Goal: Transaction & Acquisition: Subscribe to service/newsletter

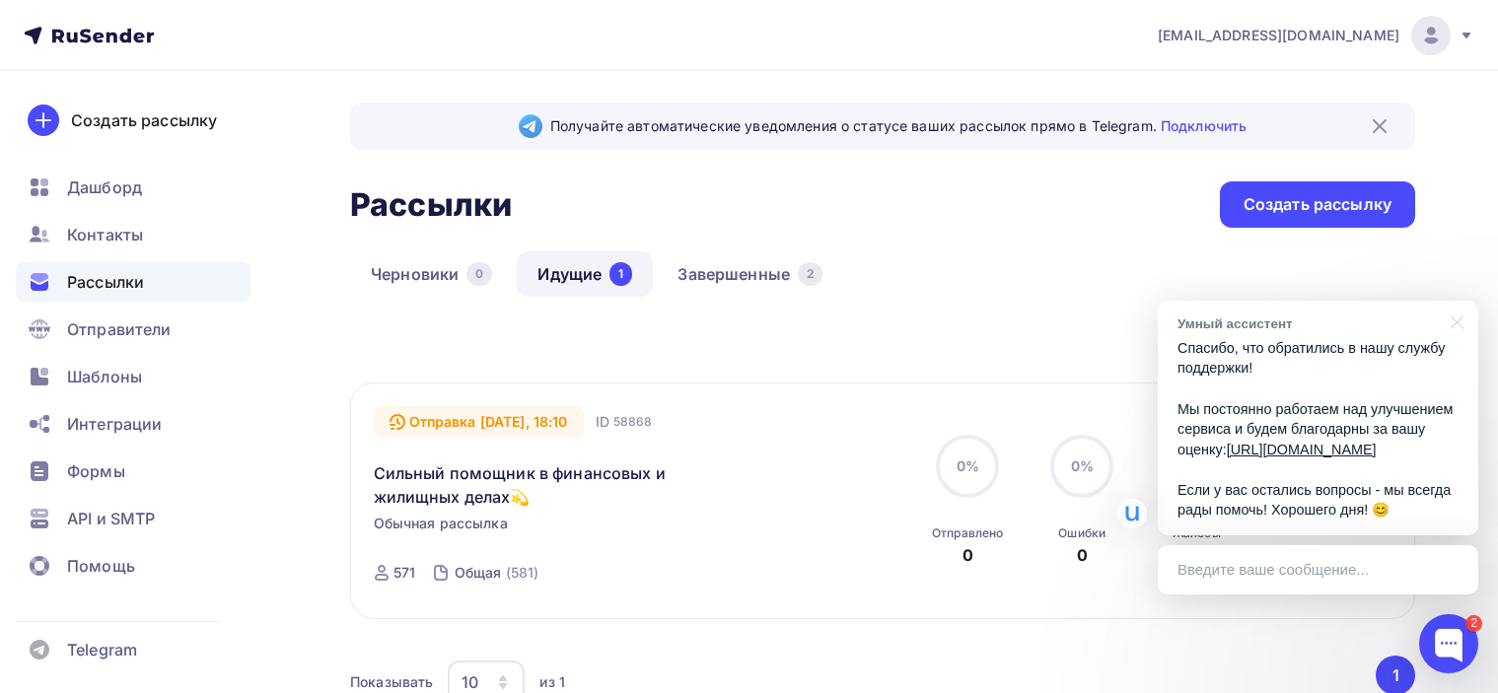
click at [994, 318] on div "Черновики 0 Идущие 1 Завершенные 2" at bounding box center [882, 290] width 1065 height 77
click at [1057, 326] on div "Черновики 0 Идущие 1 Завершенные 2" at bounding box center [882, 290] width 1065 height 77
click at [1084, 317] on div "Черновики 0 Идущие 1 Завершенные 2" at bounding box center [882, 290] width 1065 height 77
click at [1443, 644] on div at bounding box center [1448, 643] width 59 height 59
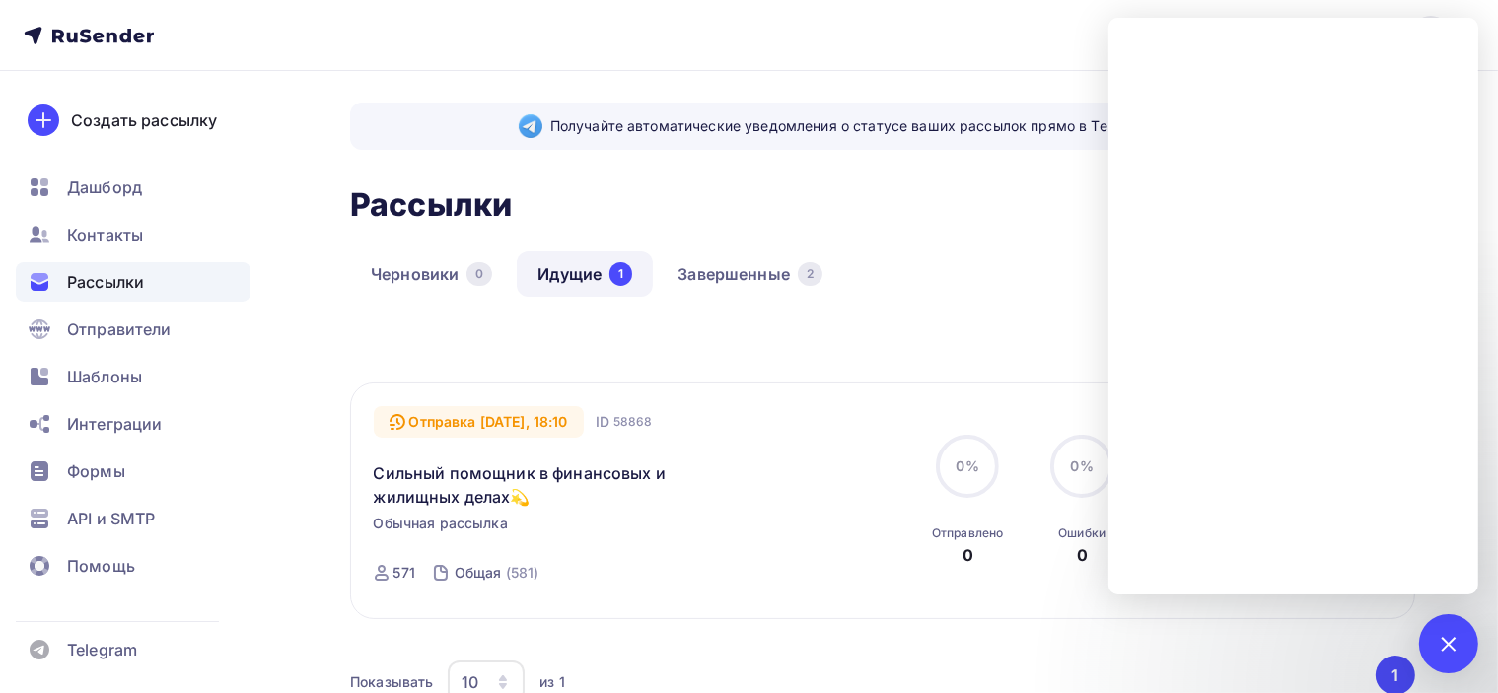
click at [1007, 300] on div "Черновики 0 Идущие 1 Завершенные 2" at bounding box center [882, 290] width 1065 height 77
click at [1452, 648] on div at bounding box center [1448, 643] width 27 height 27
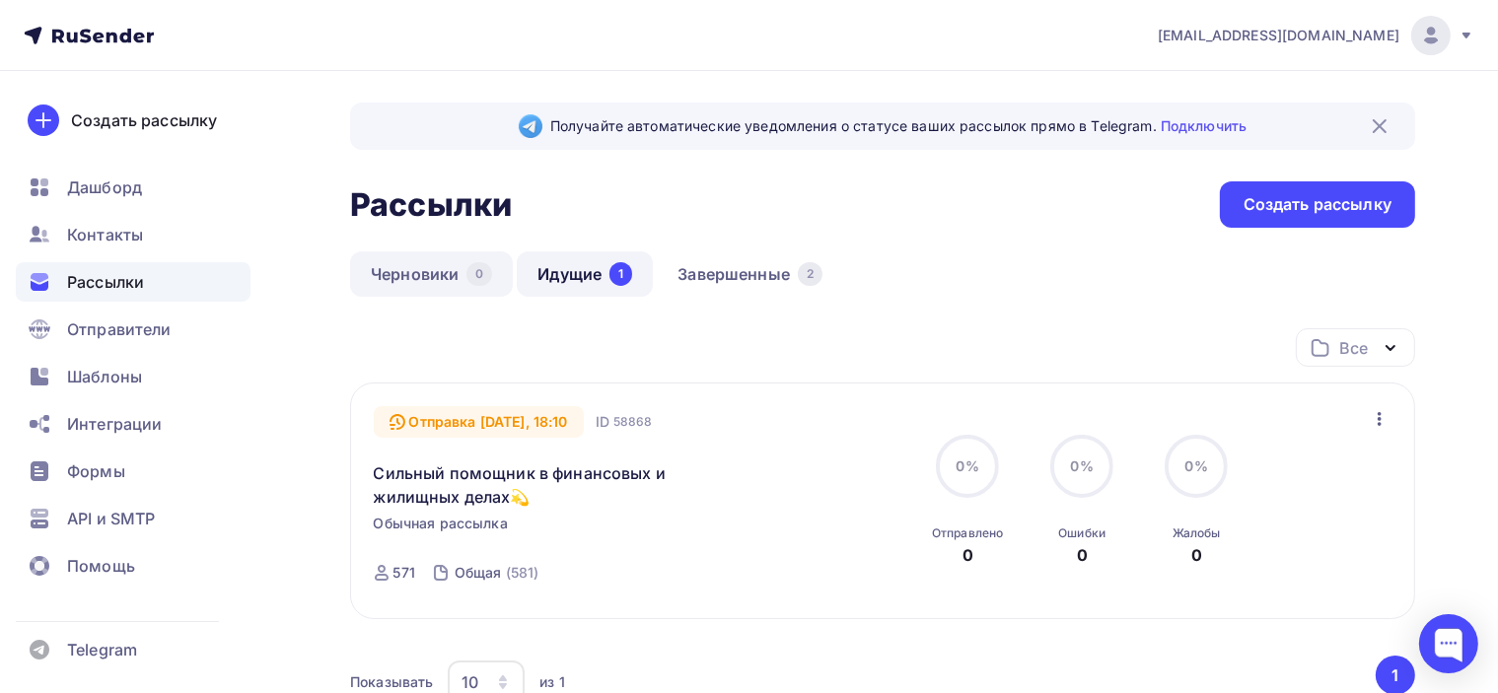
click at [436, 276] on link "Черновики 0" at bounding box center [431, 274] width 163 height 45
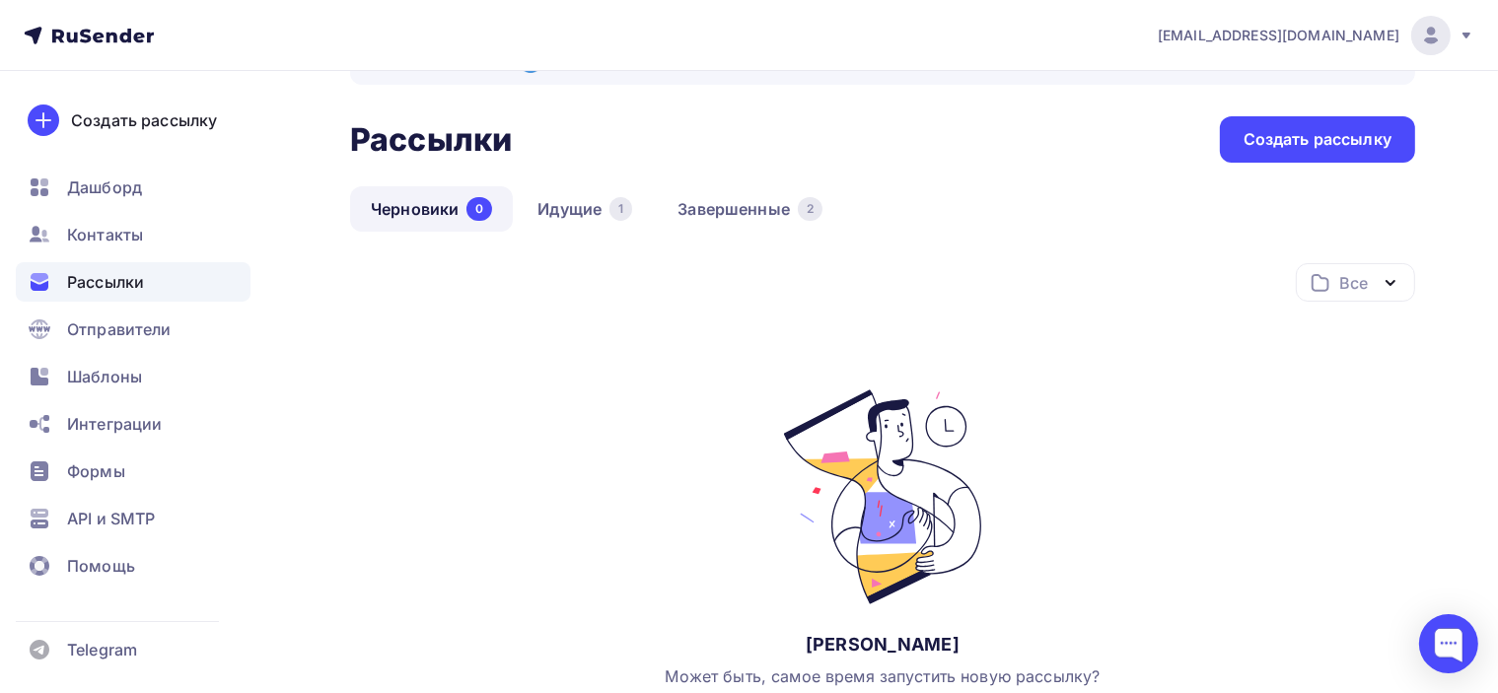
scroll to position [99, 0]
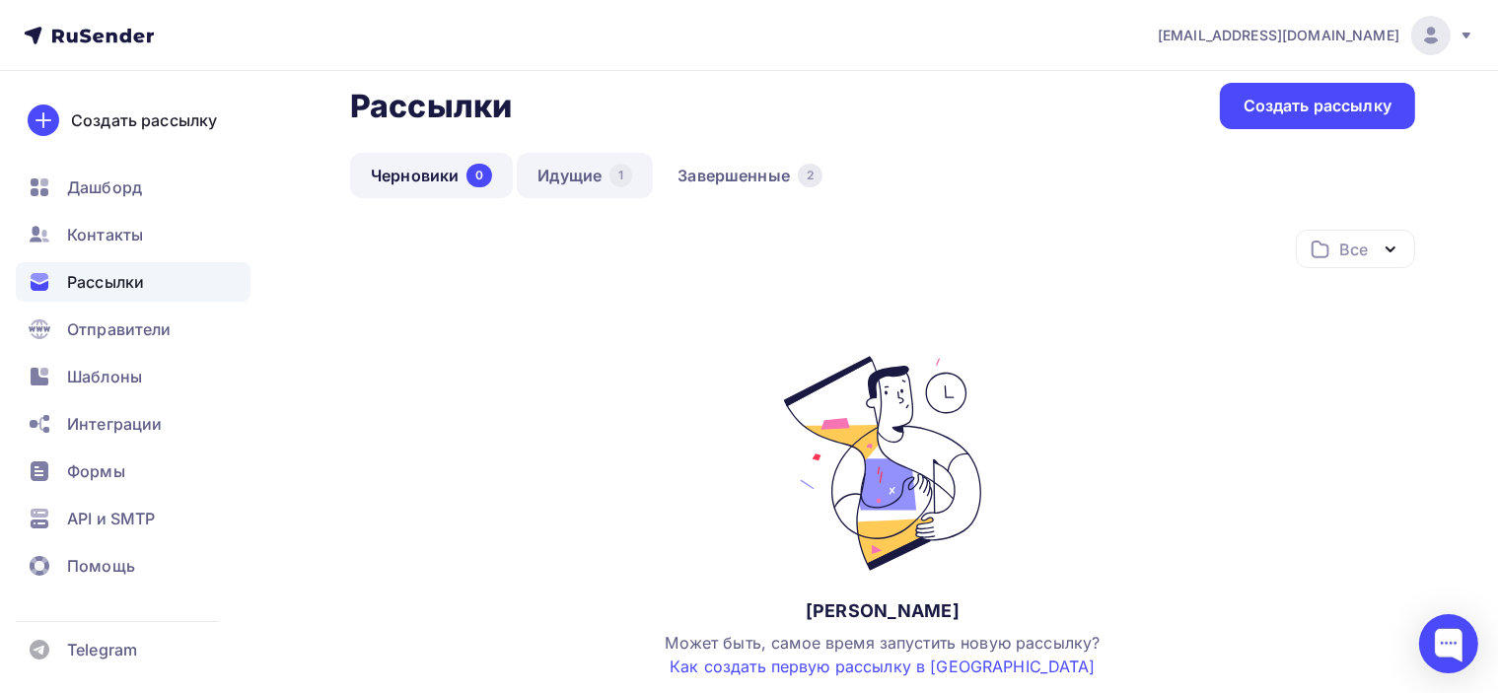
click at [579, 170] on link "Идущие 1" at bounding box center [585, 175] width 136 height 45
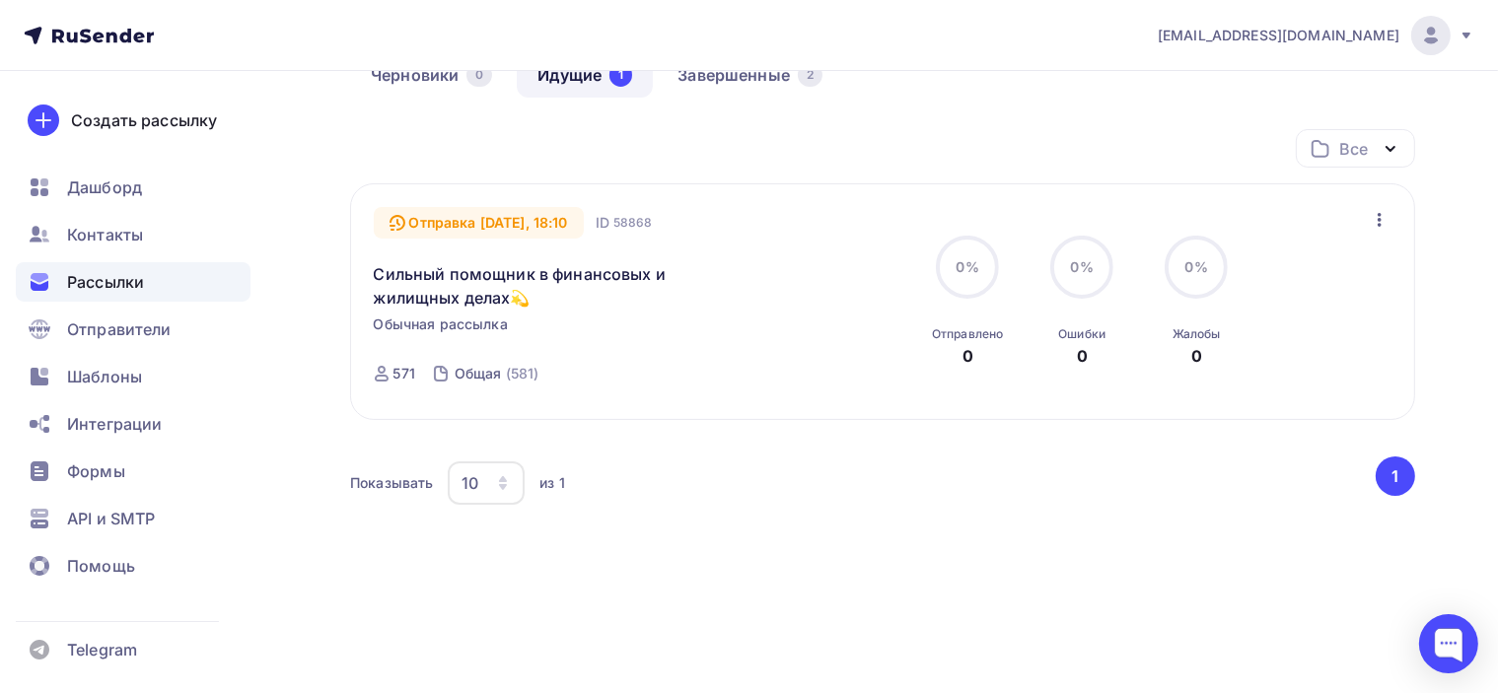
scroll to position [211, 0]
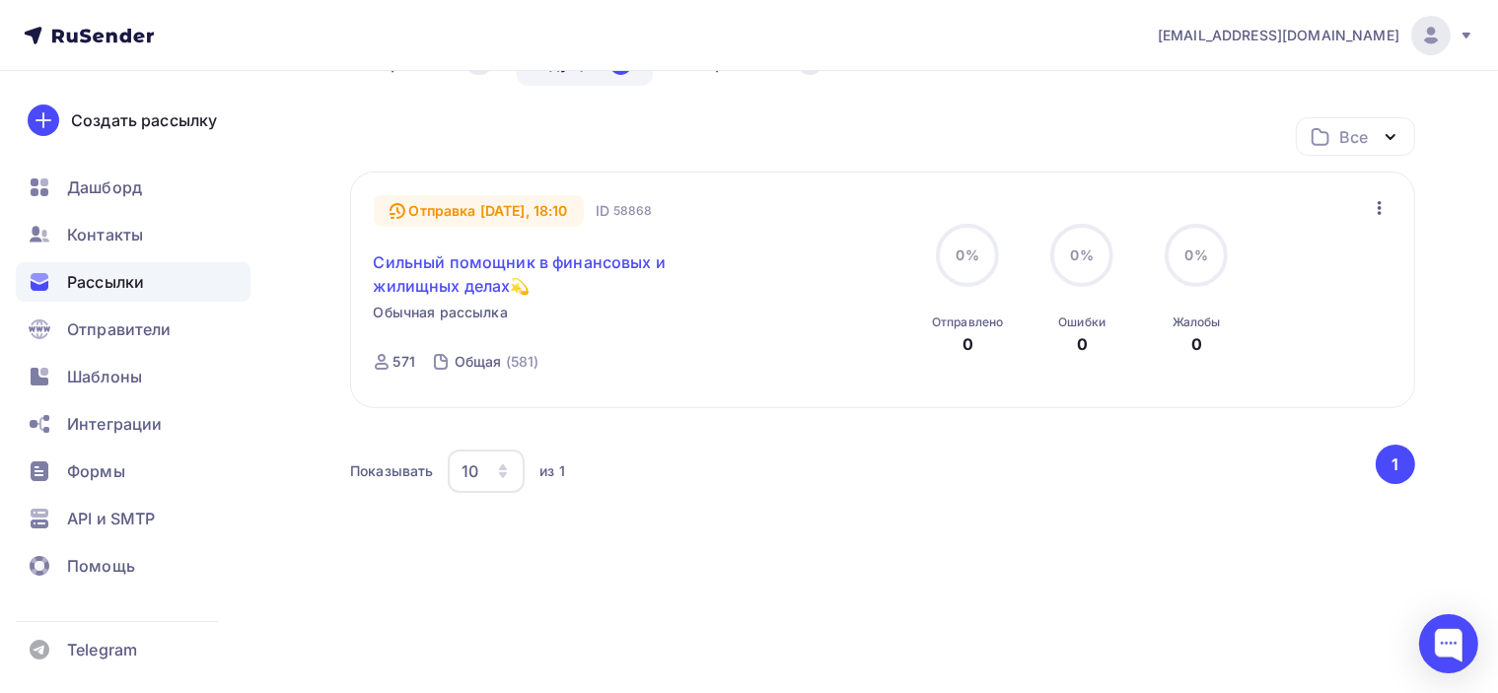
click at [459, 277] on link "Сильный помощник в финансовых и жилищных делах💫" at bounding box center [543, 274] width 338 height 47
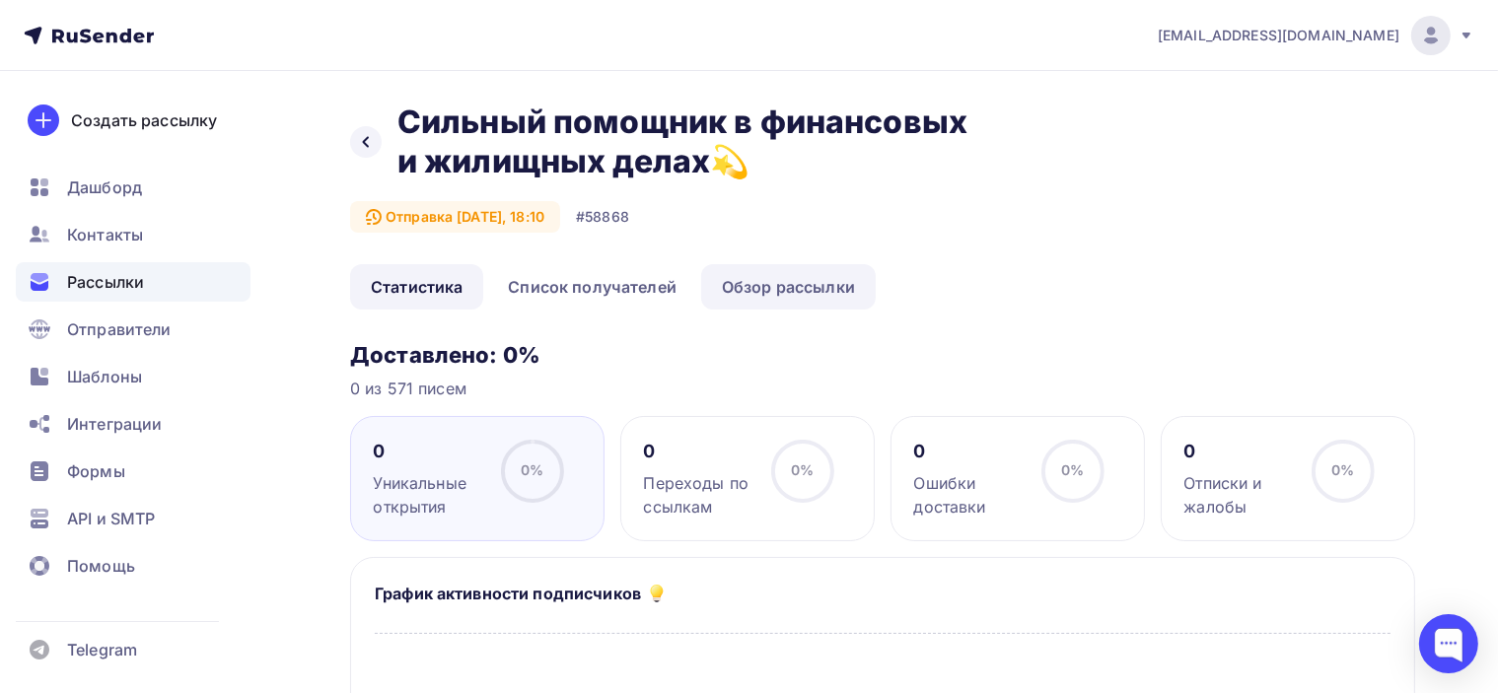
click at [777, 291] on link "Обзор рассылки" at bounding box center [788, 286] width 175 height 45
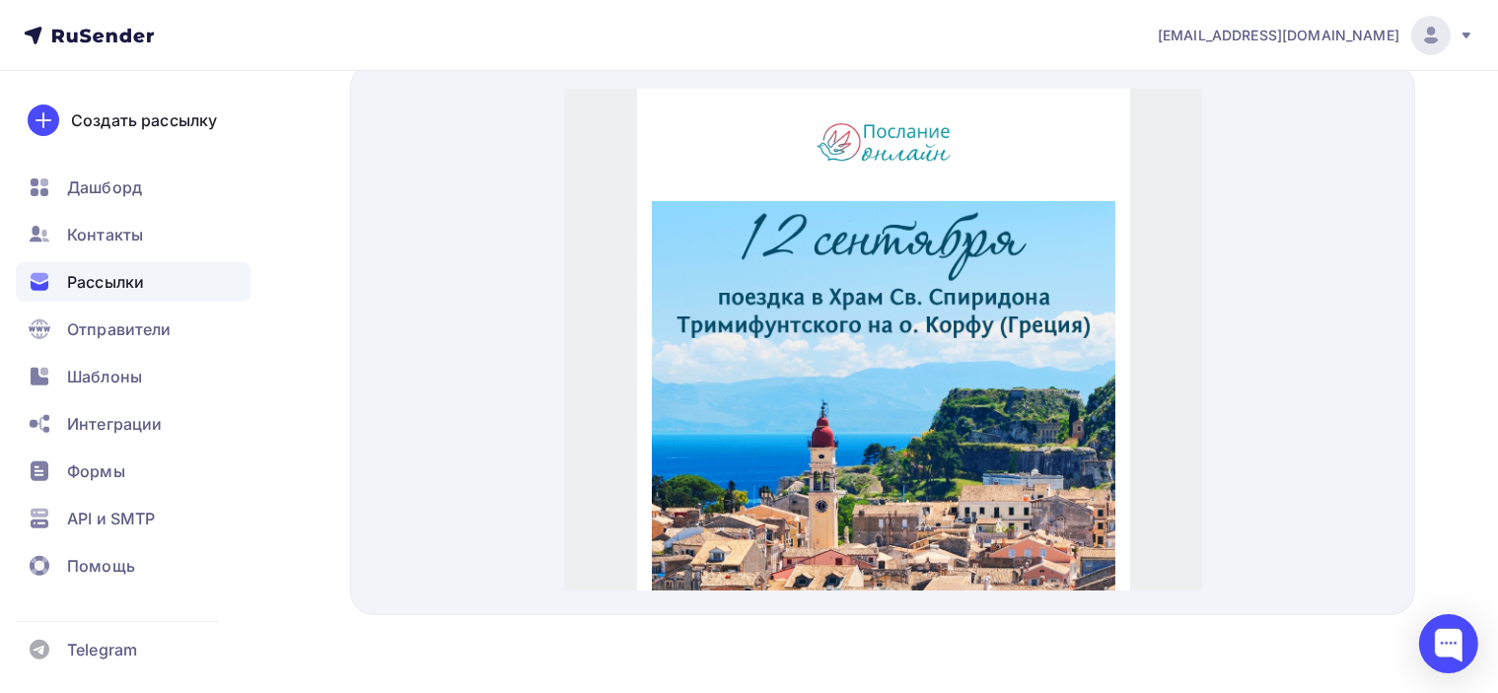
drag, startPoint x: 1192, startPoint y: 343, endPoint x: 1782, endPoint y: 109, distance: 634.4
click at [1295, 228] on div at bounding box center [882, 339] width 1065 height 551
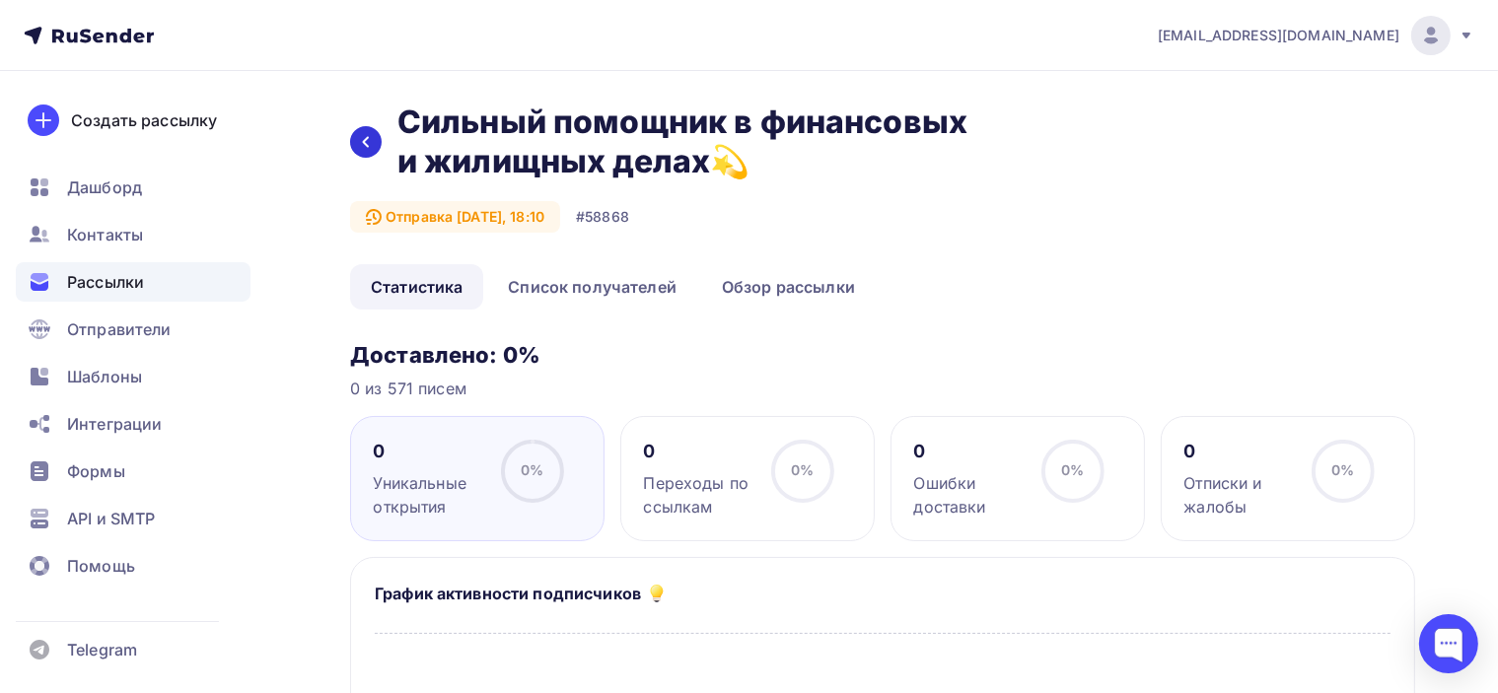
click at [367, 141] on icon at bounding box center [366, 142] width 16 height 16
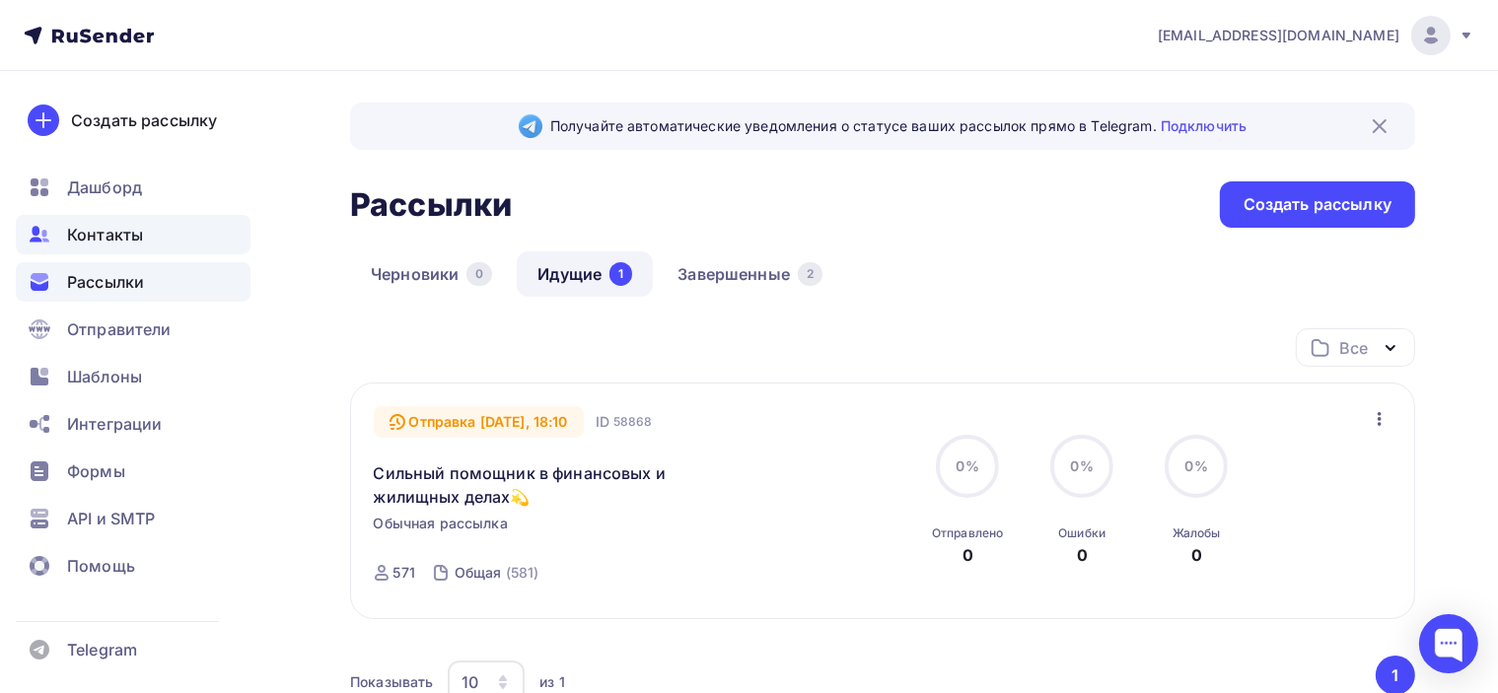
click at [72, 229] on span "Контакты" at bounding box center [105, 235] width 76 height 24
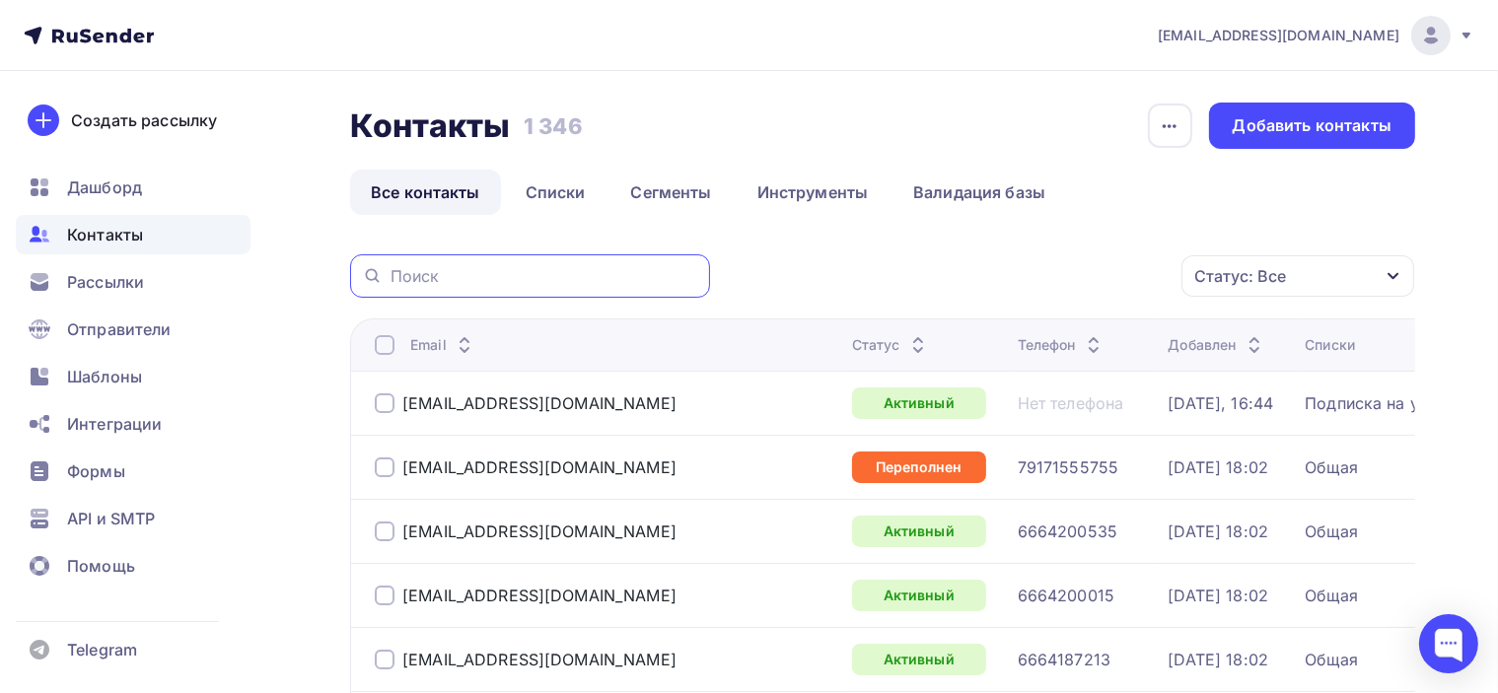
click at [469, 268] on input "text" at bounding box center [545, 276] width 308 height 22
type input "anka"
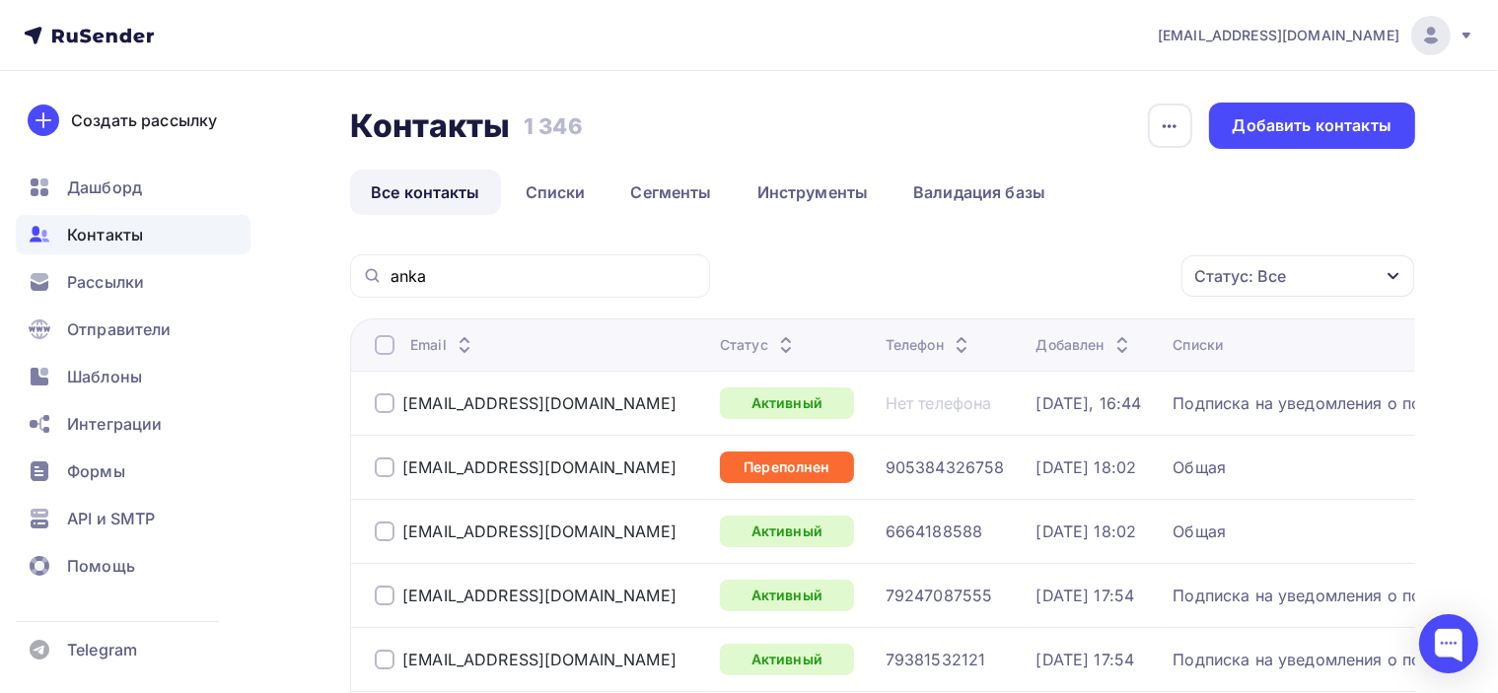
click at [774, 338] on icon at bounding box center [786, 350] width 24 height 24
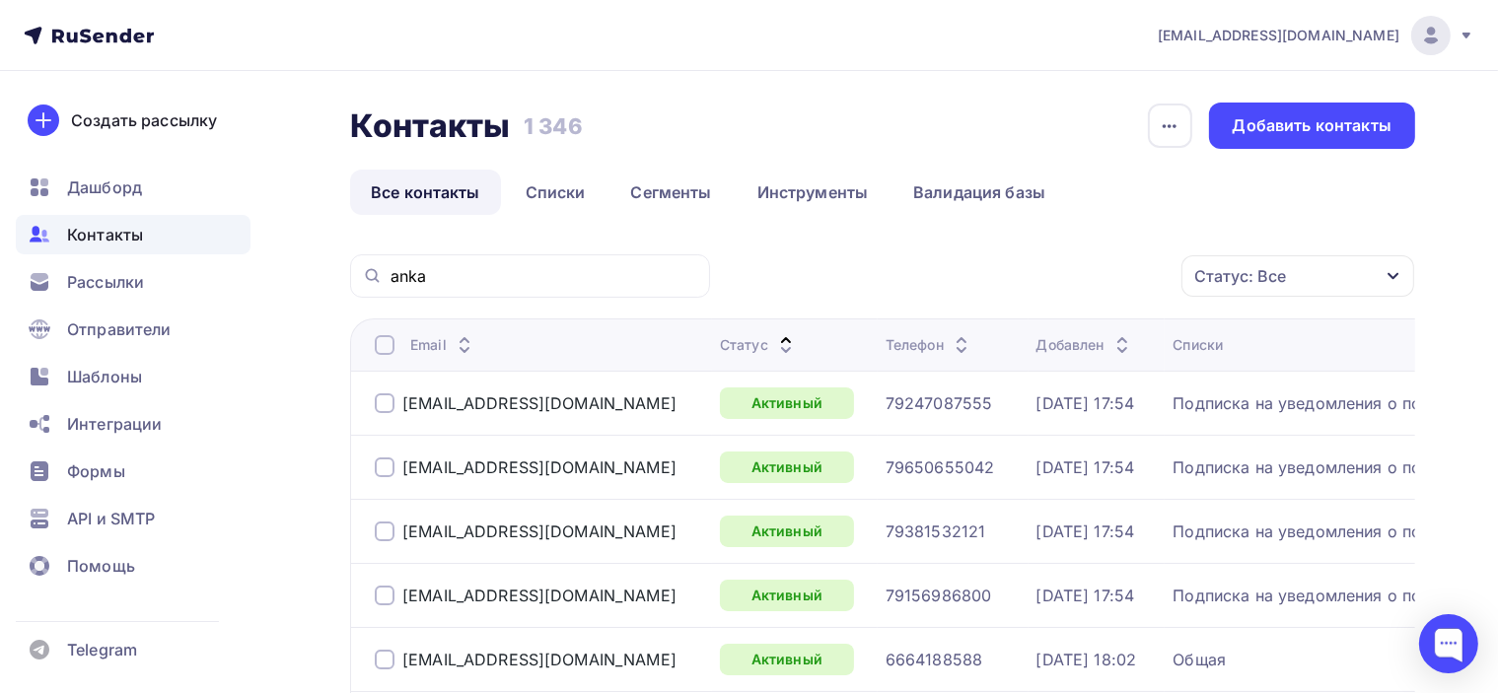
click at [767, 289] on div "Статус: Все Статус Новый Активный Не существует Переполнен Недоступен Отписан О…" at bounding box center [1069, 275] width 691 height 43
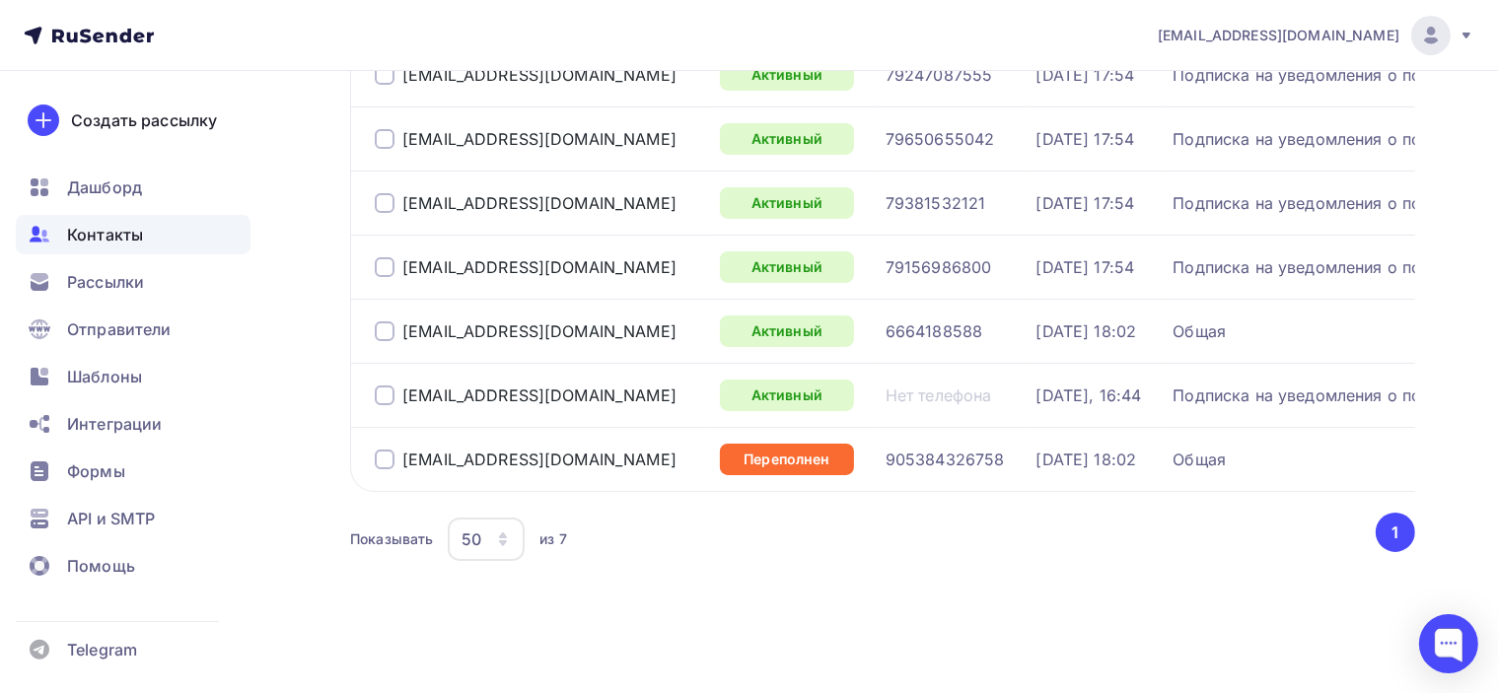
scroll to position [342, 0]
click at [1394, 531] on button "1" at bounding box center [1395, 532] width 39 height 39
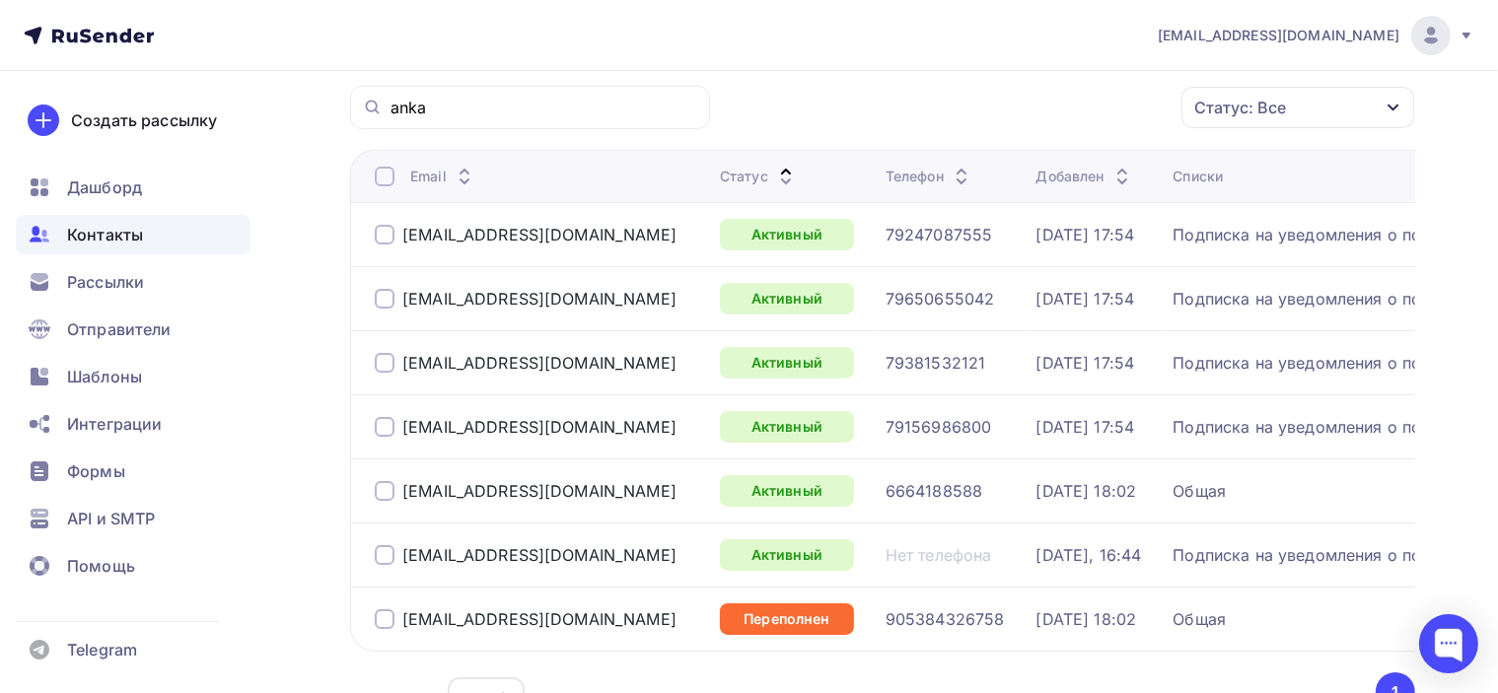
scroll to position [0, 0]
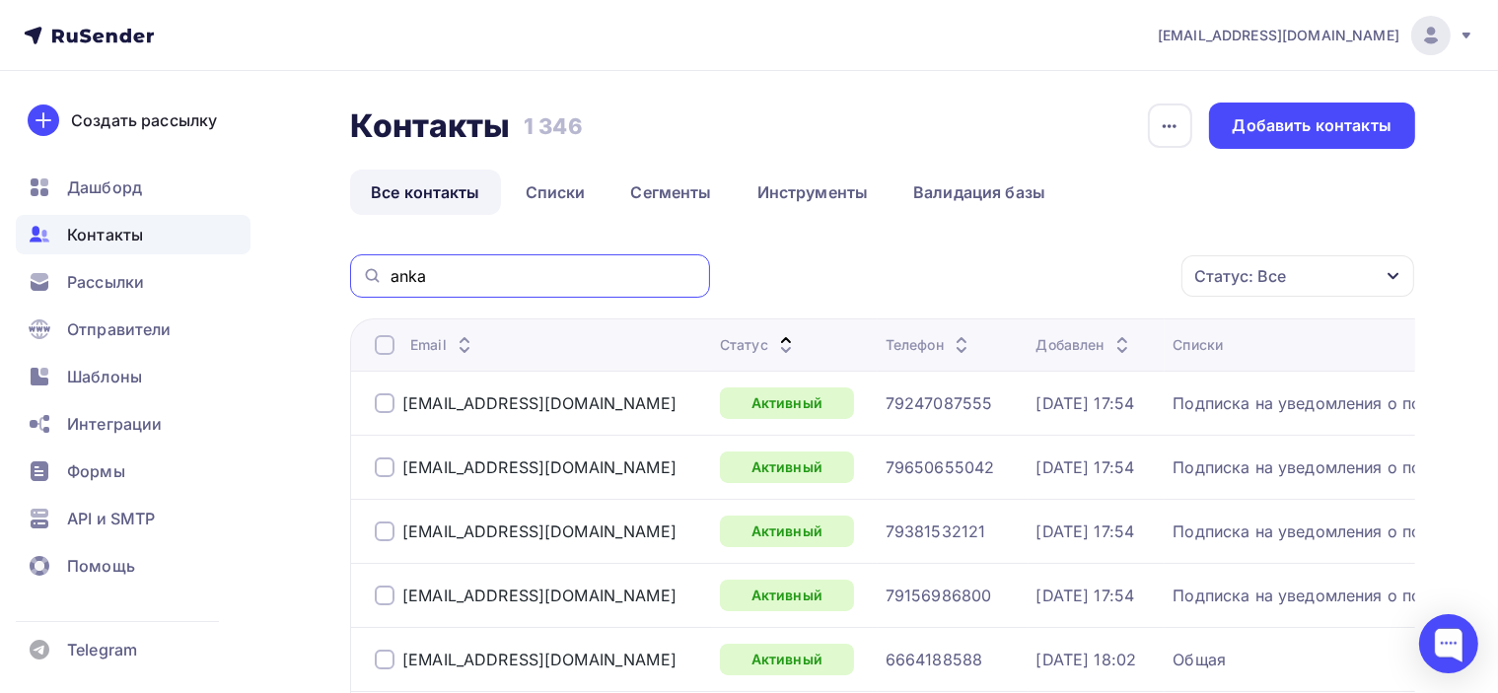
drag, startPoint x: 522, startPoint y: 271, endPoint x: 259, endPoint y: 263, distance: 262.5
click at [259, 263] on div "poslanie-info@ya.ru Аккаунт Тарифы Выйти Создать рассылку Дашборд Контакты Расс…" at bounding box center [749, 511] width 1498 height 1022
click at [149, 274] on div "Рассылки" at bounding box center [133, 281] width 235 height 39
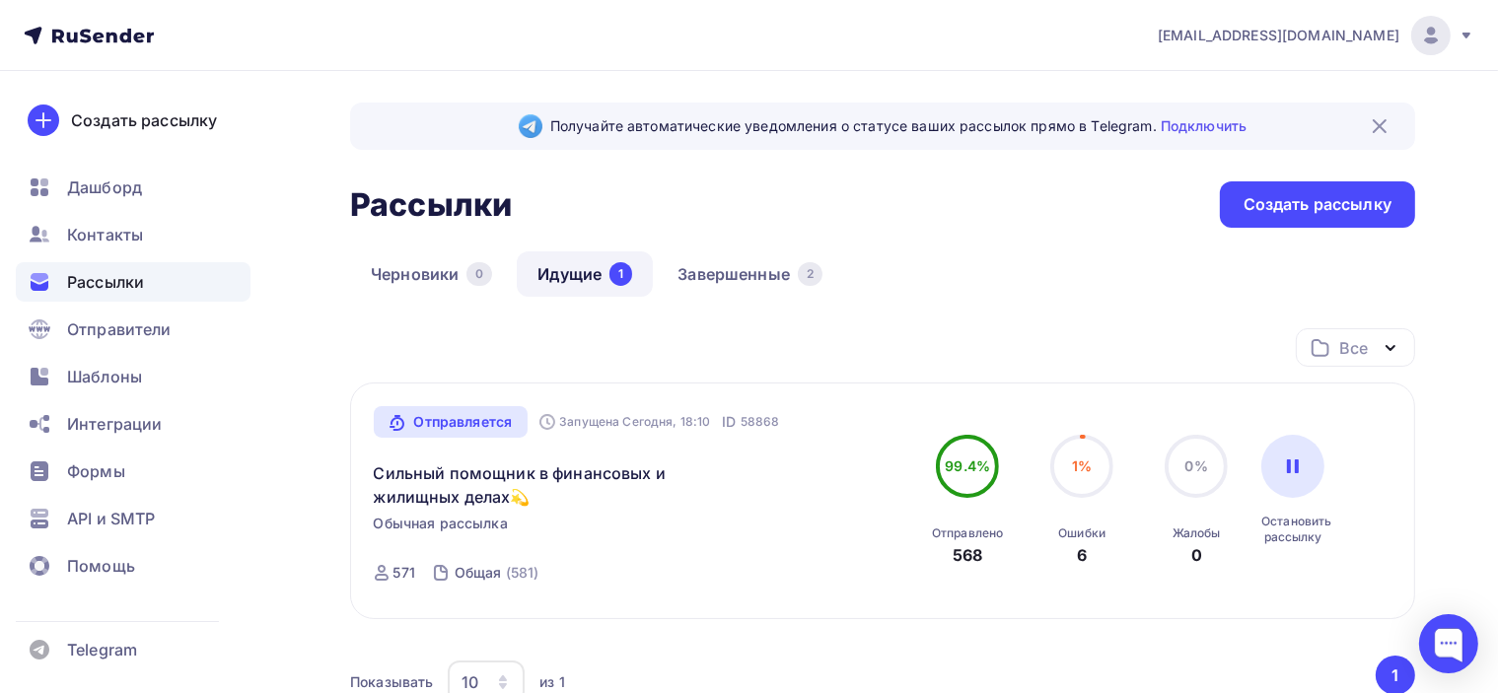
scroll to position [99, 0]
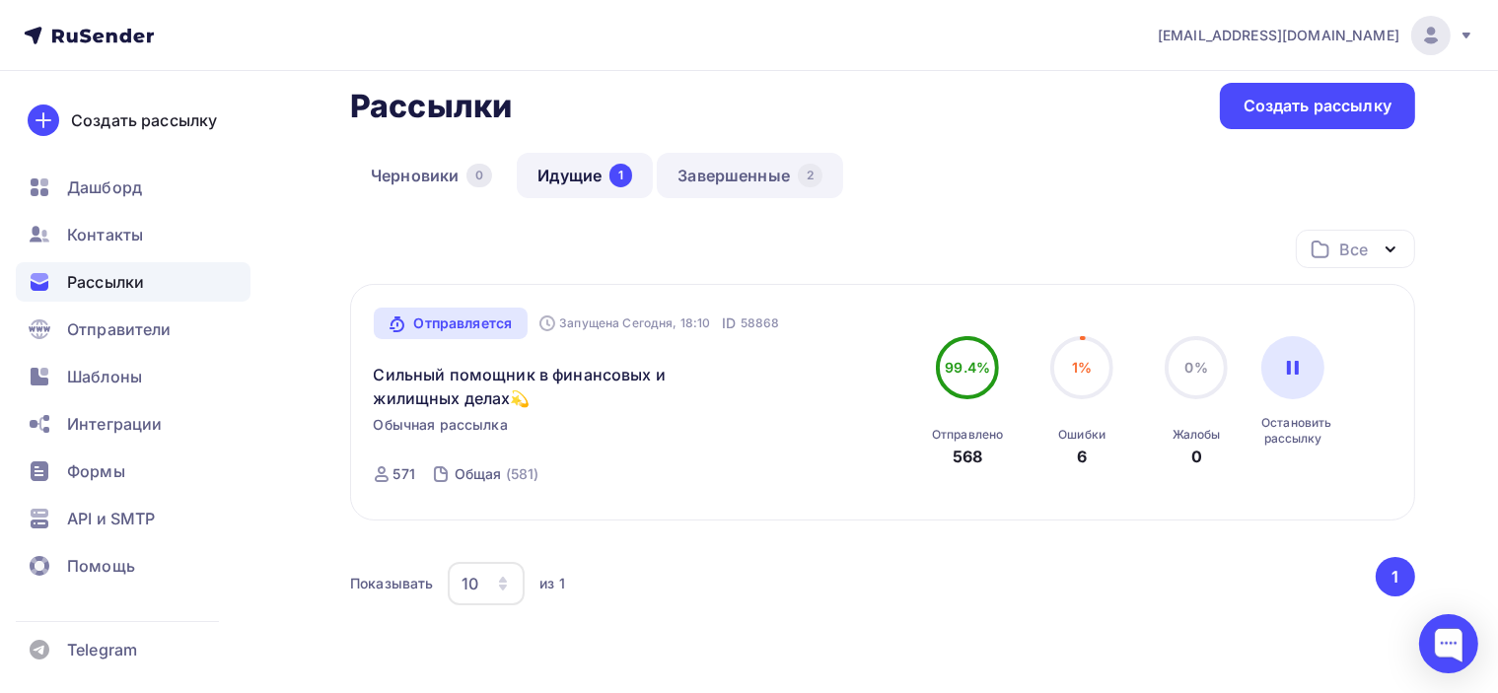
click at [719, 171] on link "Завершенные 2" at bounding box center [750, 175] width 186 height 45
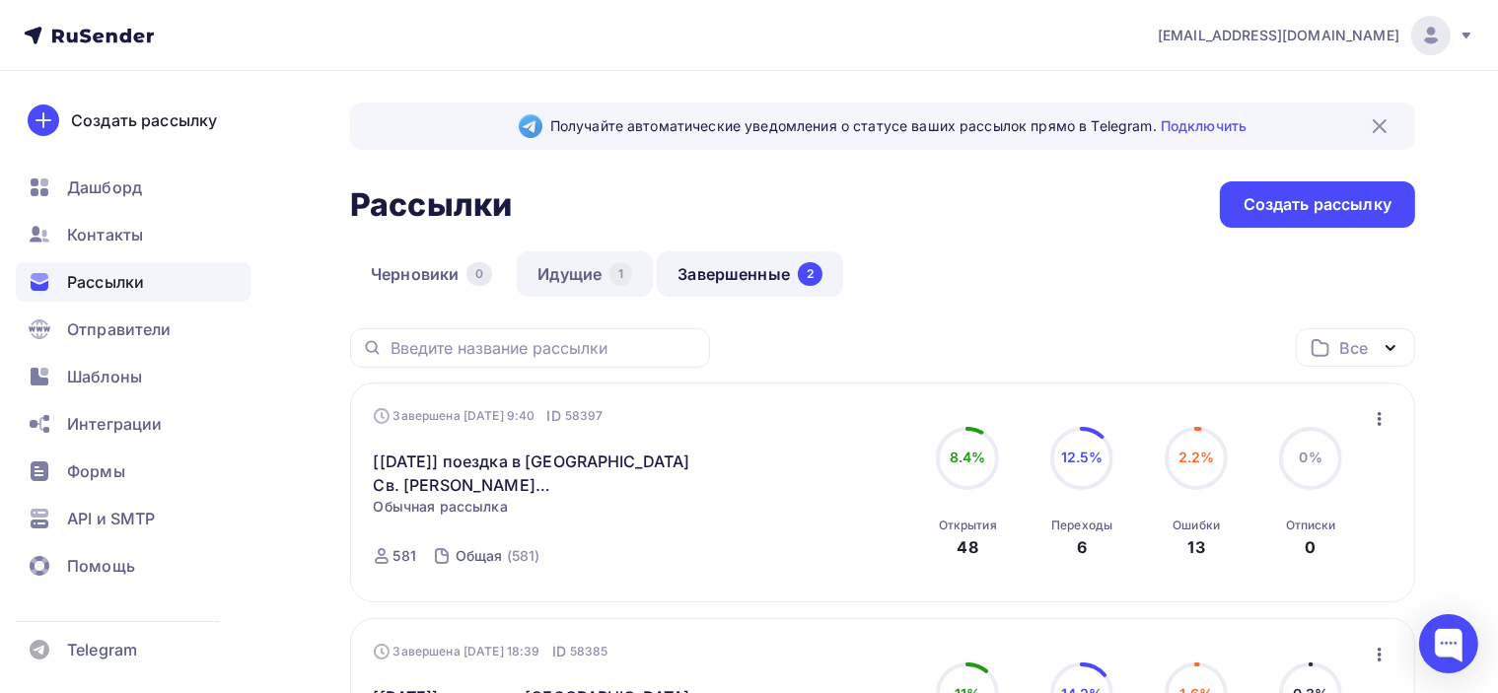
click at [582, 274] on link "Идущие 1" at bounding box center [585, 274] width 136 height 45
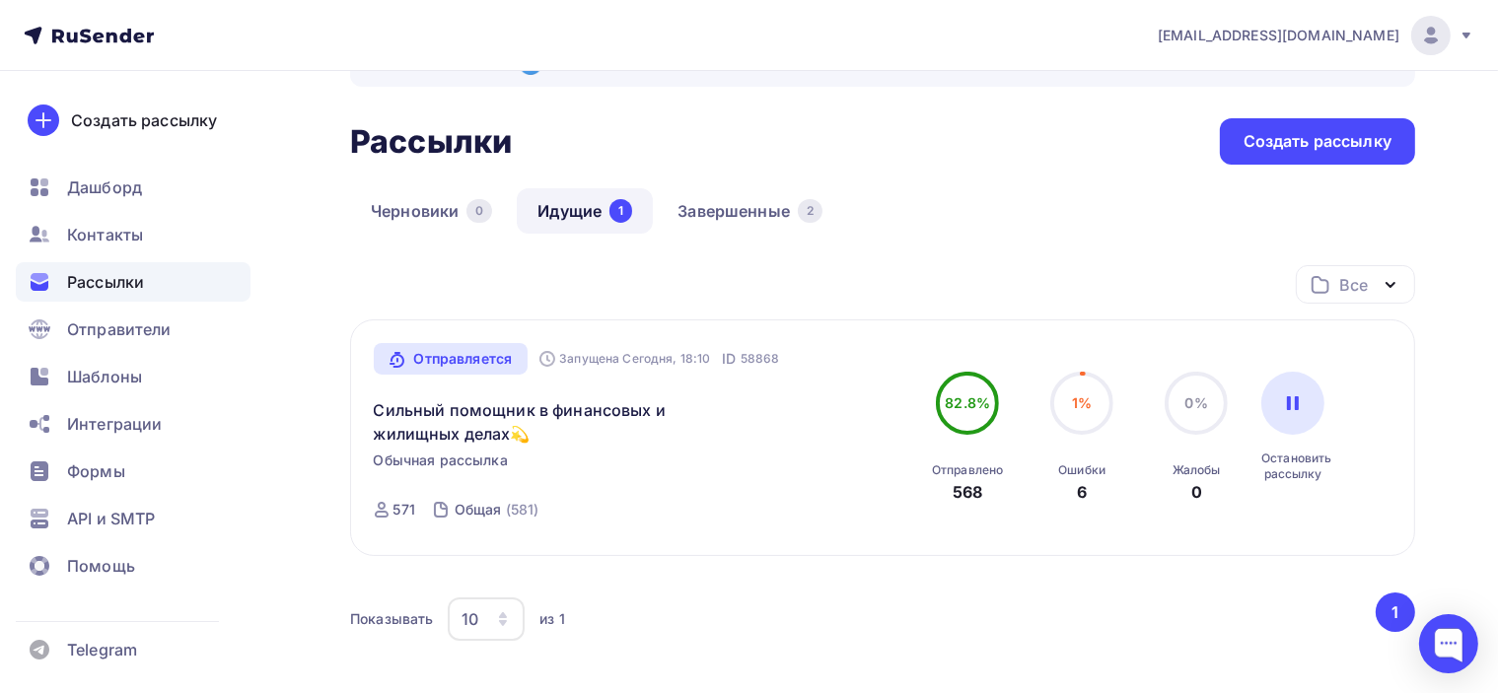
scroll to position [99, 0]
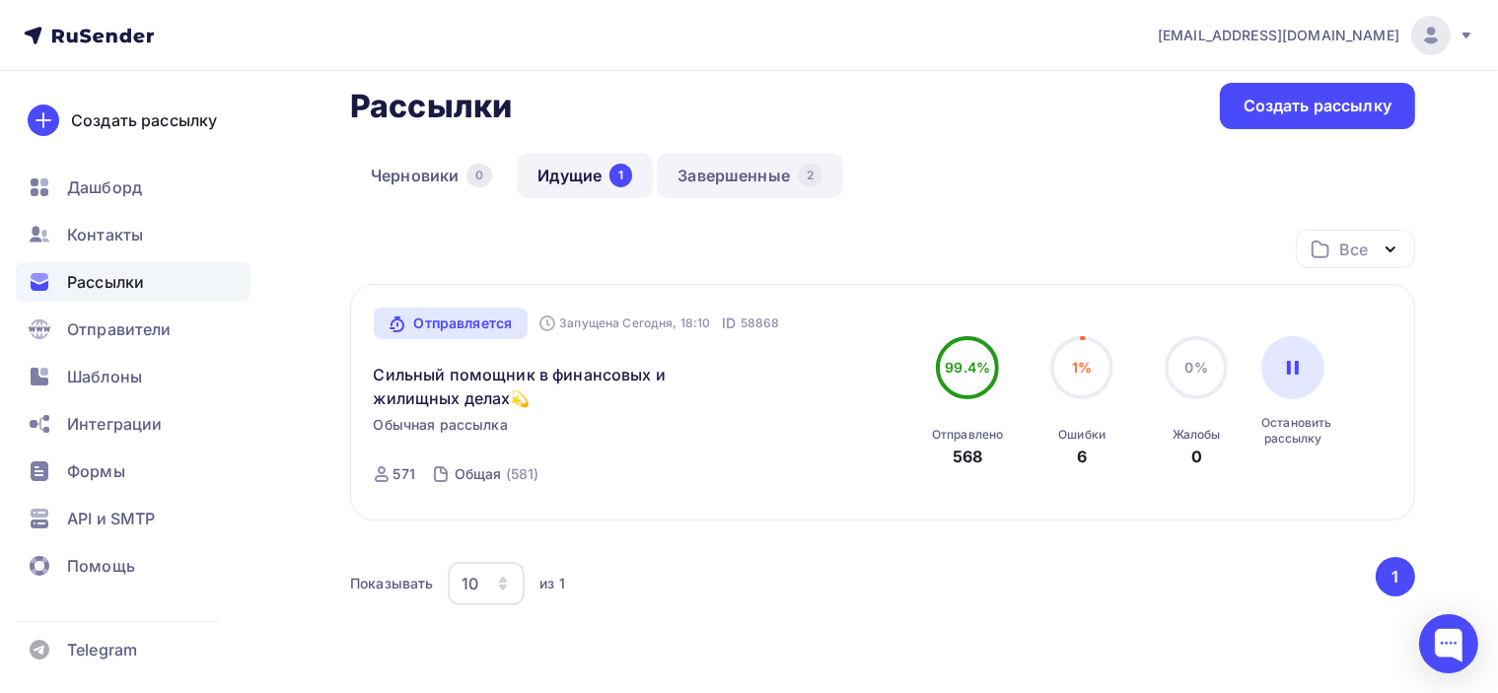
click at [729, 173] on link "Завершенные 2" at bounding box center [750, 175] width 186 height 45
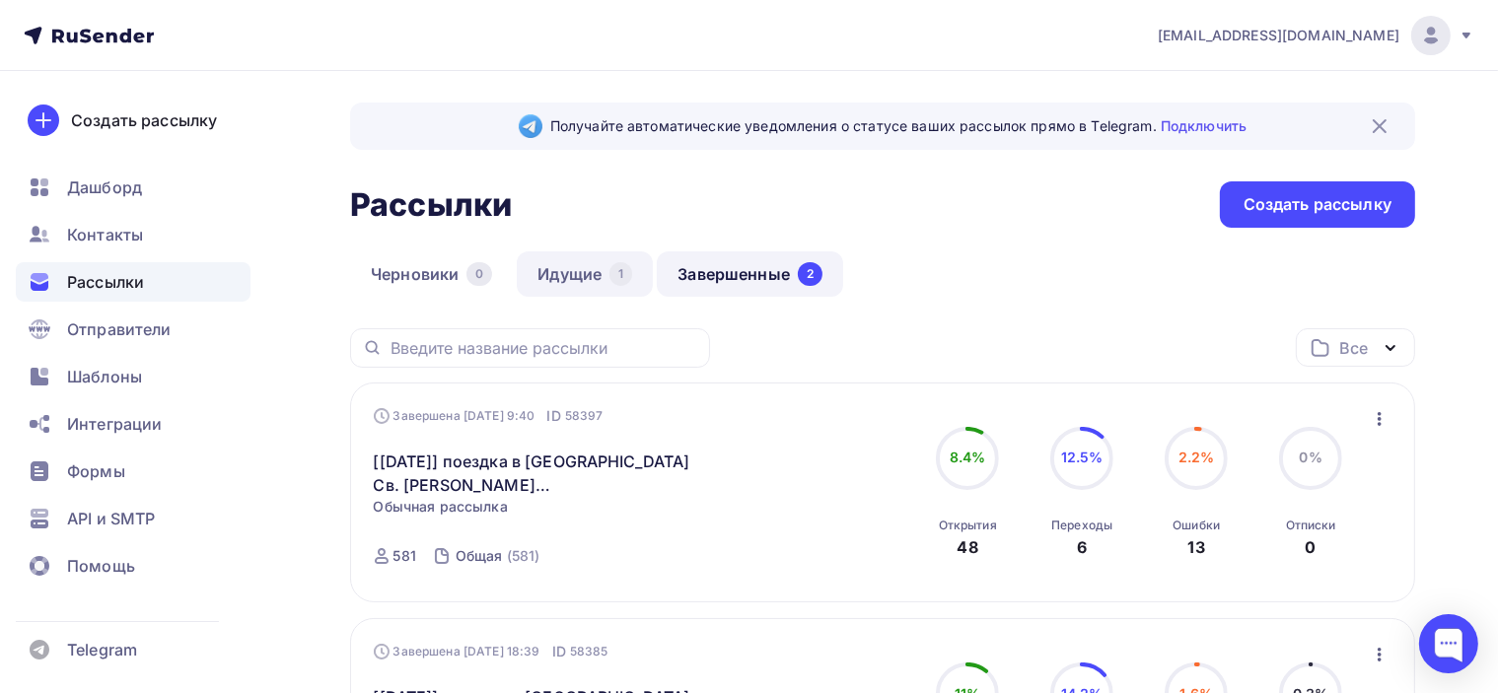
click at [571, 263] on link "Идущие 1" at bounding box center [585, 274] width 136 height 45
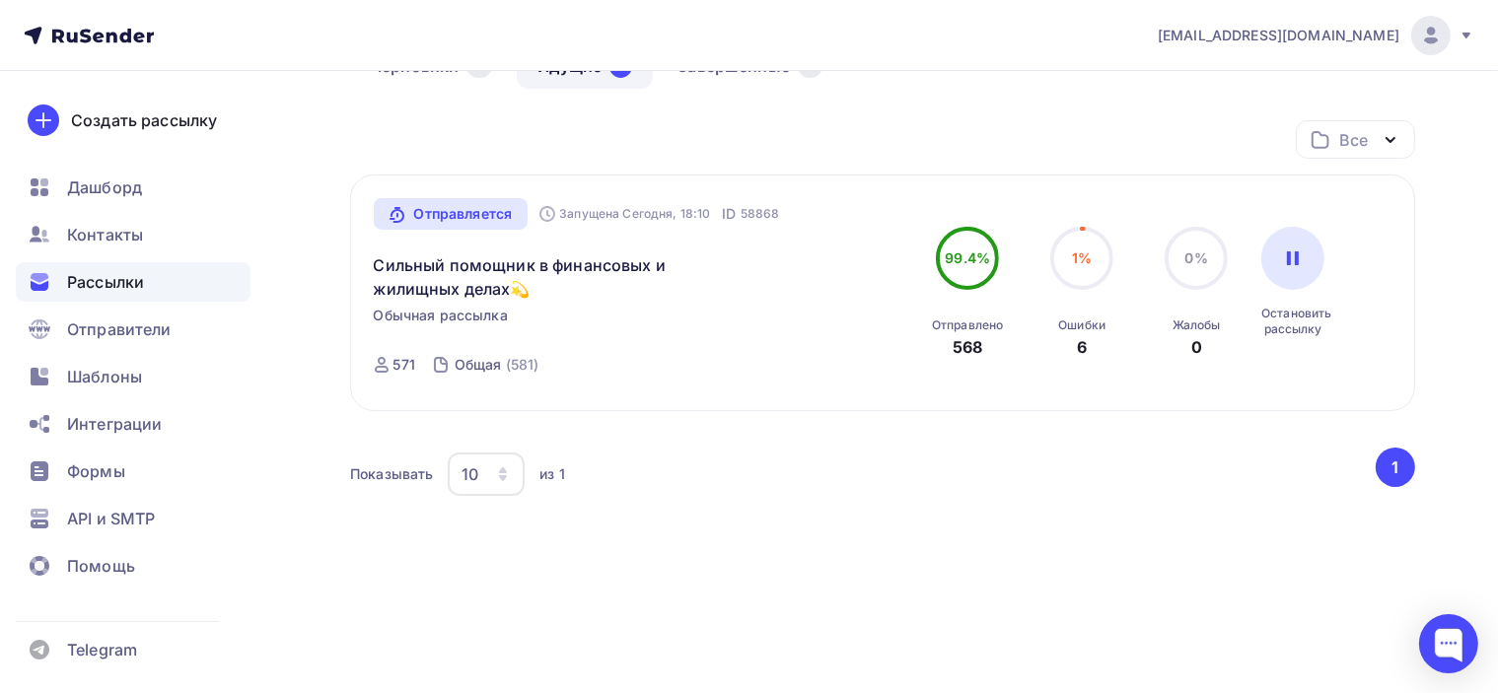
scroll to position [211, 0]
click at [909, 438] on div "Все Все папки Создать новую папку Отправляется Запущена Сегодня, 18:10 ID 58868…" at bounding box center [882, 317] width 1065 height 401
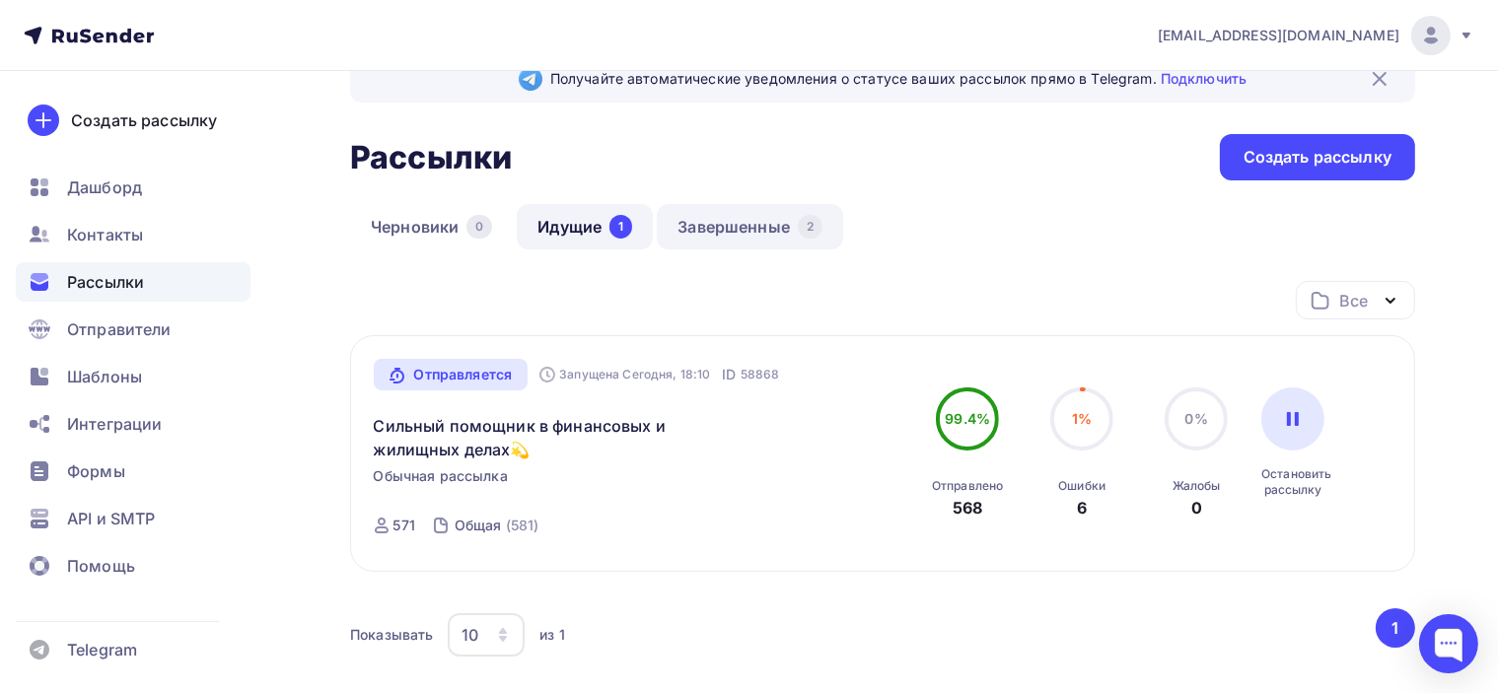
scroll to position [14, 0]
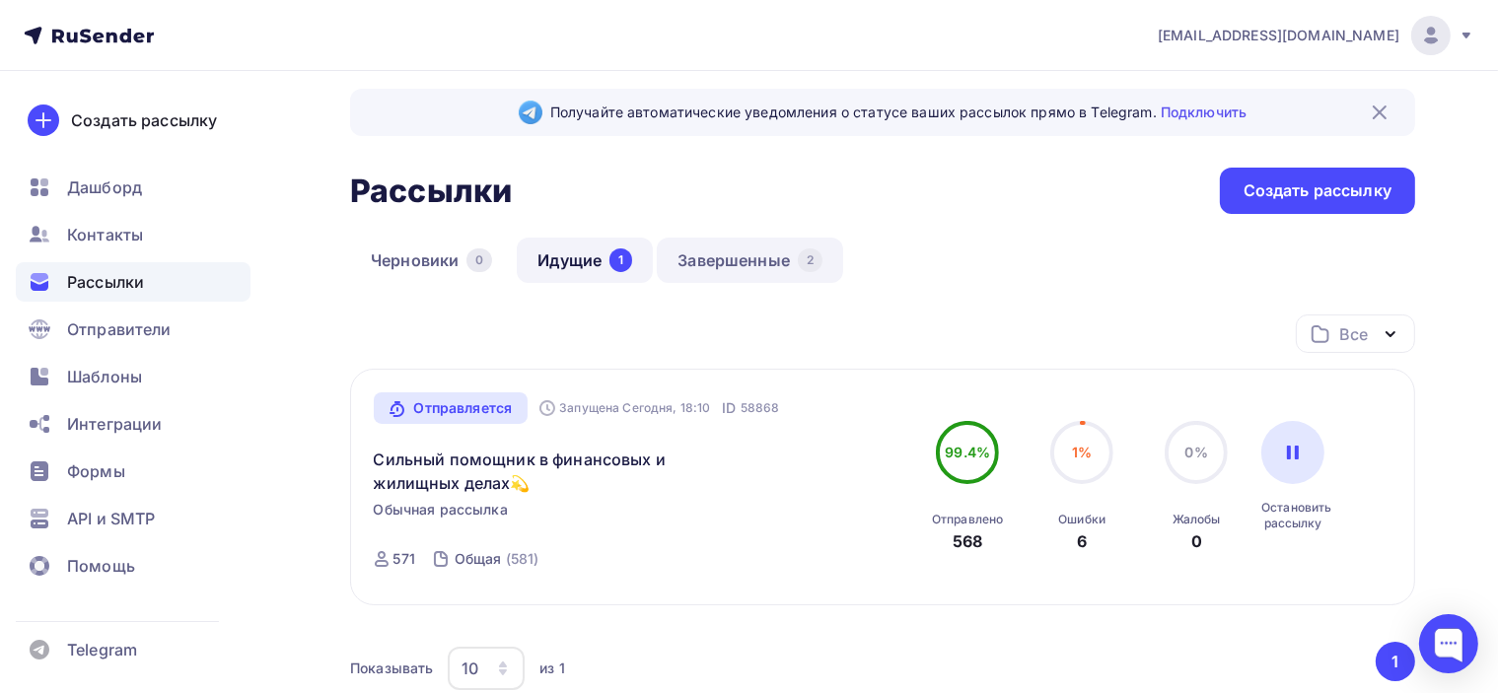
click at [737, 260] on link "Завершенные 2" at bounding box center [750, 260] width 186 height 45
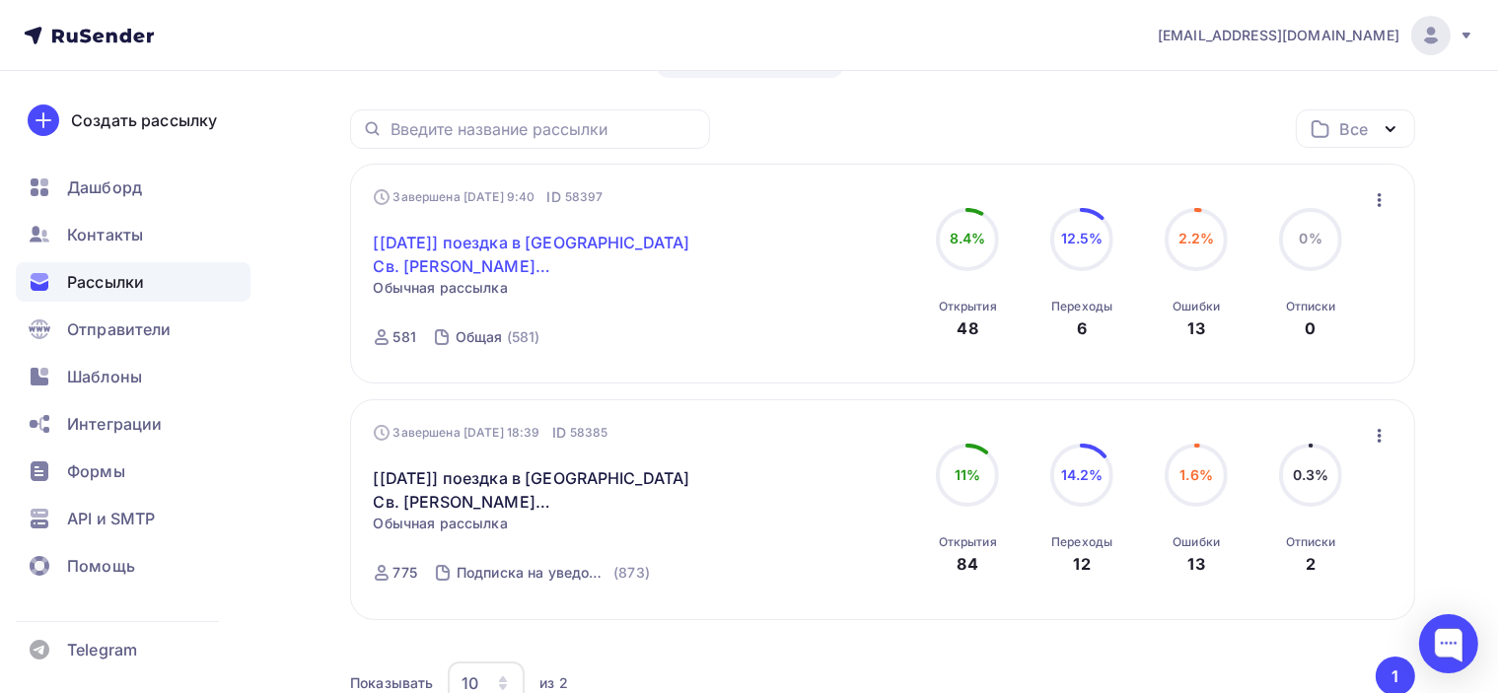
scroll to position [184, 0]
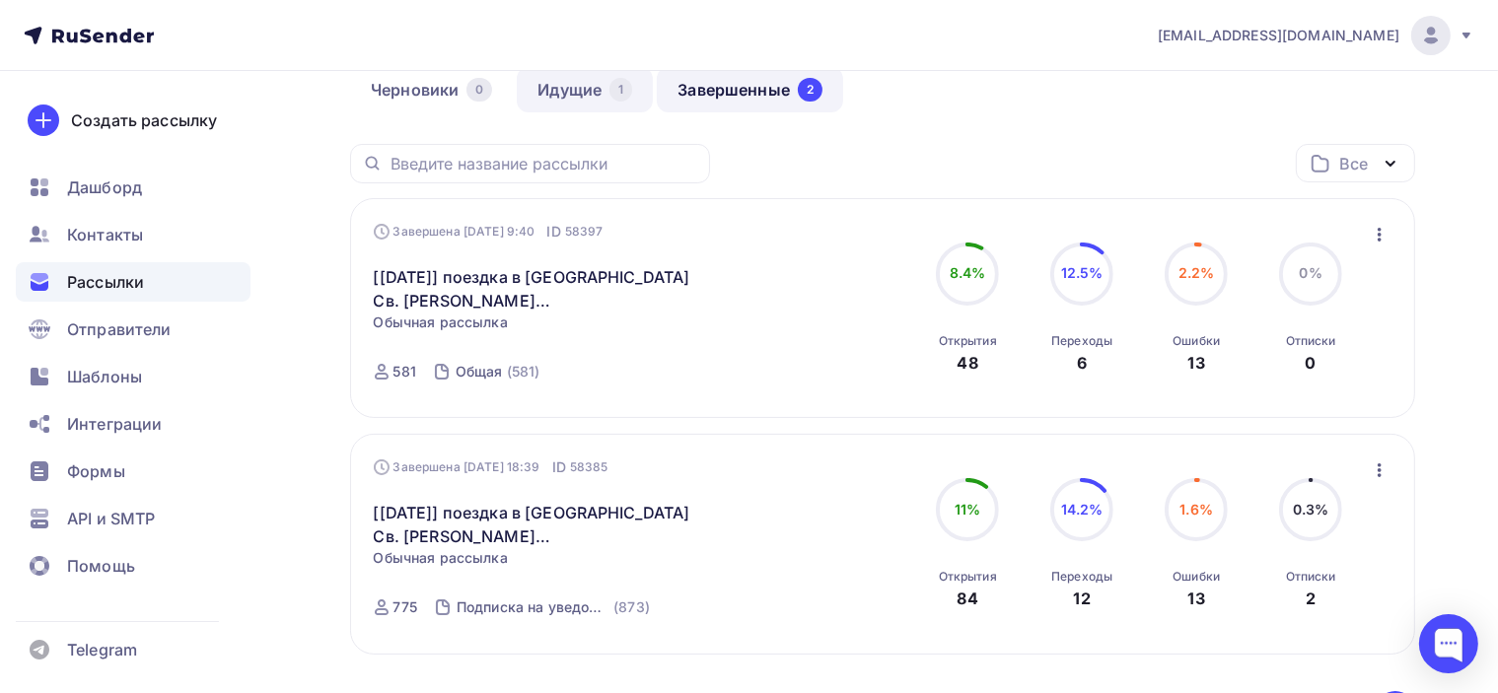
click at [557, 85] on link "Идущие 1" at bounding box center [585, 89] width 136 height 45
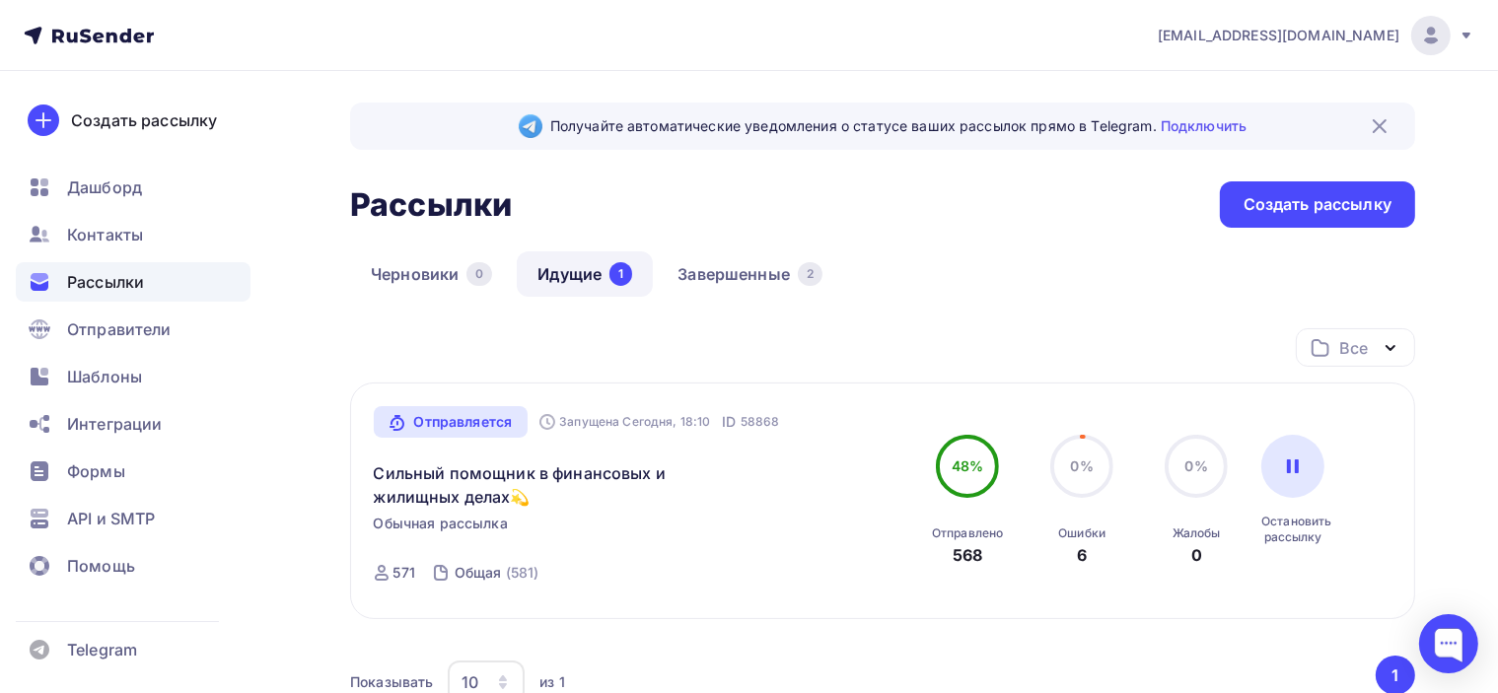
scroll to position [99, 0]
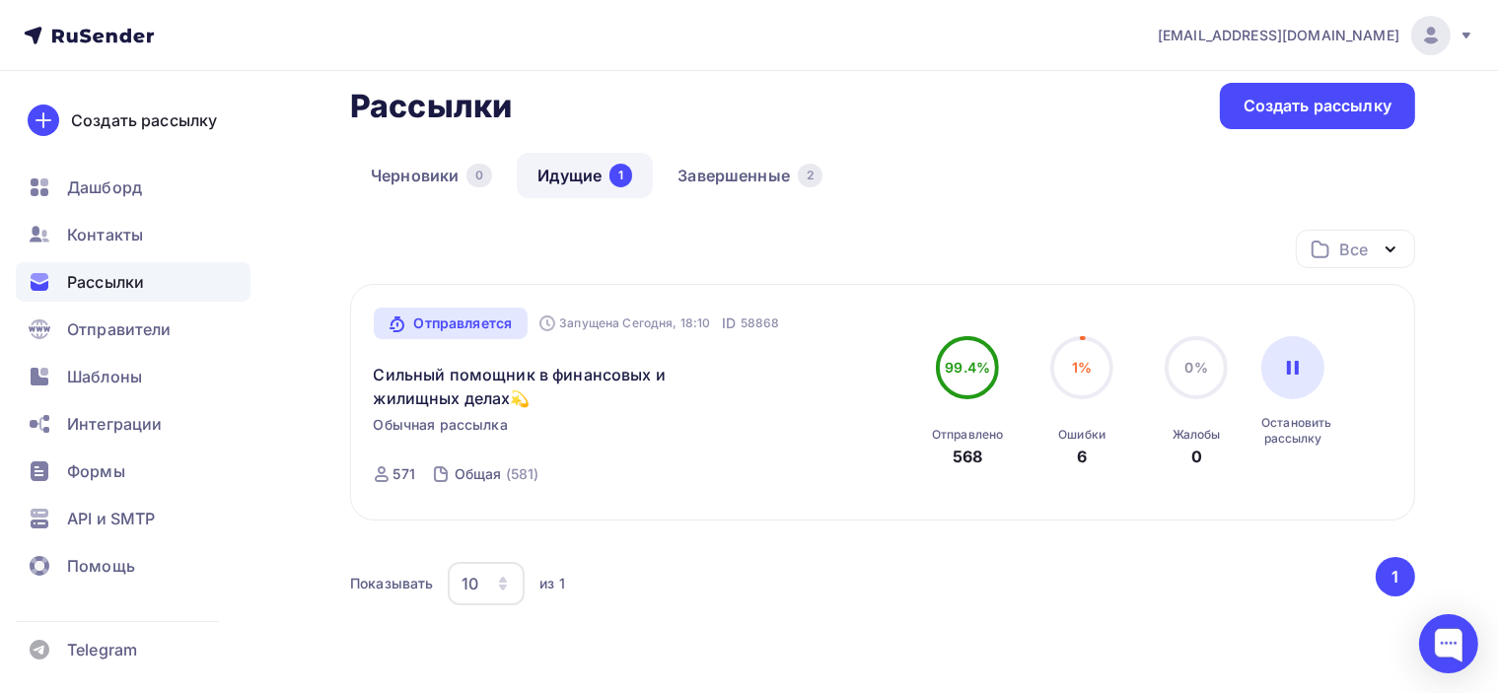
click at [959, 224] on div "Черновики 0 Идущие 1 Завершенные 2" at bounding box center [882, 191] width 1065 height 77
click at [734, 173] on link "Завершенные 2" at bounding box center [750, 175] width 186 height 45
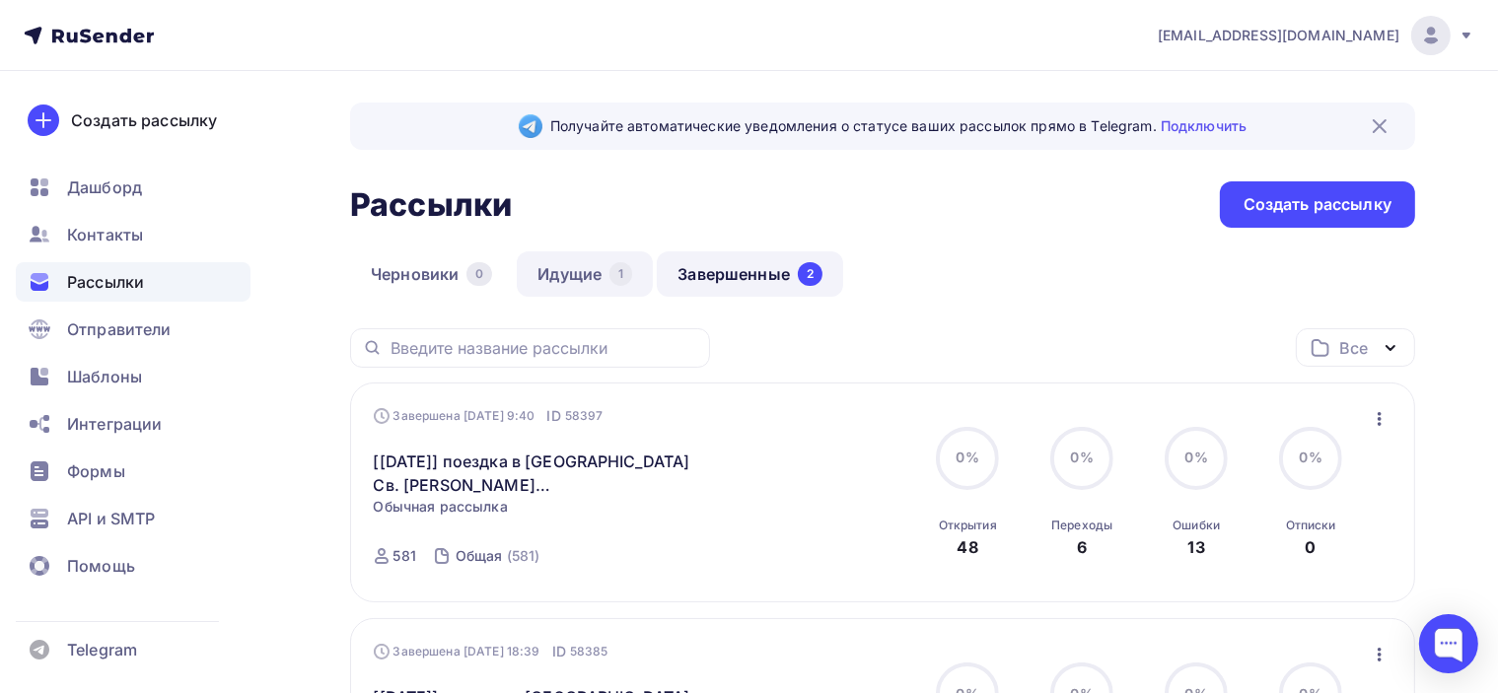
click at [580, 265] on link "Идущие 1" at bounding box center [585, 274] width 136 height 45
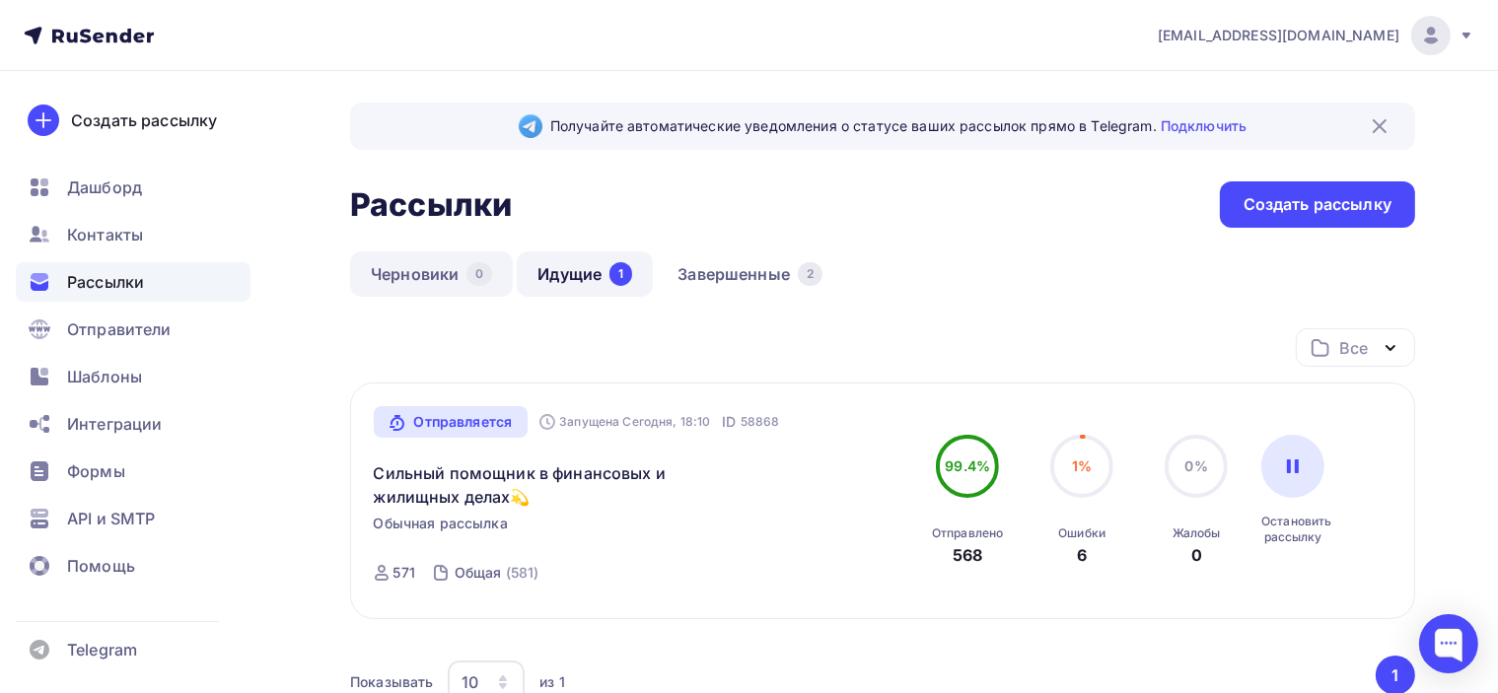
click at [387, 273] on link "Черновики 0" at bounding box center [431, 274] width 163 height 45
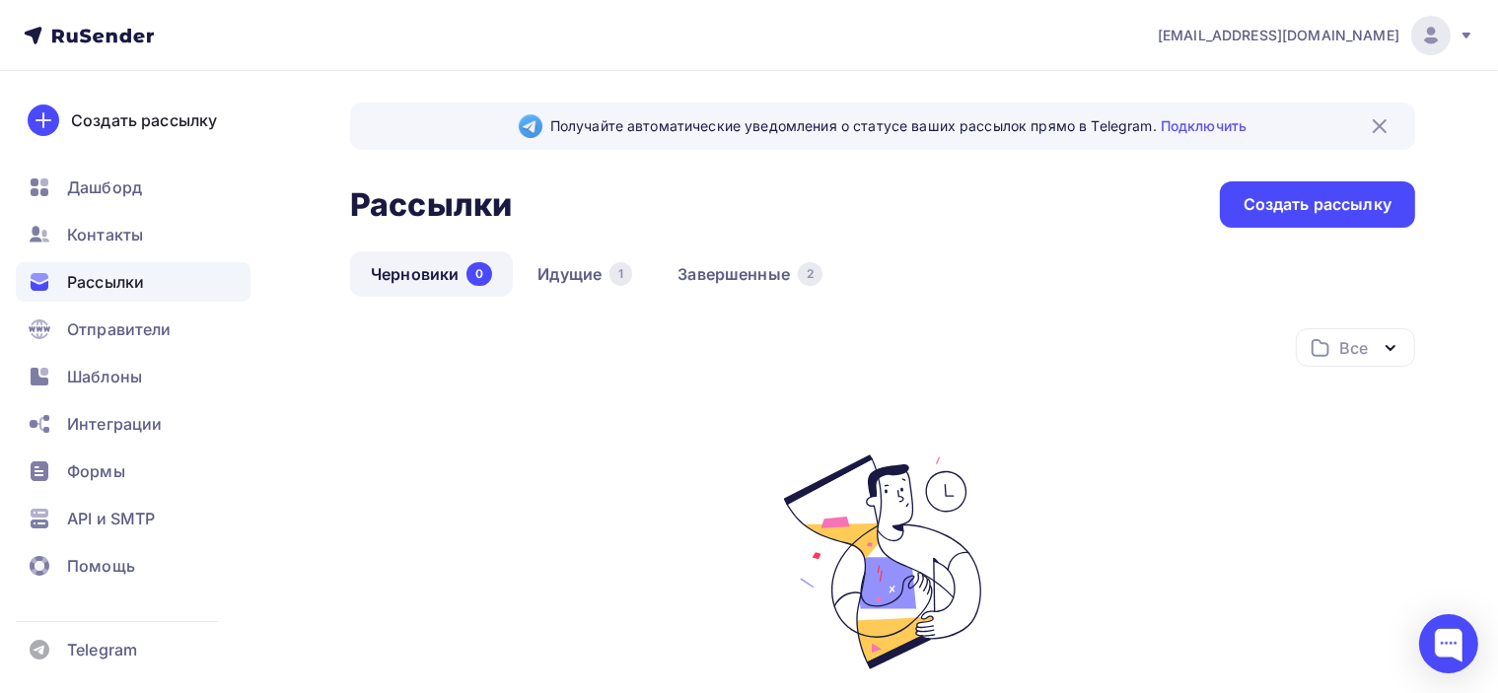
click at [943, 178] on div "Получайте автоматические уведомления о статусе ваших рассылок прямо в Telegram.…" at bounding box center [882, 494] width 1065 height 783
click at [560, 275] on link "Идущие 1" at bounding box center [585, 274] width 136 height 45
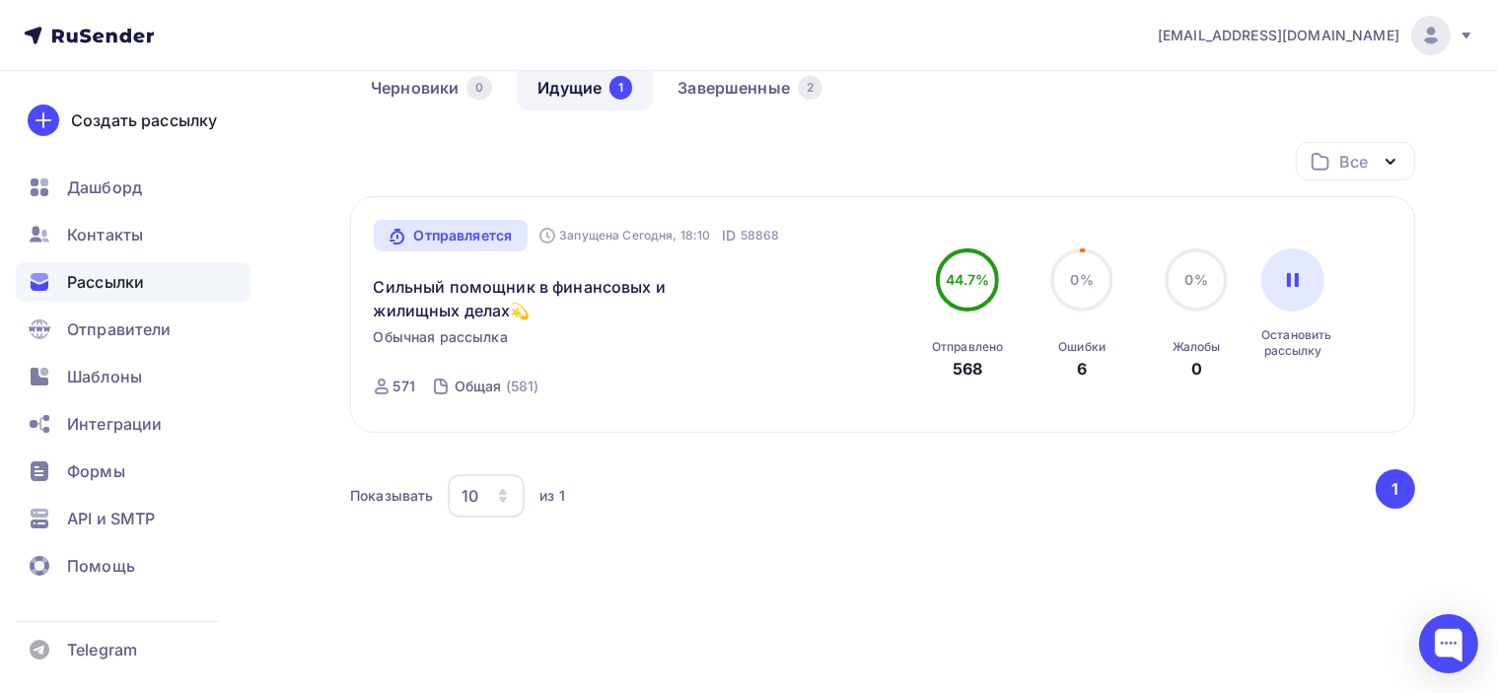
scroll to position [197, 0]
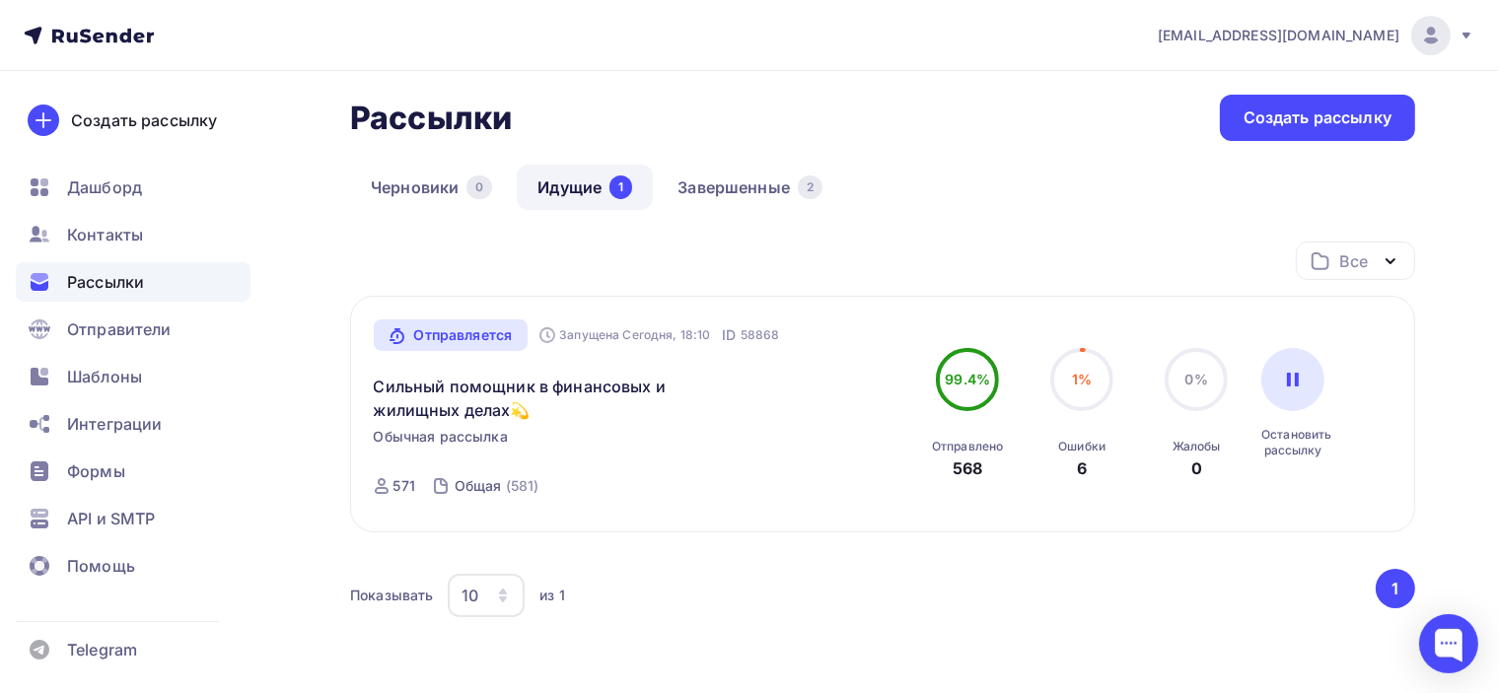
scroll to position [99, 0]
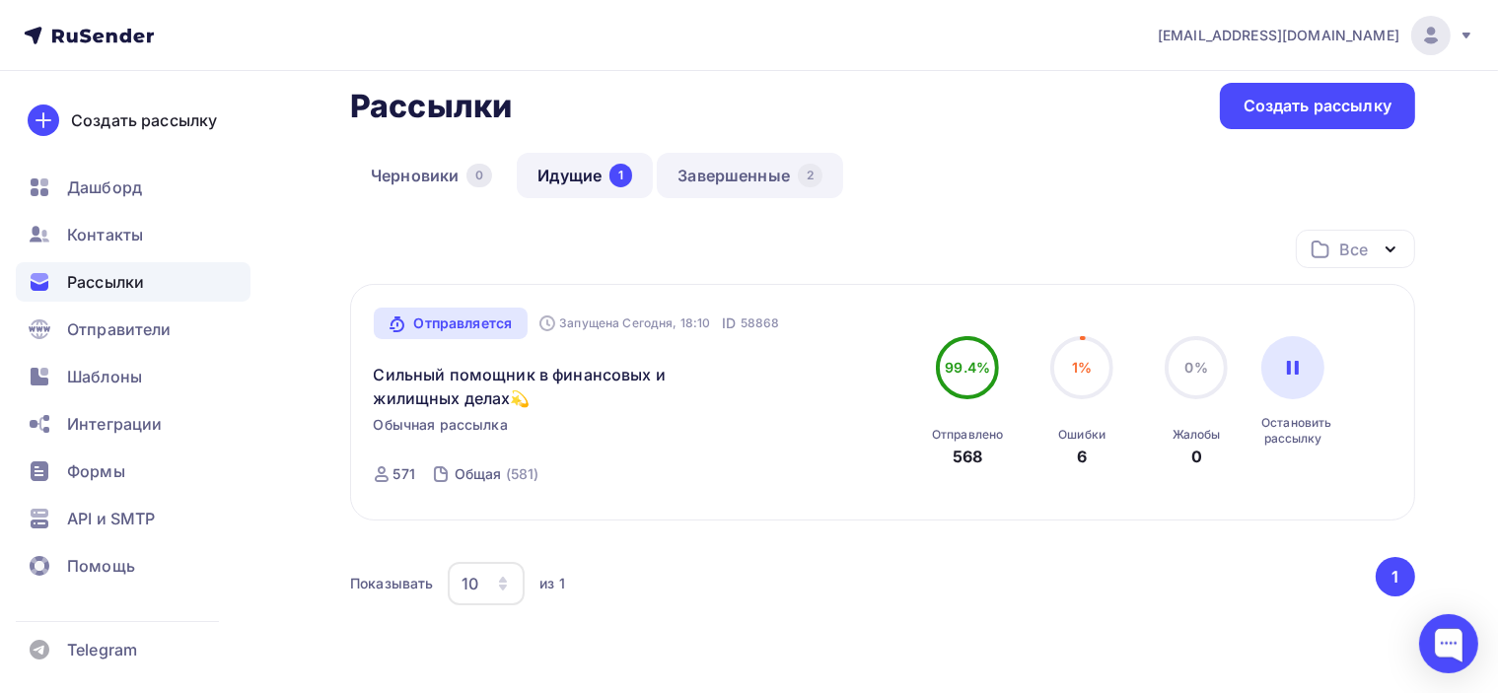
click at [719, 163] on link "Завершенные 2" at bounding box center [750, 175] width 186 height 45
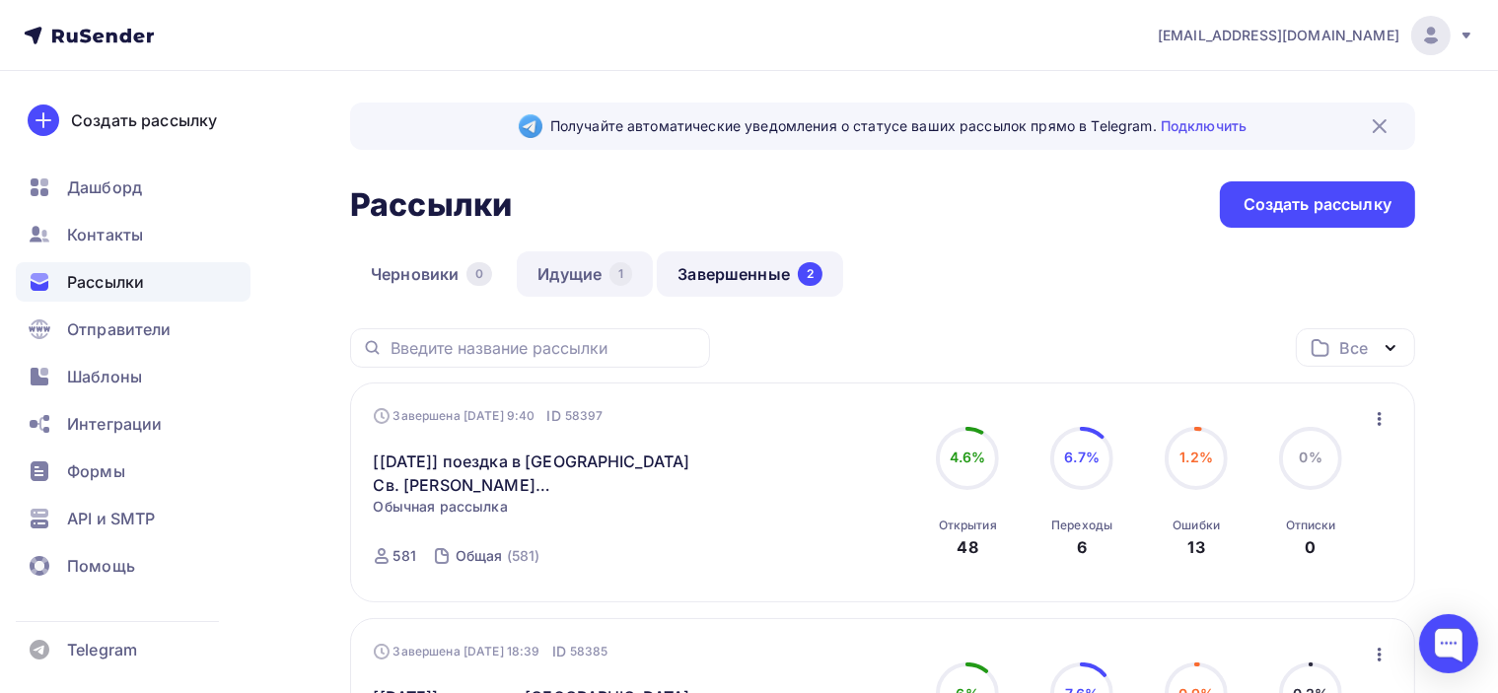
click at [584, 267] on link "Идущие 1" at bounding box center [585, 274] width 136 height 45
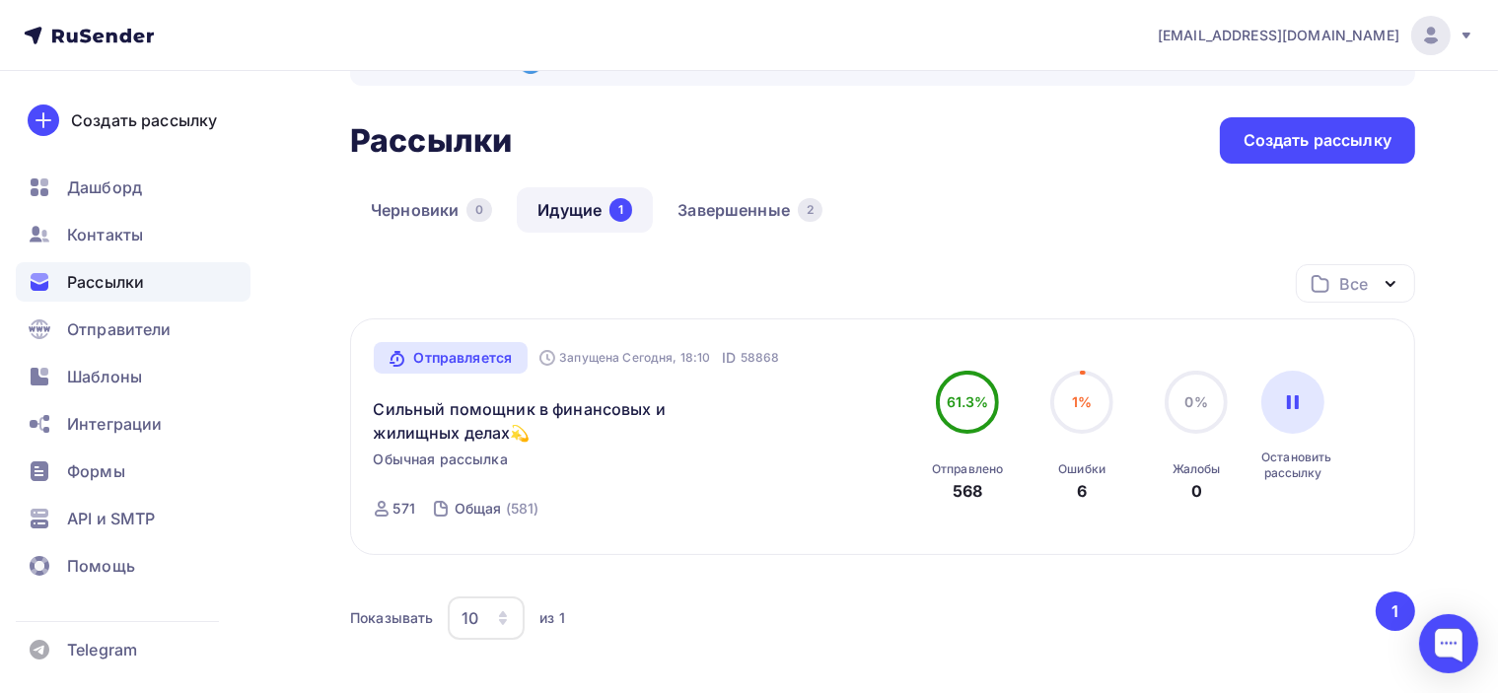
scroll to position [99, 0]
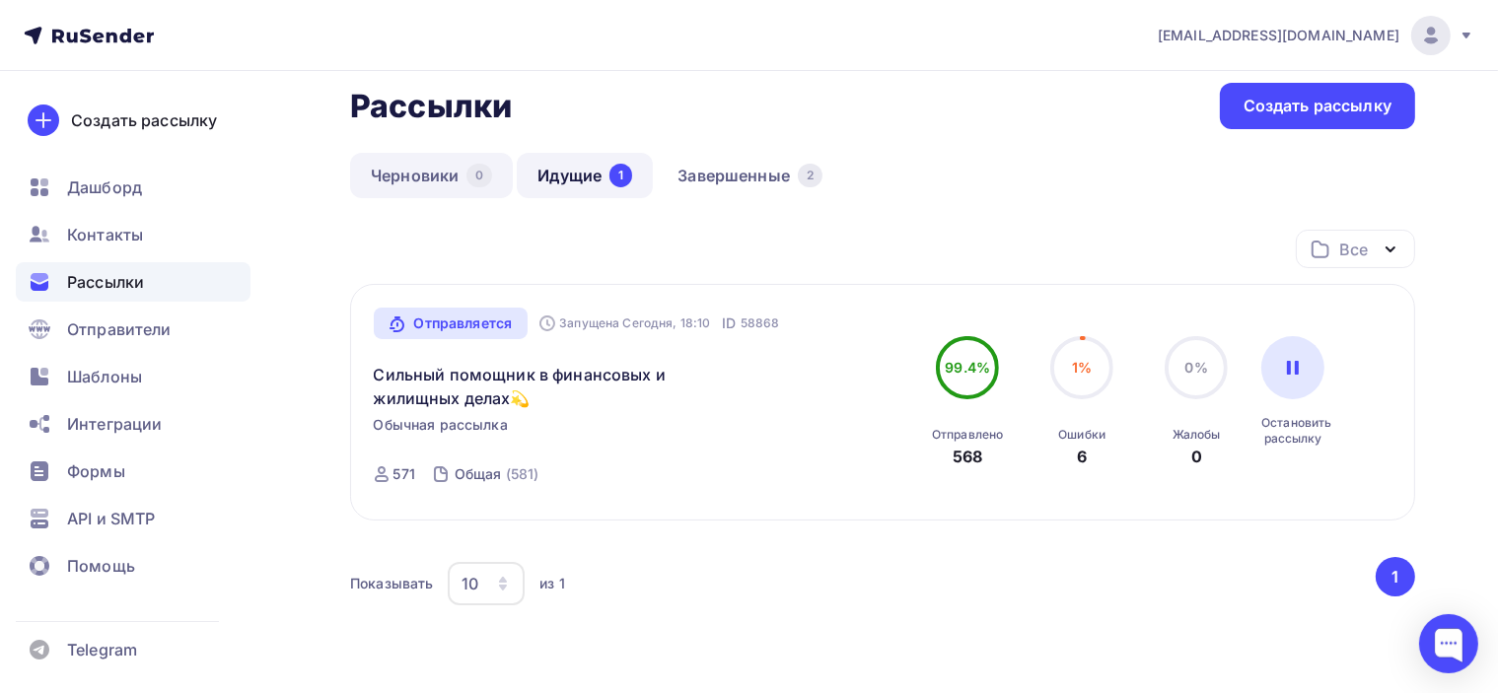
click at [386, 177] on link "Черновики 0" at bounding box center [431, 175] width 163 height 45
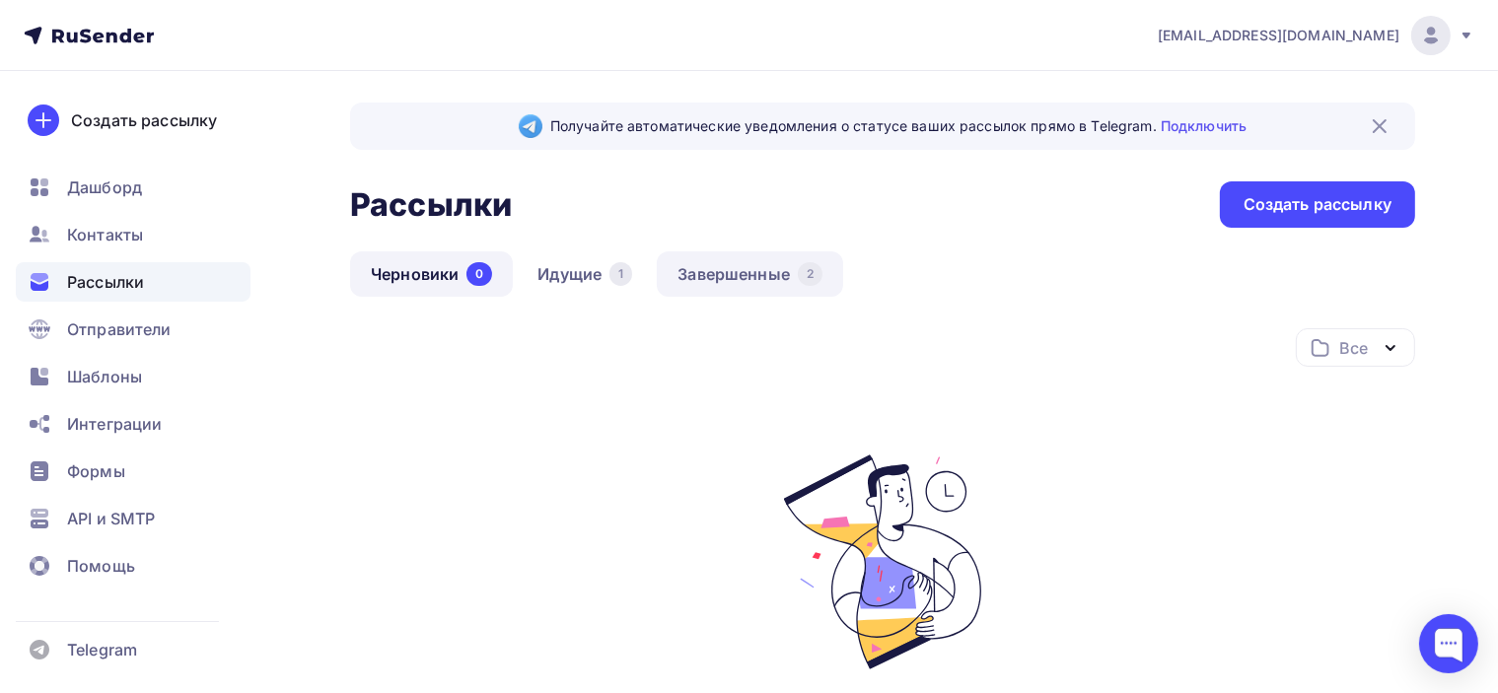
click at [760, 280] on link "Завершенные 2" at bounding box center [750, 274] width 186 height 45
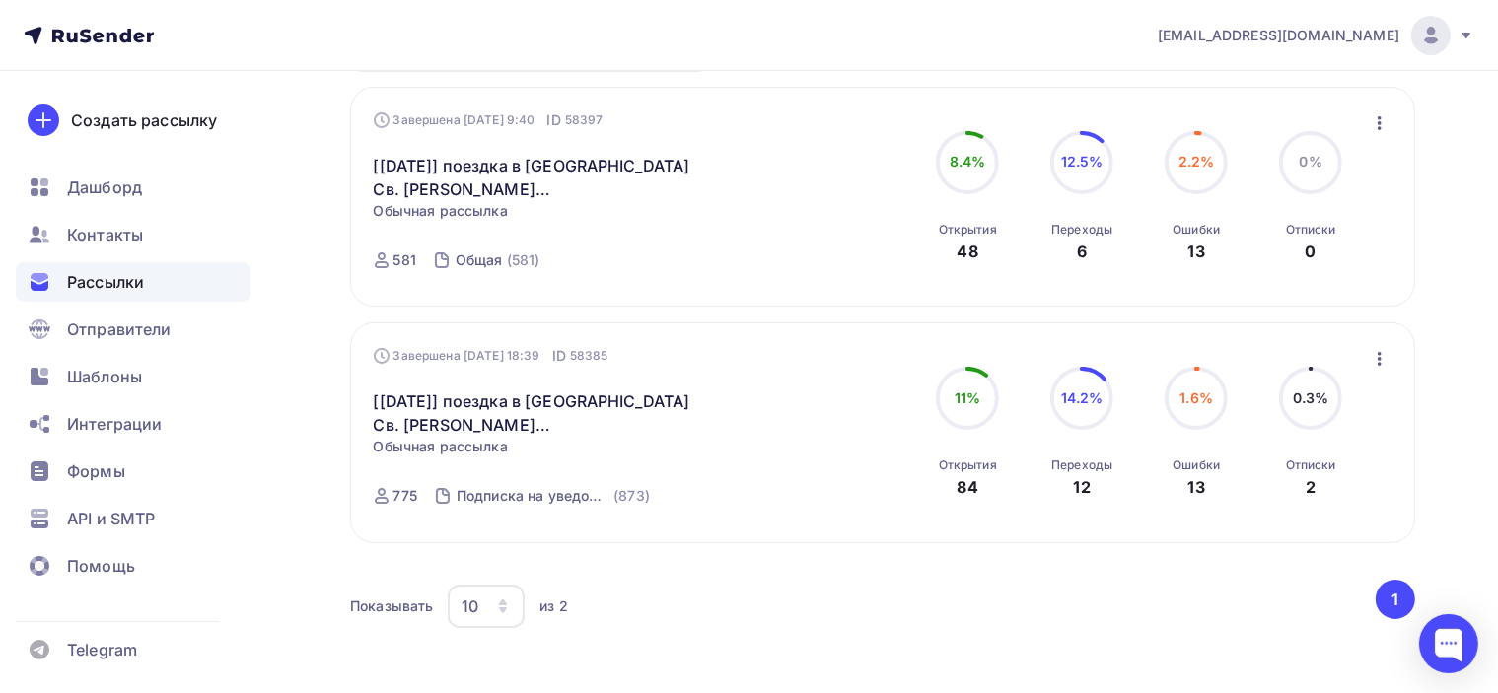
scroll to position [99, 0]
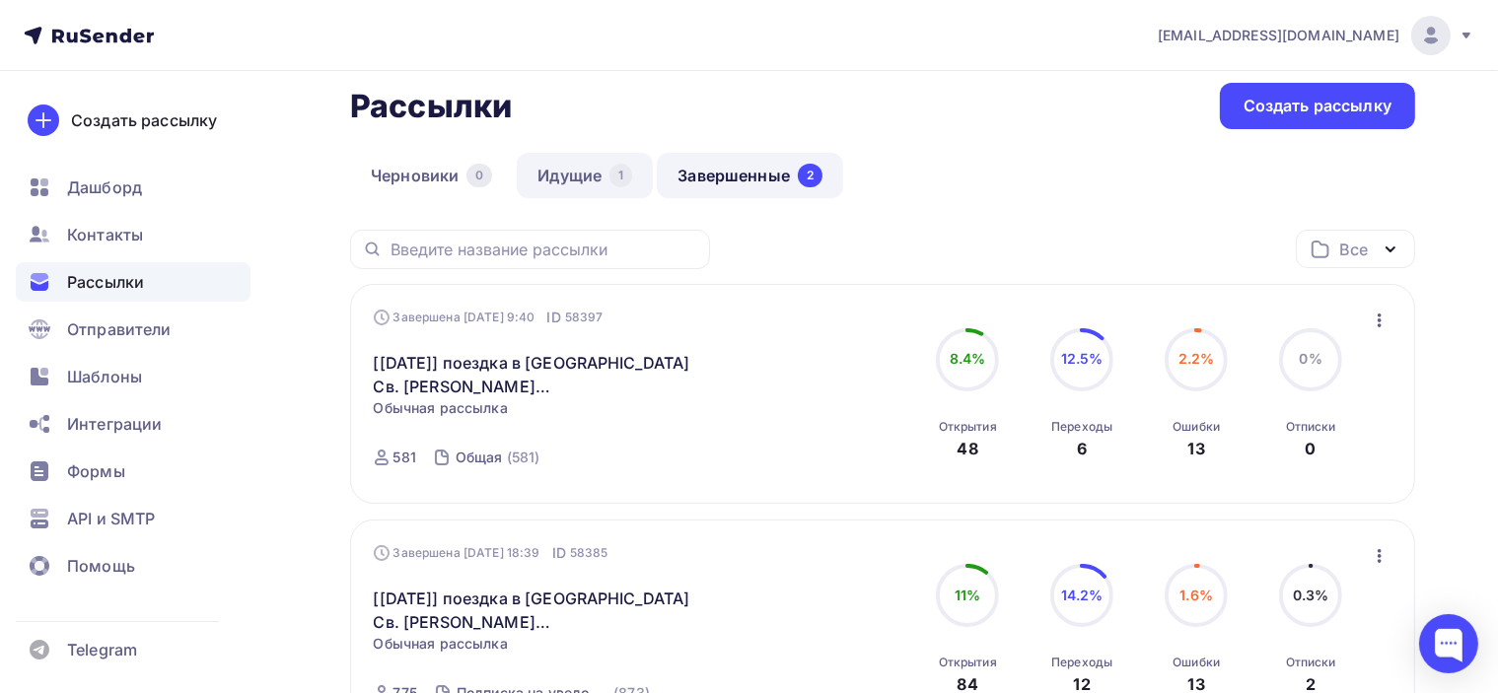
click at [540, 179] on link "Идущие 1" at bounding box center [585, 175] width 136 height 45
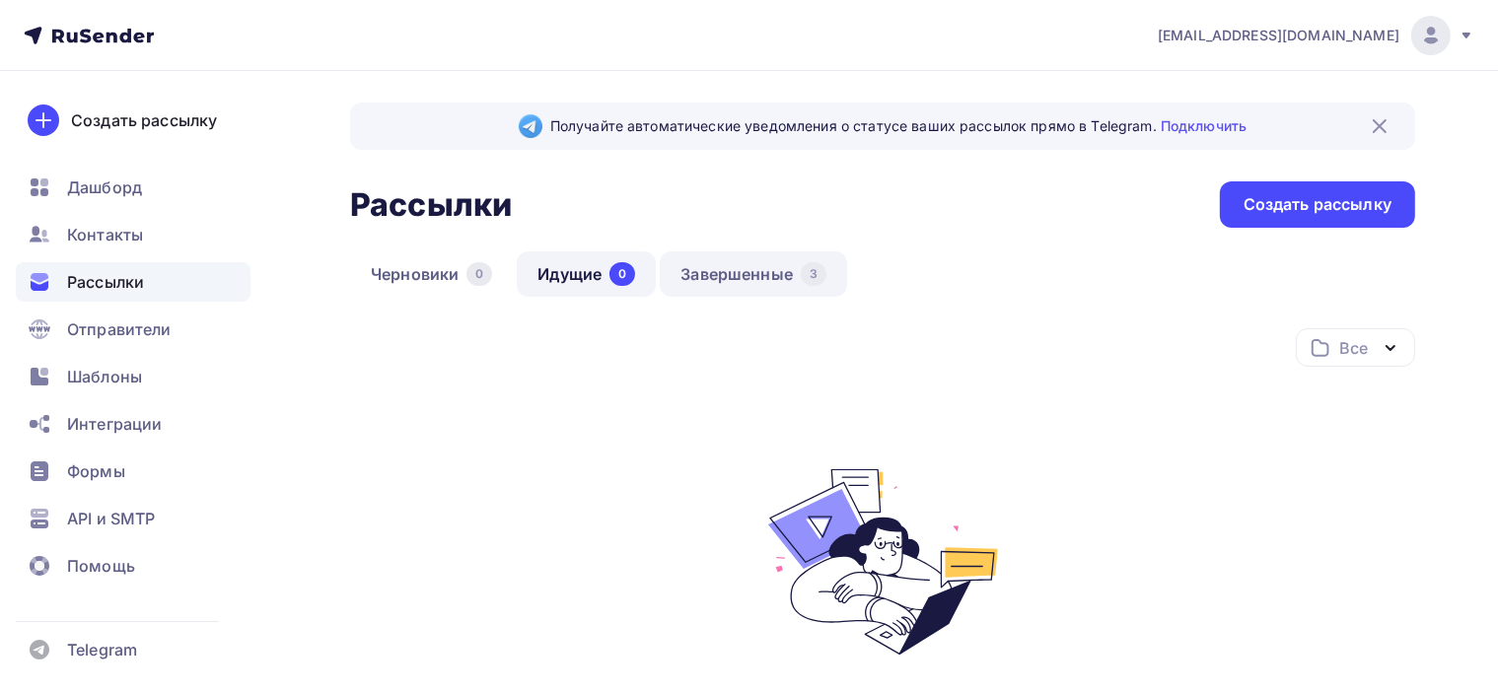
click at [754, 273] on link "Завершенные 3" at bounding box center [753, 274] width 187 height 45
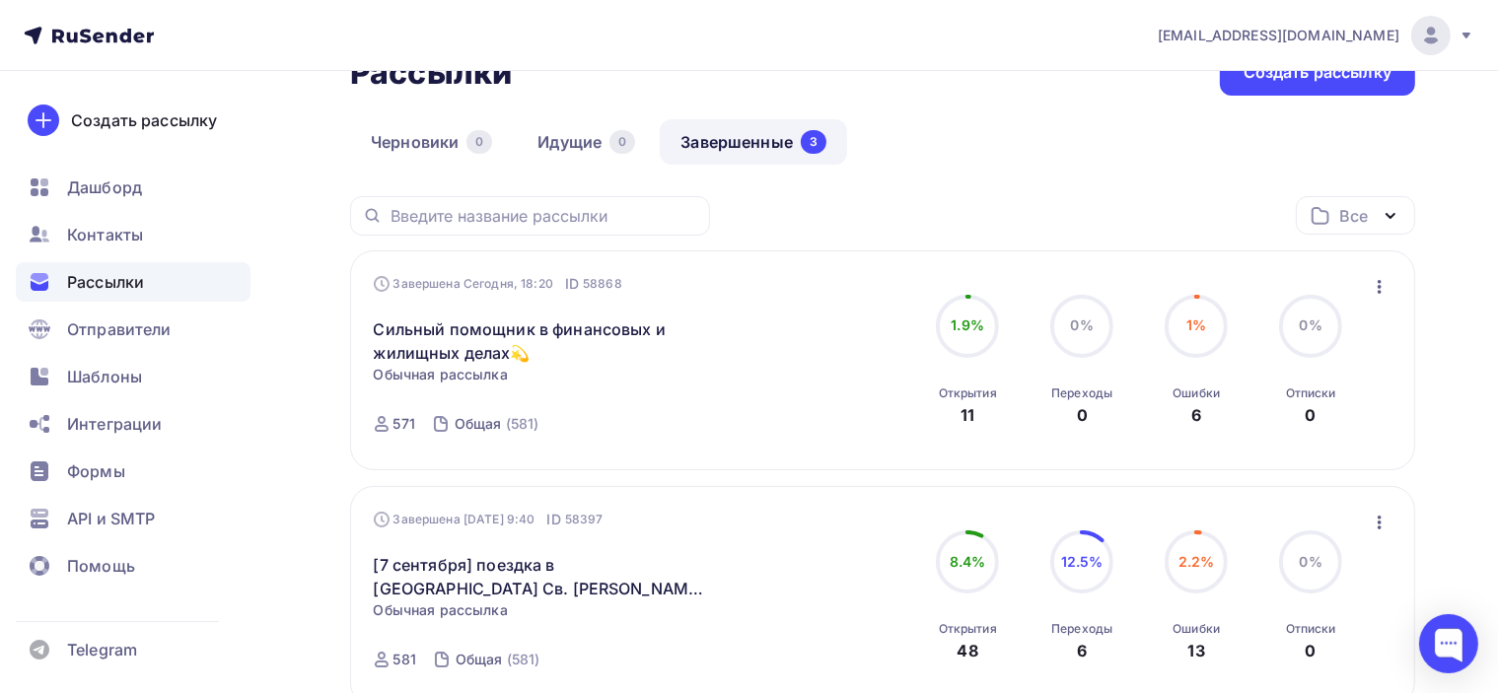
scroll to position [99, 0]
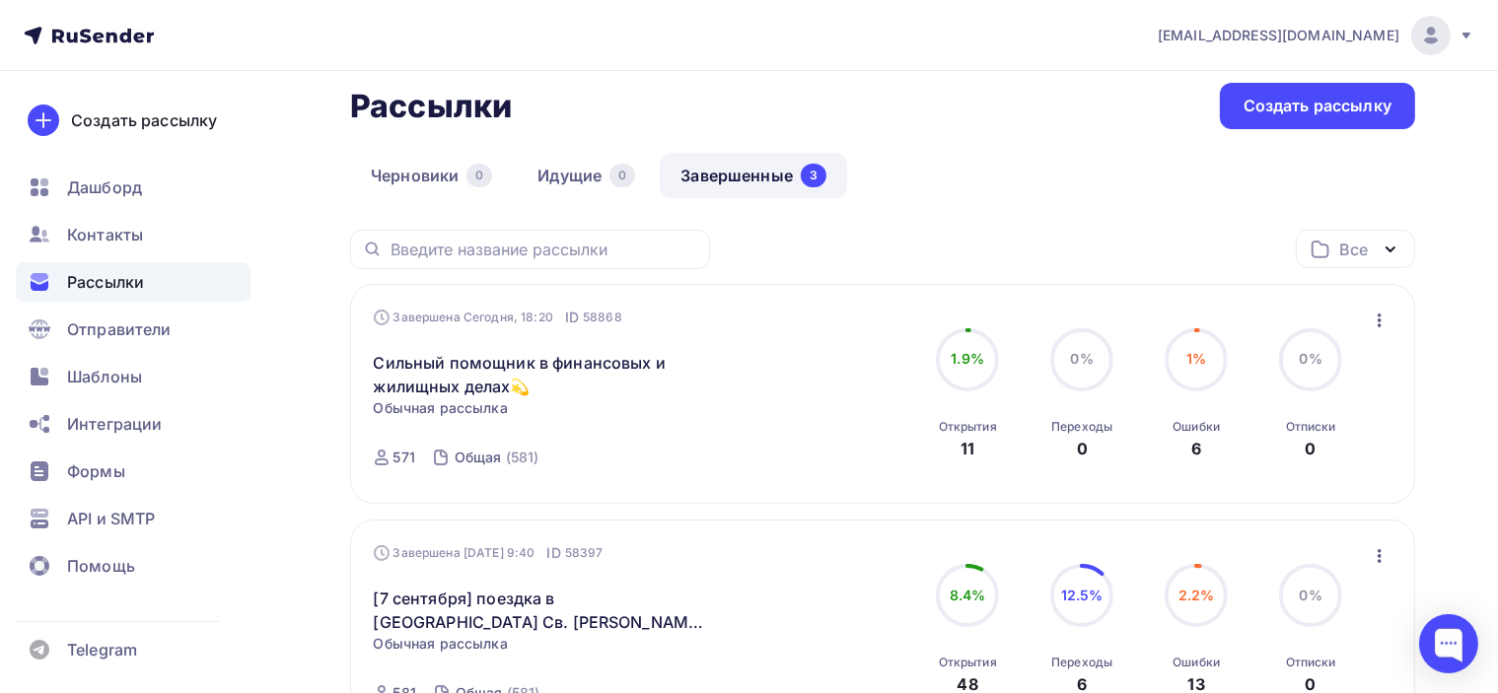
click at [1373, 316] on icon "button" at bounding box center [1380, 321] width 24 height 24
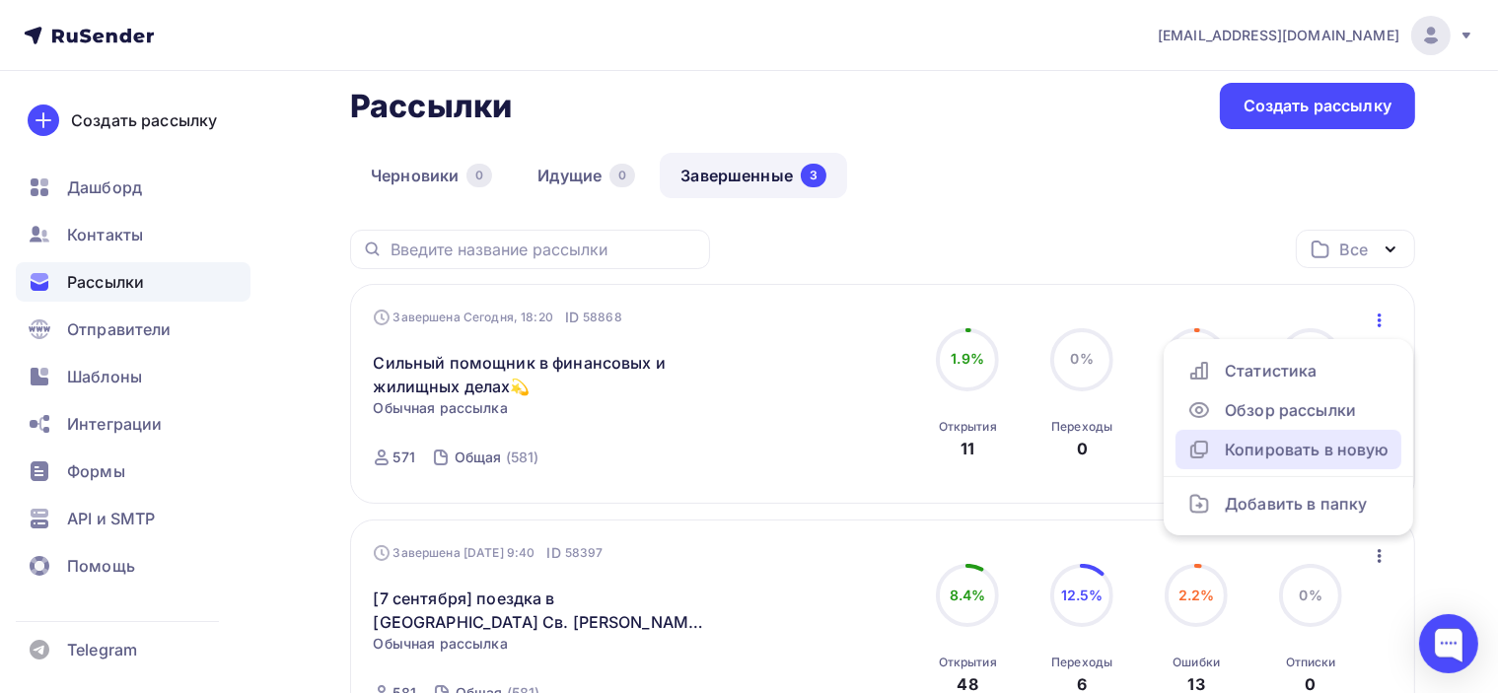
drag, startPoint x: 1309, startPoint y: 452, endPoint x: 1262, endPoint y: 436, distance: 49.0
click at [1308, 453] on div "Копировать в новую" at bounding box center [1288, 450] width 202 height 24
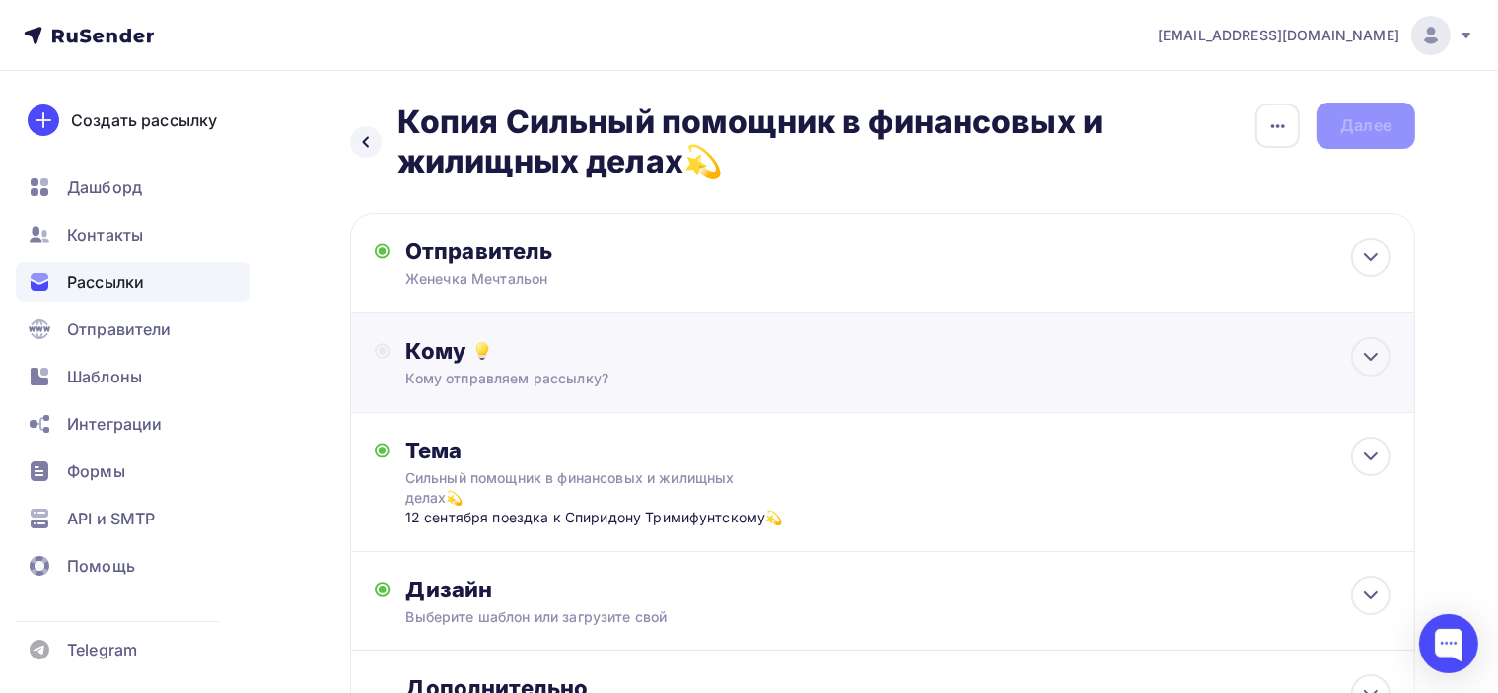
click at [676, 375] on div "Кому отправляем рассылку?" at bounding box center [849, 379] width 887 height 20
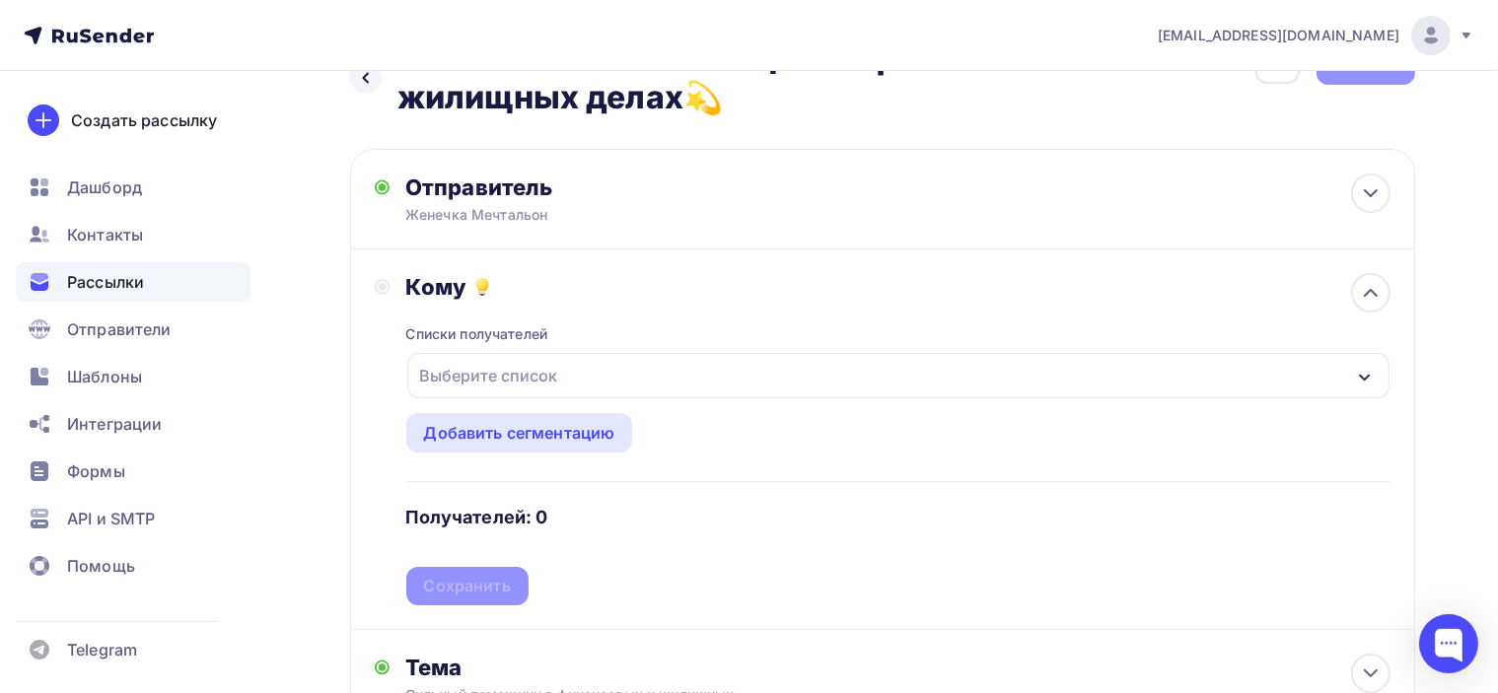
scroll to position [99, 0]
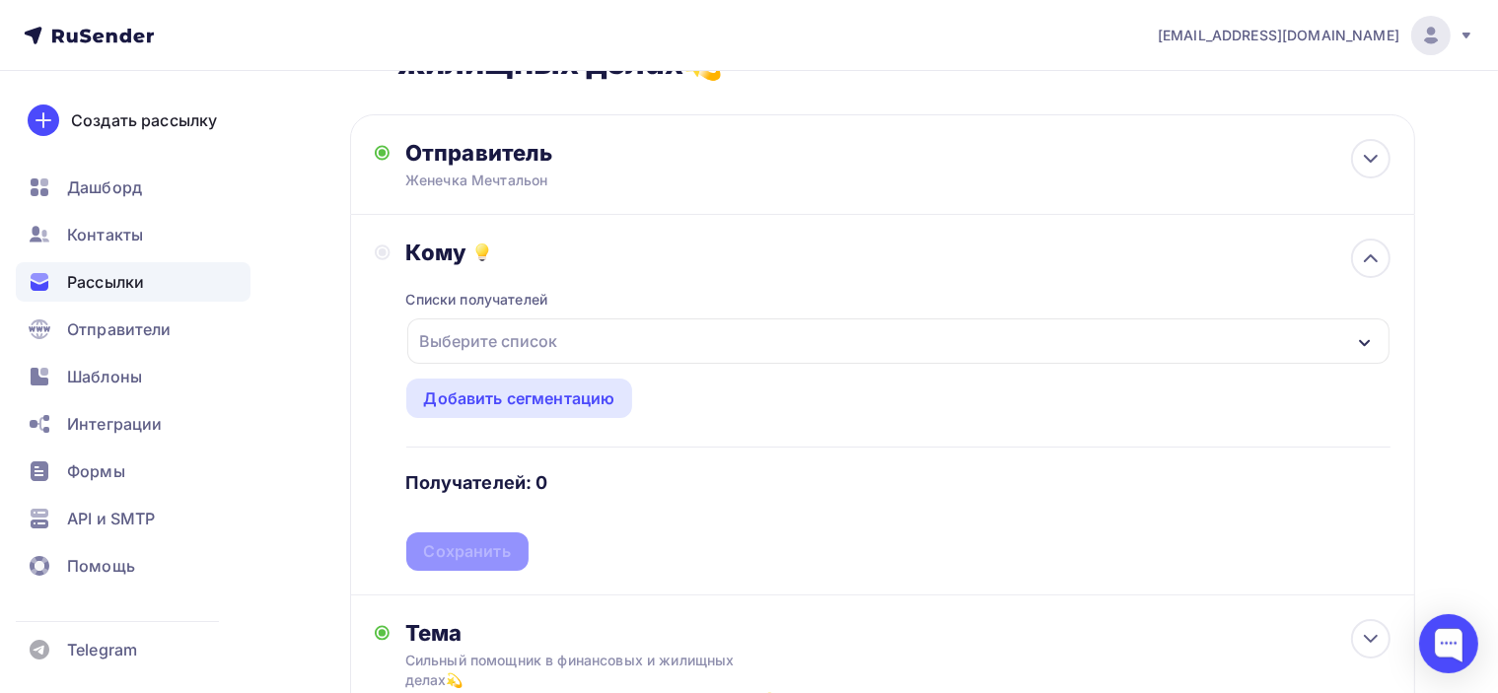
click at [591, 338] on div "Выберите список" at bounding box center [898, 341] width 982 height 45
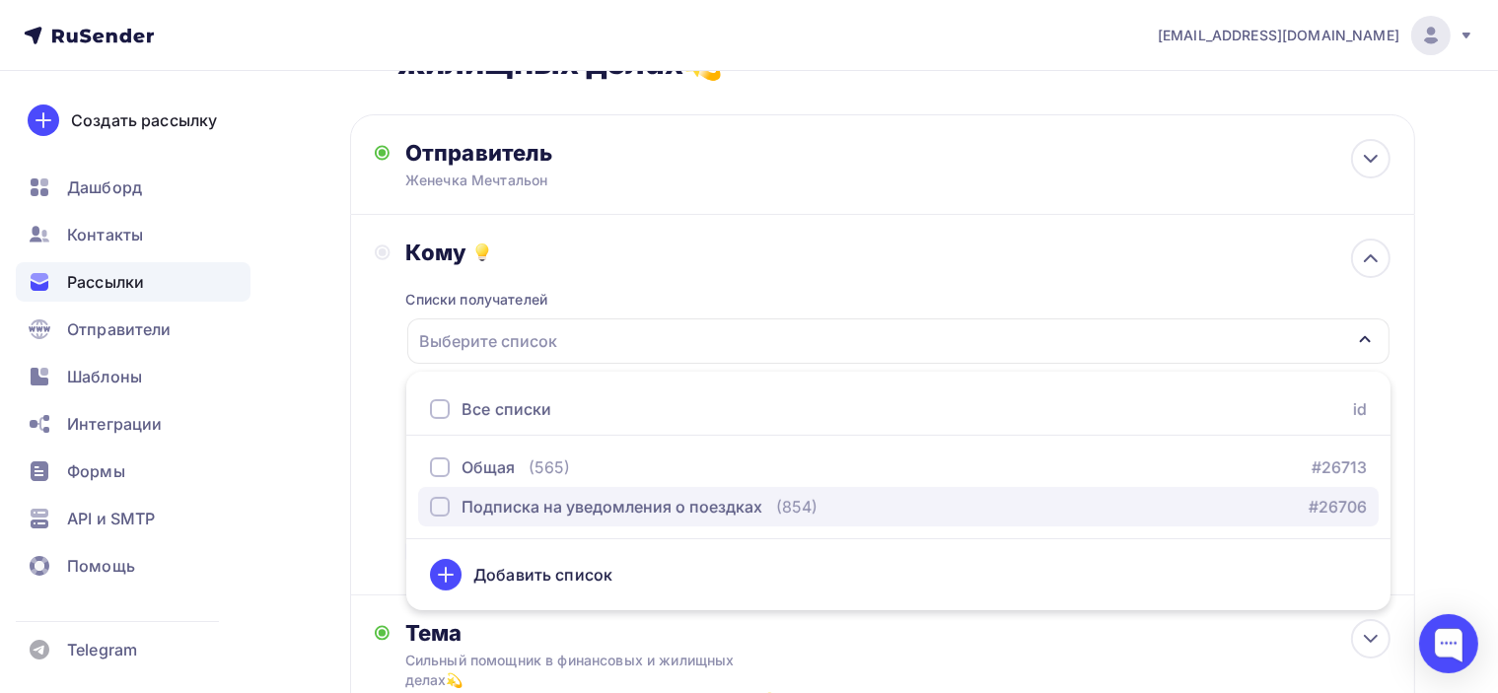
click at [567, 512] on div "Подписка на уведомления о поездках" at bounding box center [612, 507] width 301 height 24
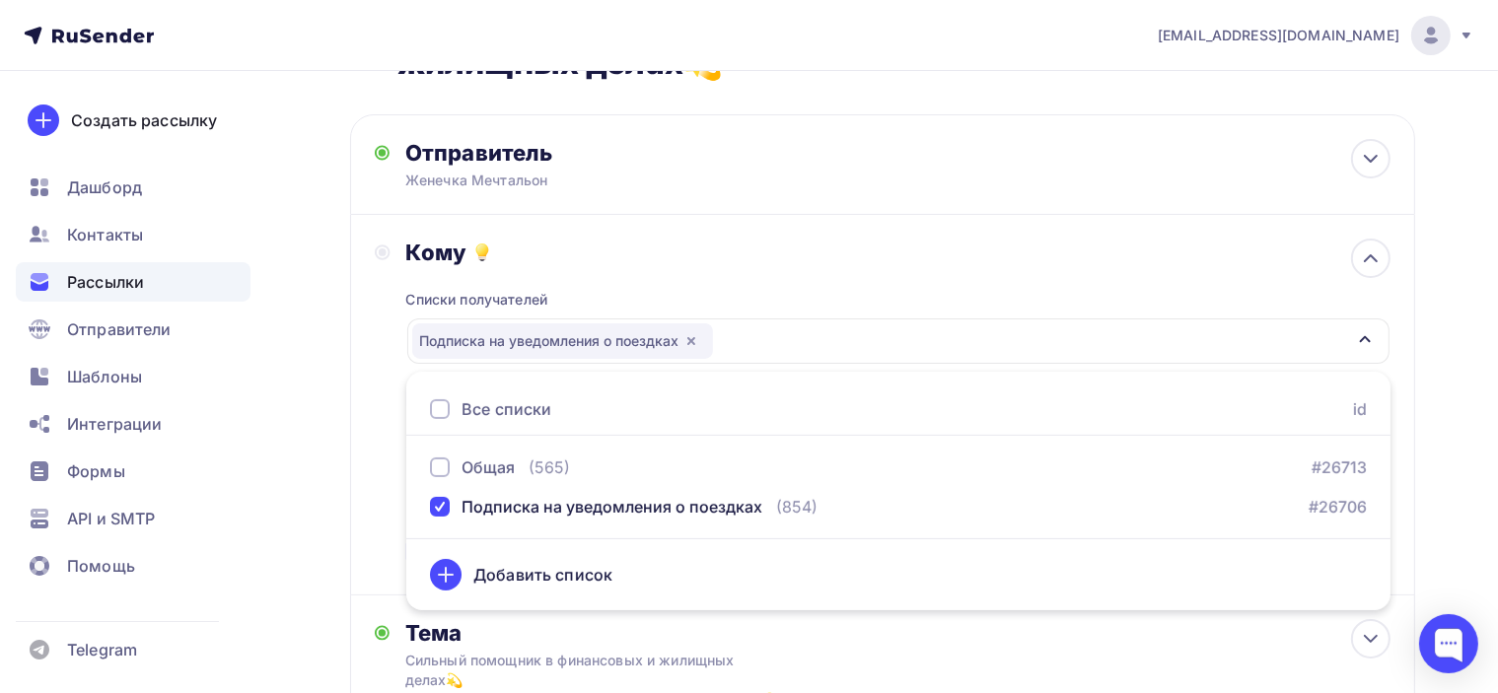
click at [381, 381] on div "Кому Списки получателей Подписка на уведомления о поездках Все списки id Общая …" at bounding box center [883, 405] width 1016 height 332
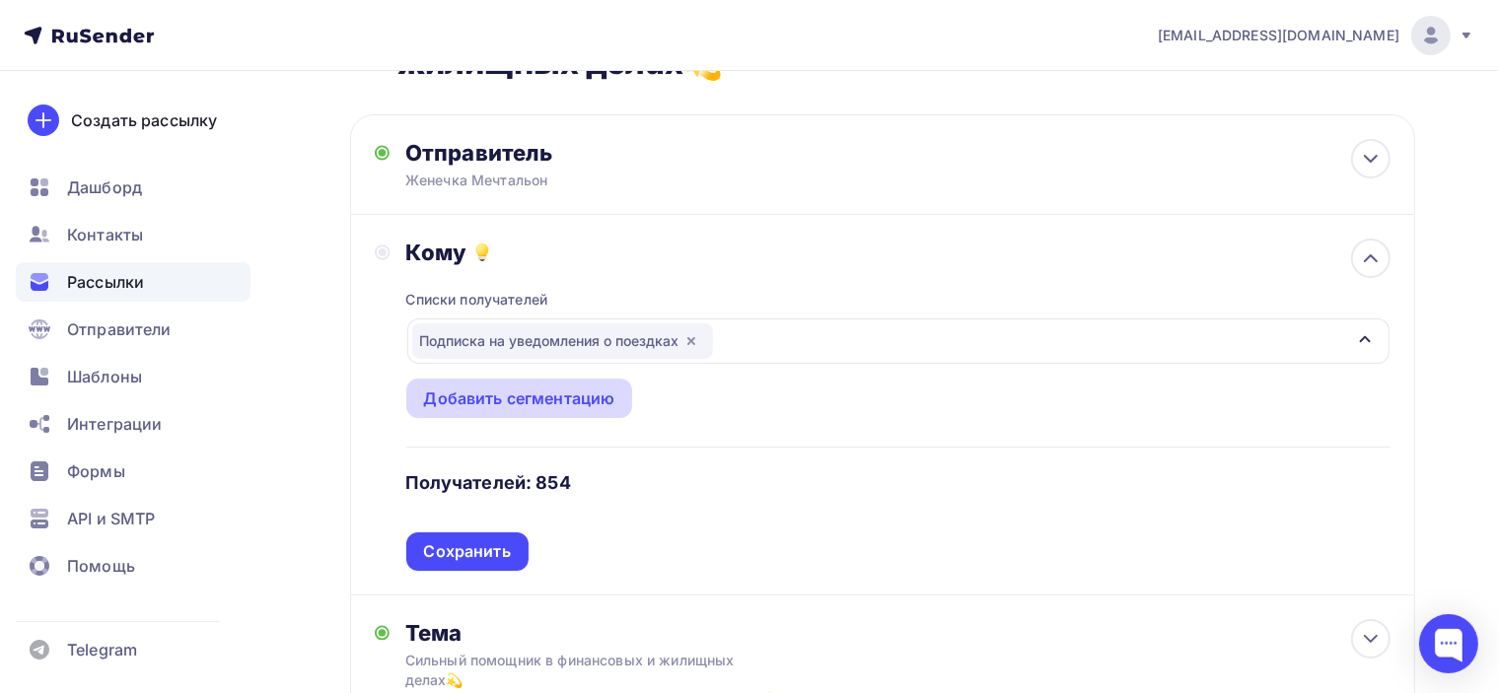
click at [478, 405] on div "Добавить сегментацию" at bounding box center [519, 399] width 191 height 24
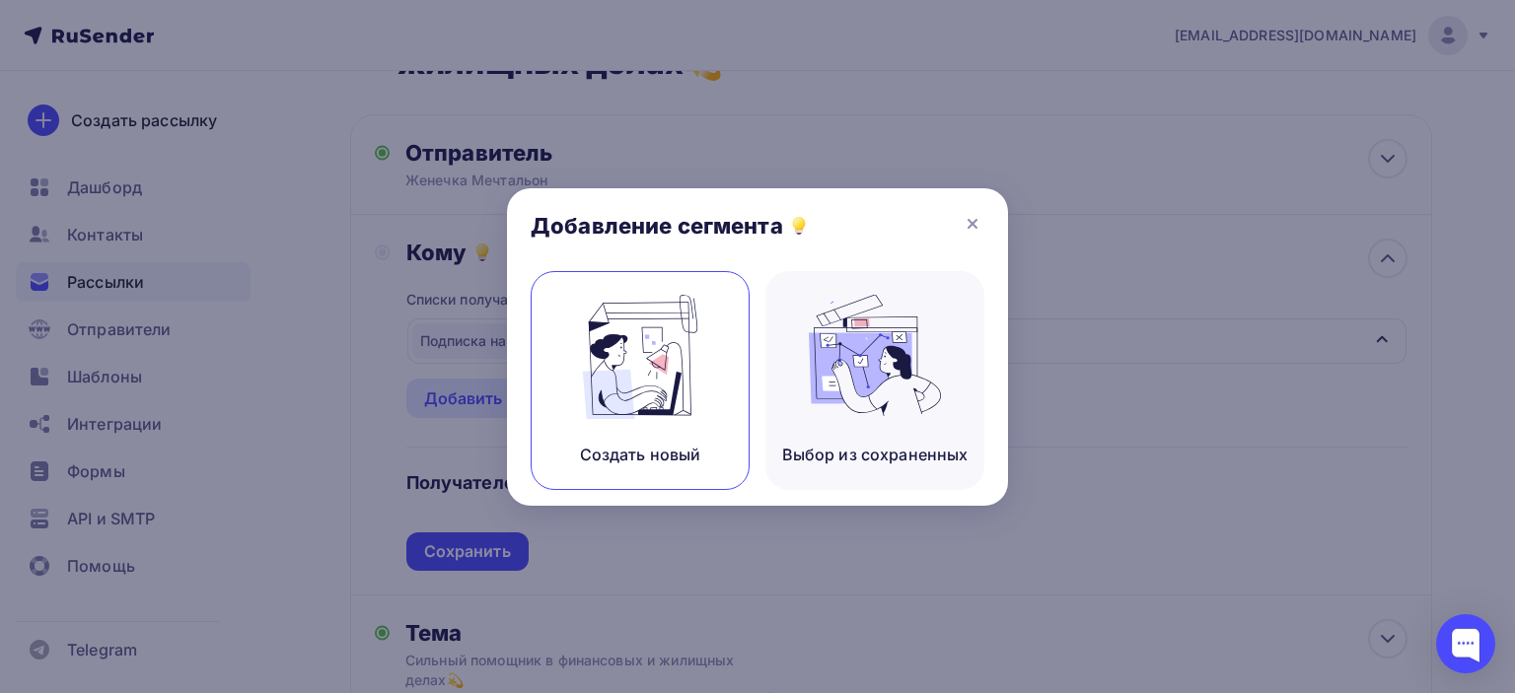
click at [675, 354] on img at bounding box center [640, 357] width 132 height 124
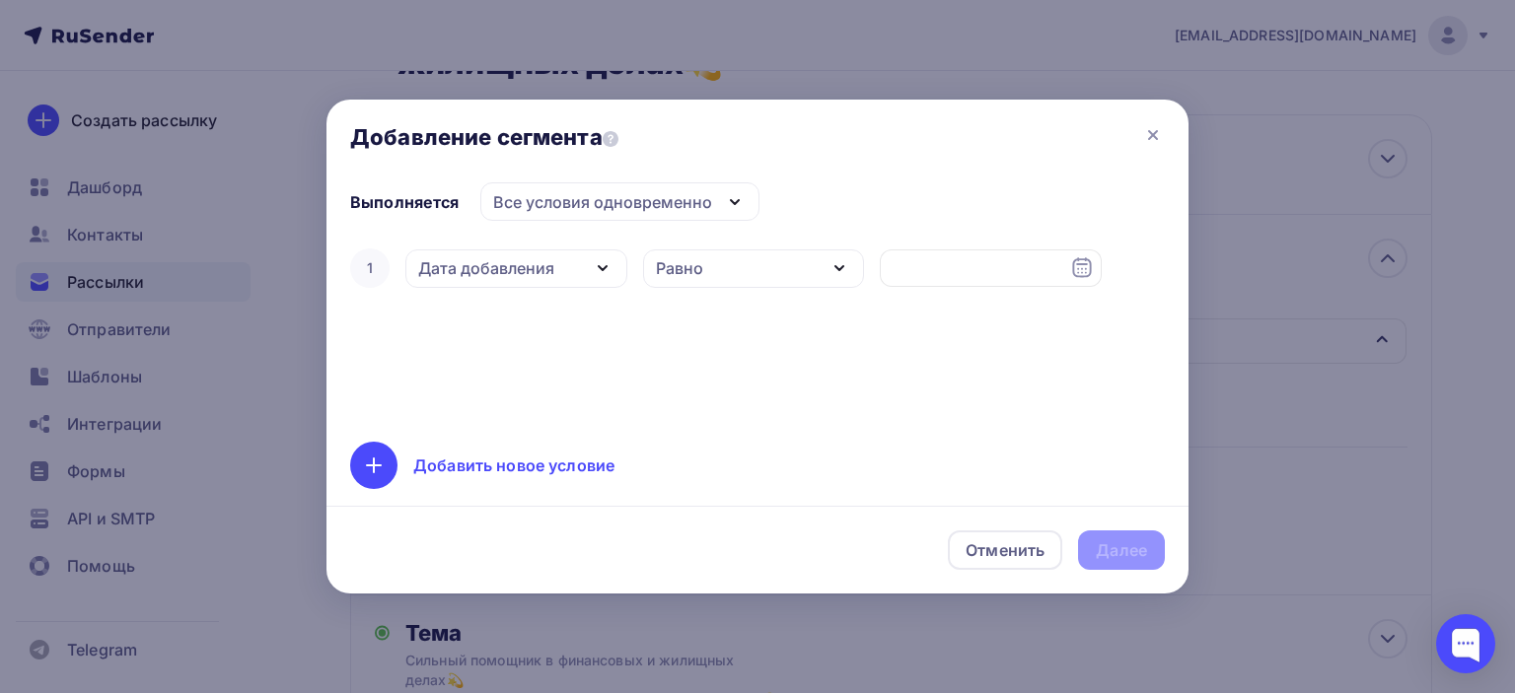
click at [552, 265] on div "Дата добавления" at bounding box center [486, 268] width 136 height 24
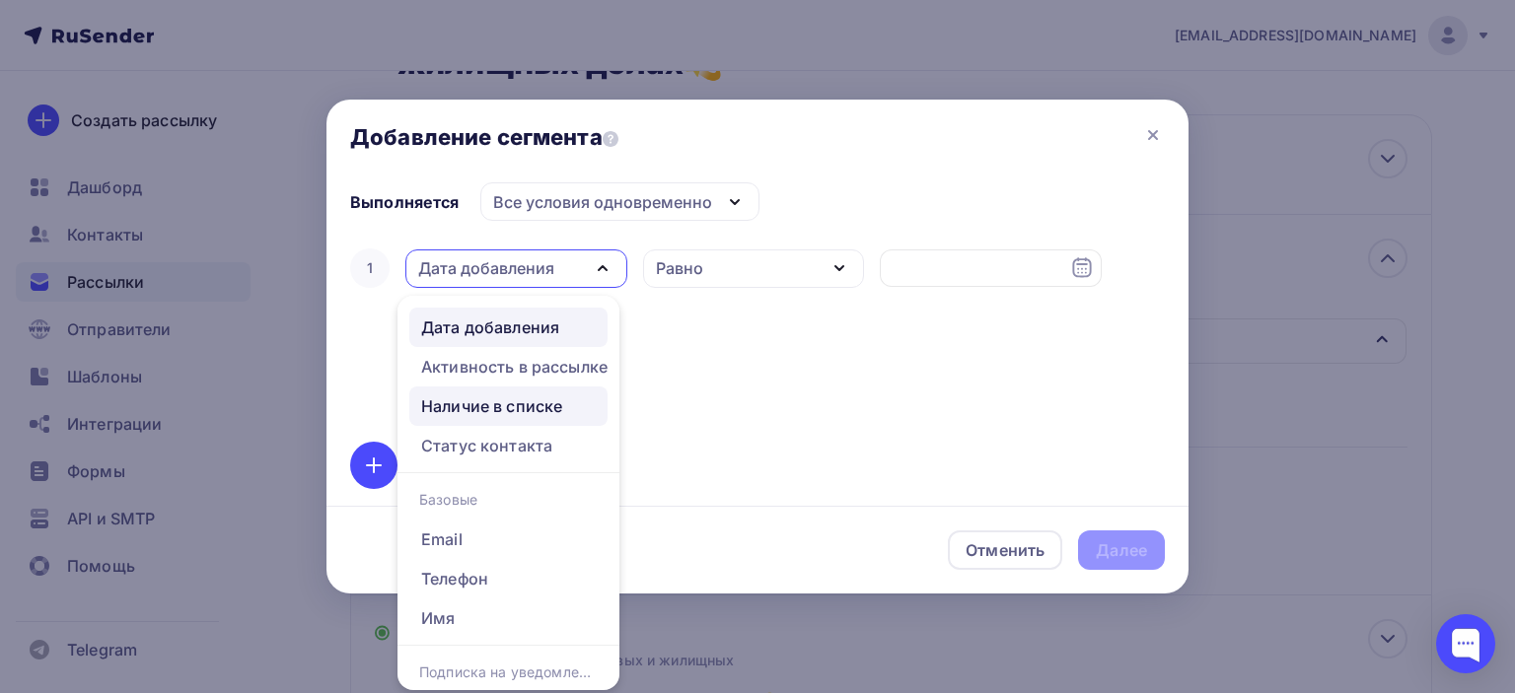
click at [521, 407] on div "Наличие в списке" at bounding box center [491, 407] width 141 height 24
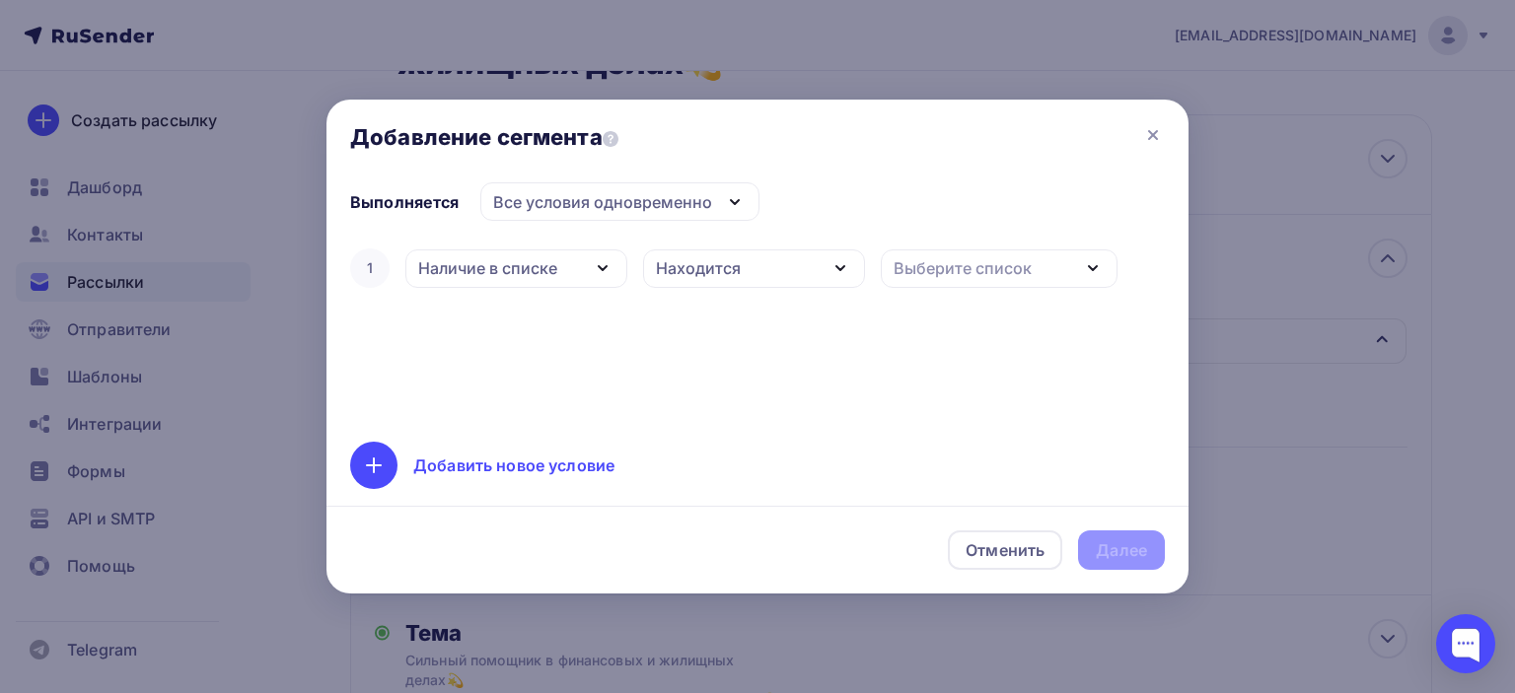
click at [730, 271] on div "Находится" at bounding box center [698, 268] width 85 height 24
click at [736, 362] on div "Не находится" at bounding box center [713, 365] width 109 height 24
click at [1030, 267] on div "Выберите список" at bounding box center [963, 268] width 138 height 24
click at [958, 393] on div "Общая" at bounding box center [984, 397] width 175 height 24
click at [1130, 549] on div "Далее" at bounding box center [1121, 551] width 51 height 23
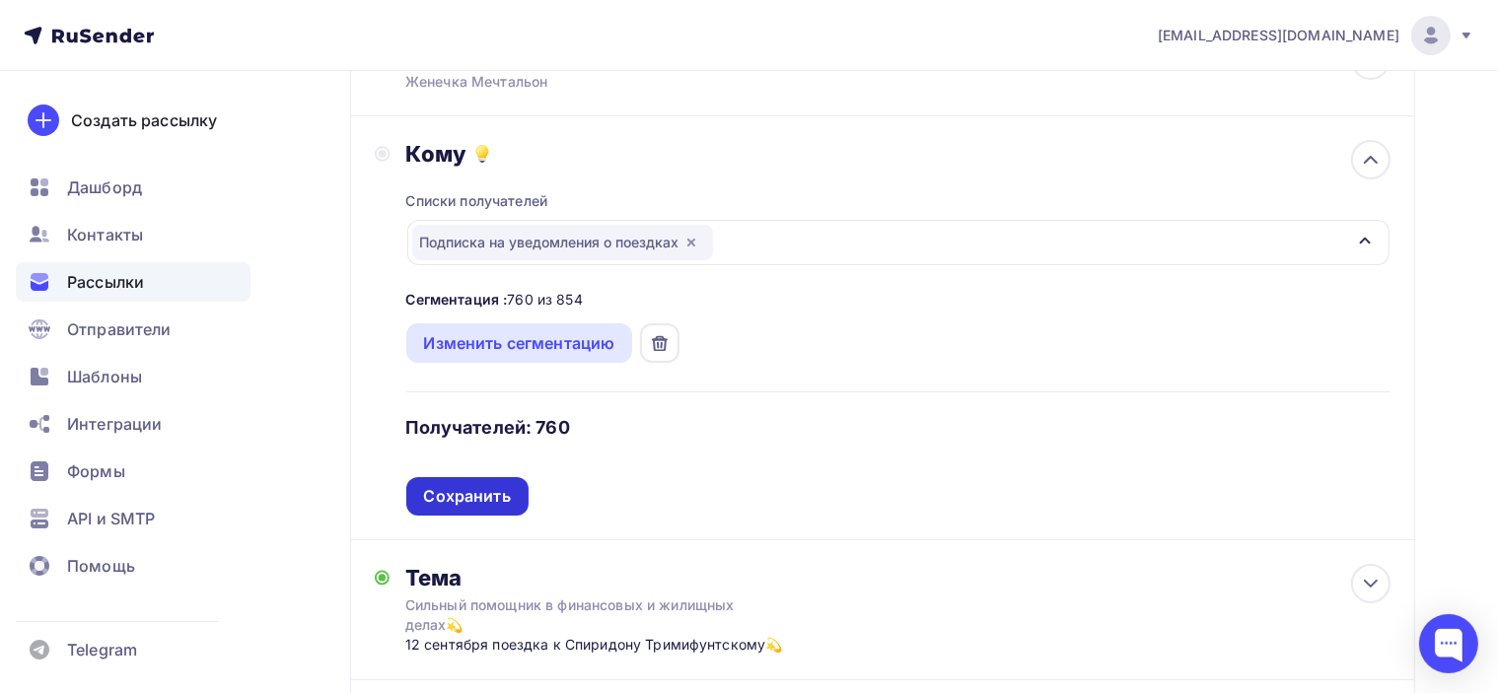
click at [485, 497] on div "Сохранить" at bounding box center [467, 496] width 87 height 23
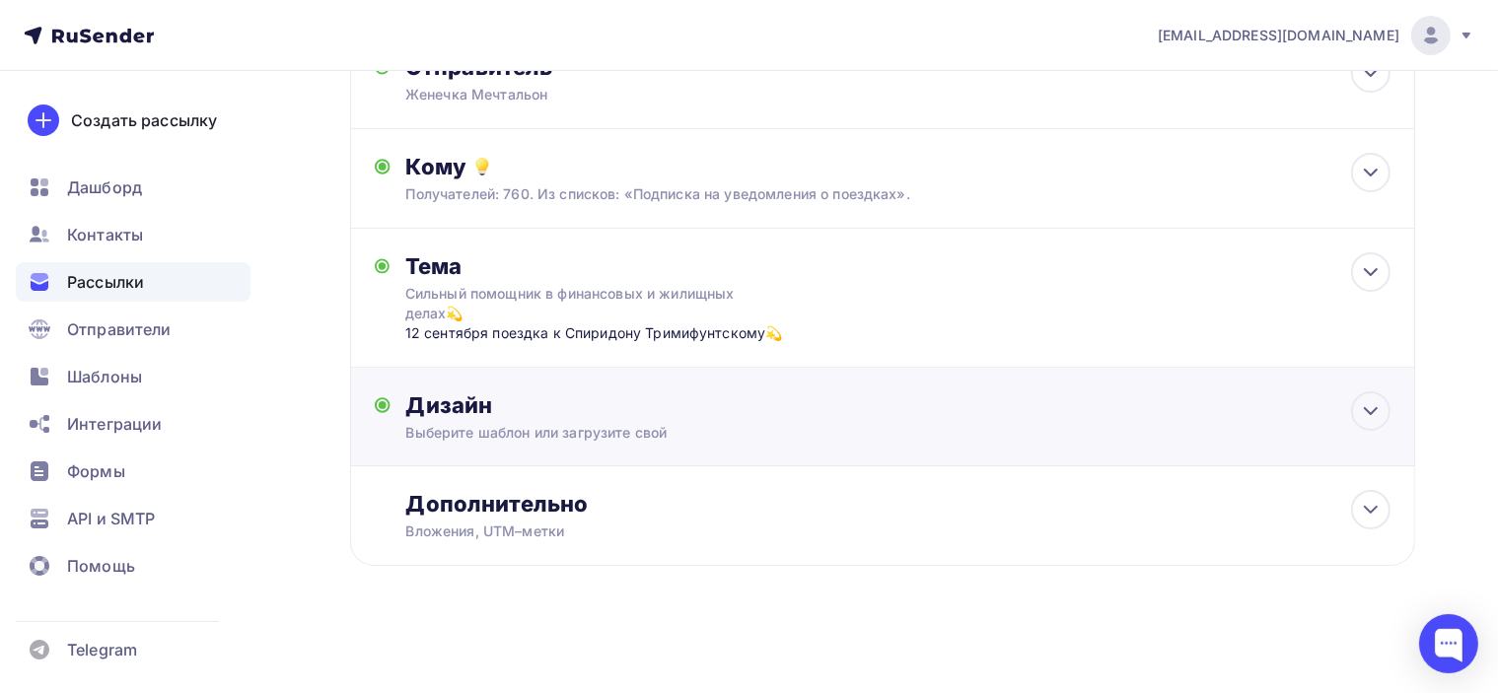
scroll to position [183, 0]
click at [694, 419] on div "Дизайн Выберите шаблон или загрузите свой Размер письма: 122 Kb Заменить шаблон…" at bounding box center [898, 418] width 984 height 51
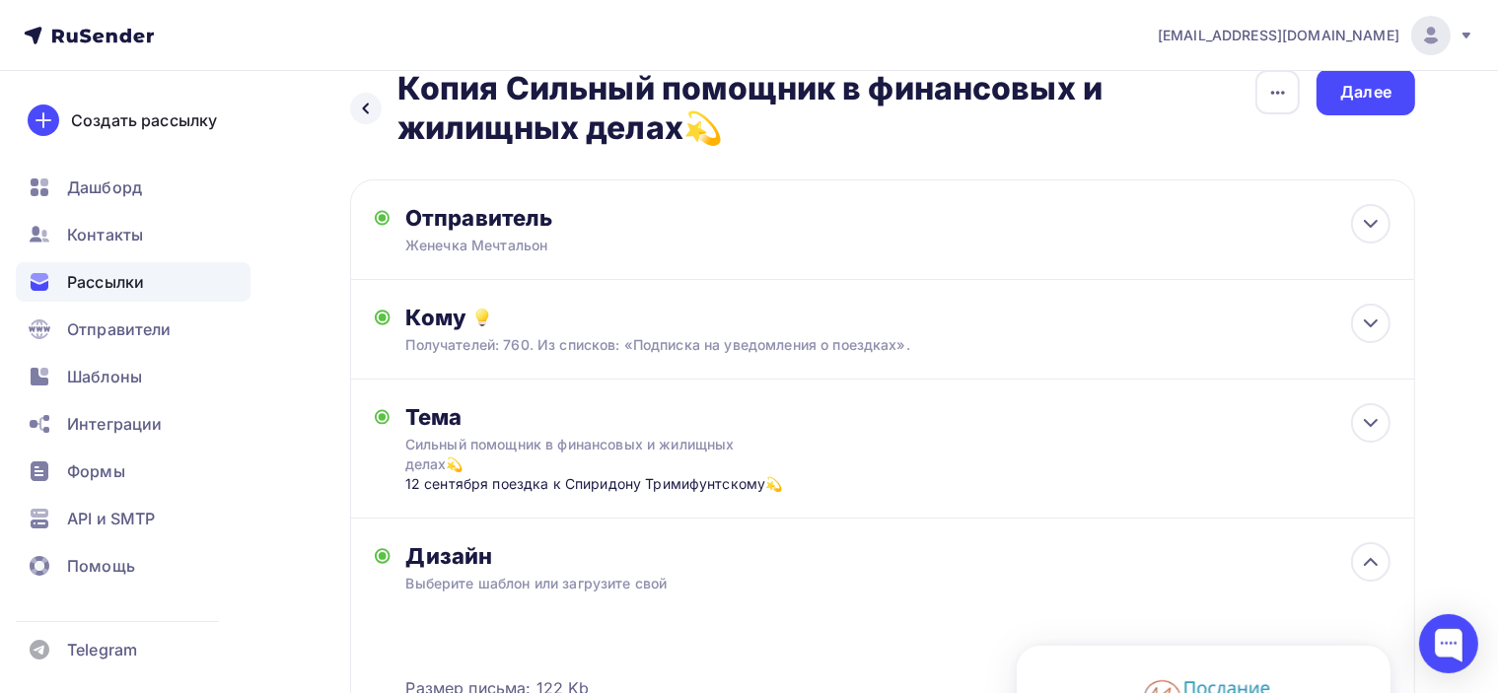
scroll to position [0, 0]
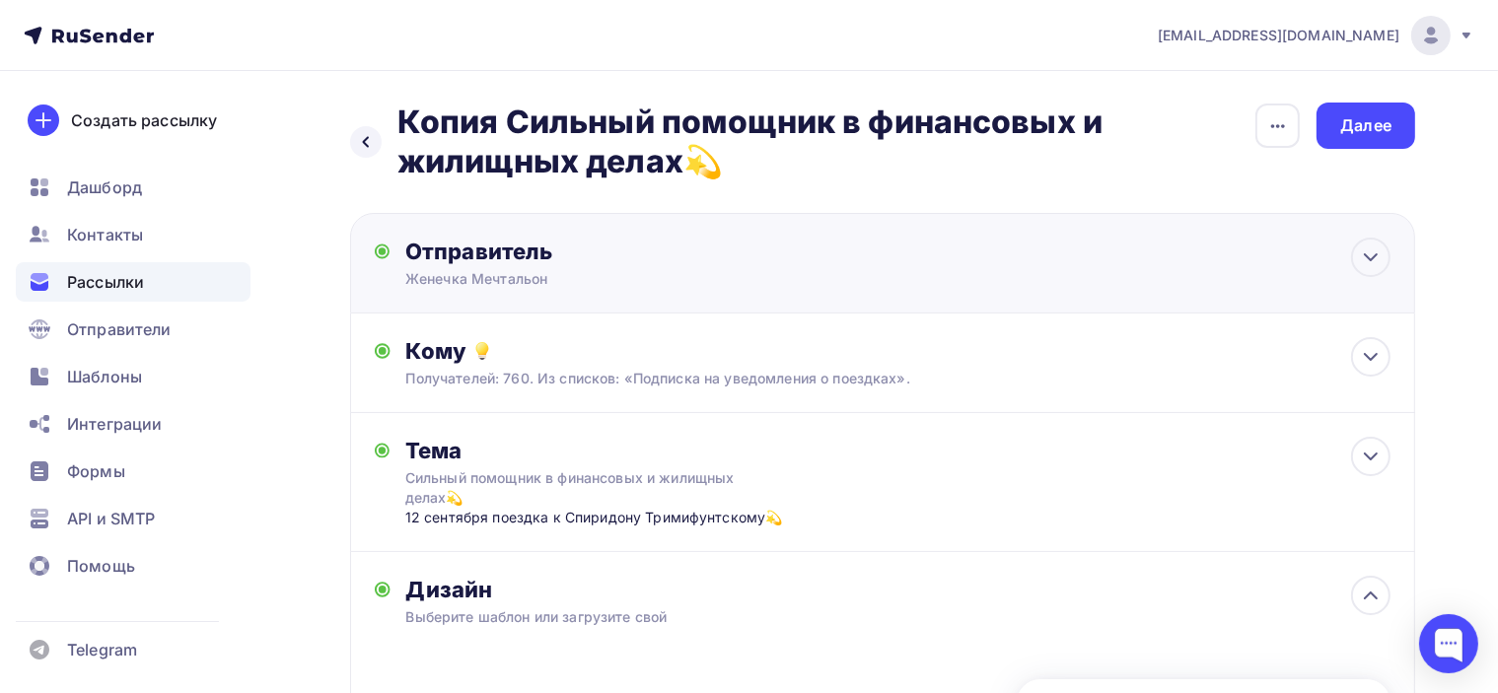
click at [792, 272] on div "Отправитель Женечка Мечтальон Email * poslanie-info@ya.ru info@poslanie-online.…" at bounding box center [618, 263] width 427 height 51
type input "Женечка Мечтальон"
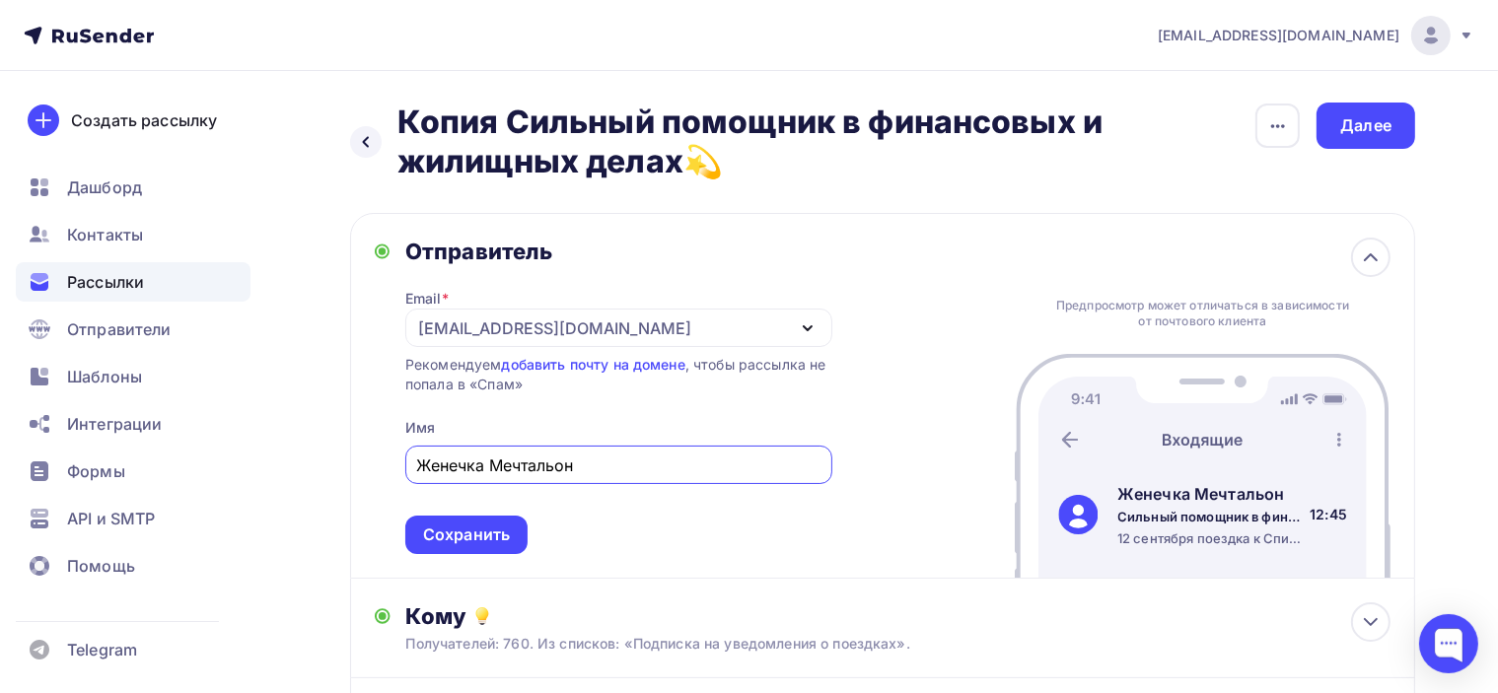
click at [939, 245] on div "Отправитель Email * info@poslanie-online.ru info@poslanie-online.ru poslanie-in…" at bounding box center [882, 396] width 1065 height 366
click at [1381, 252] on icon at bounding box center [1371, 258] width 24 height 24
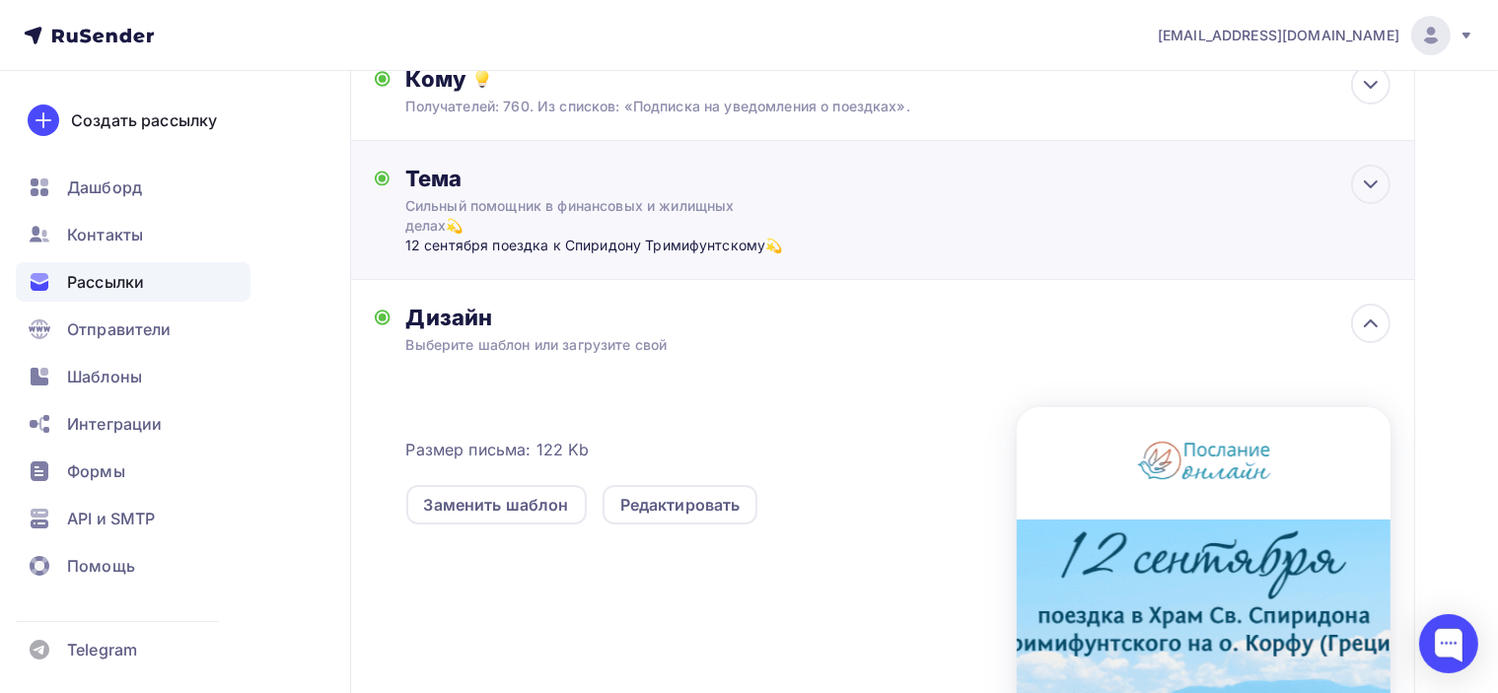
scroll to position [395, 0]
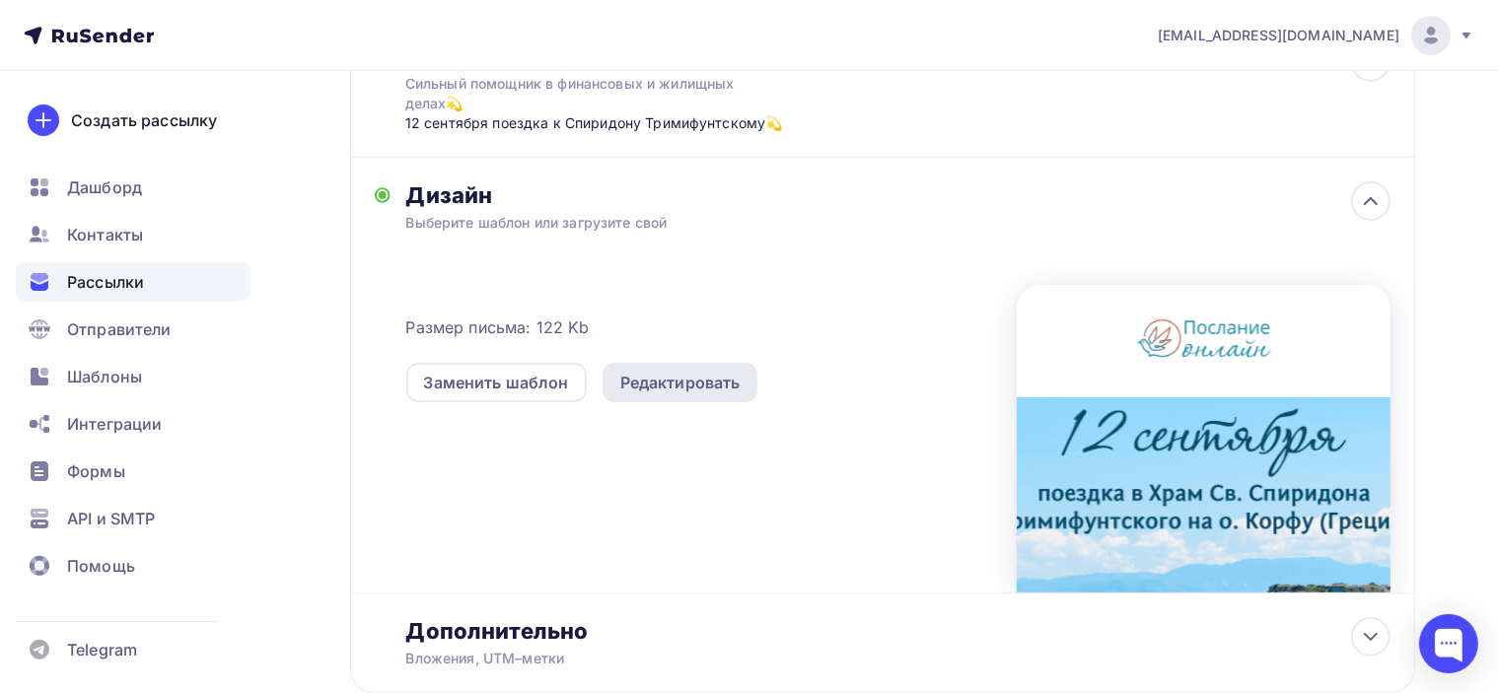
click at [723, 376] on div "Редактировать" at bounding box center [680, 383] width 120 height 24
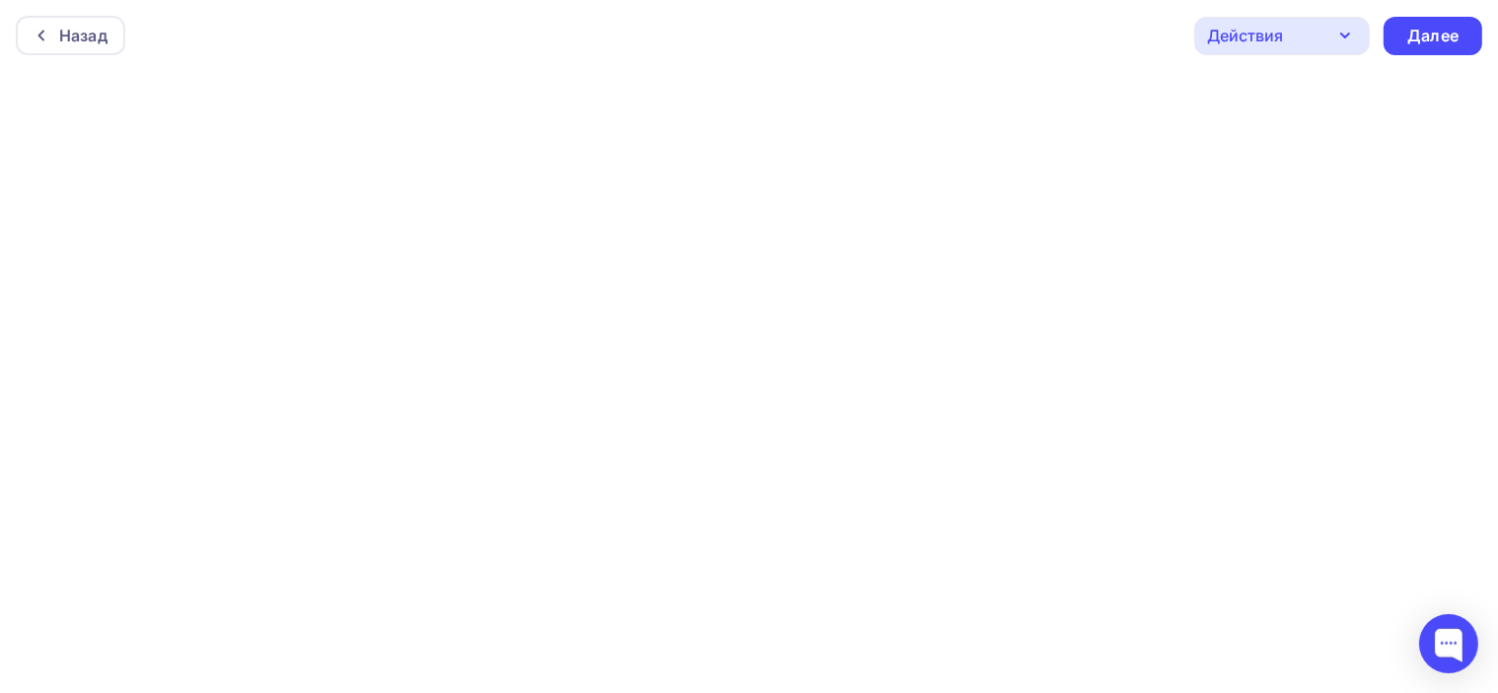
click at [1326, 42] on div "Действия" at bounding box center [1282, 36] width 176 height 38
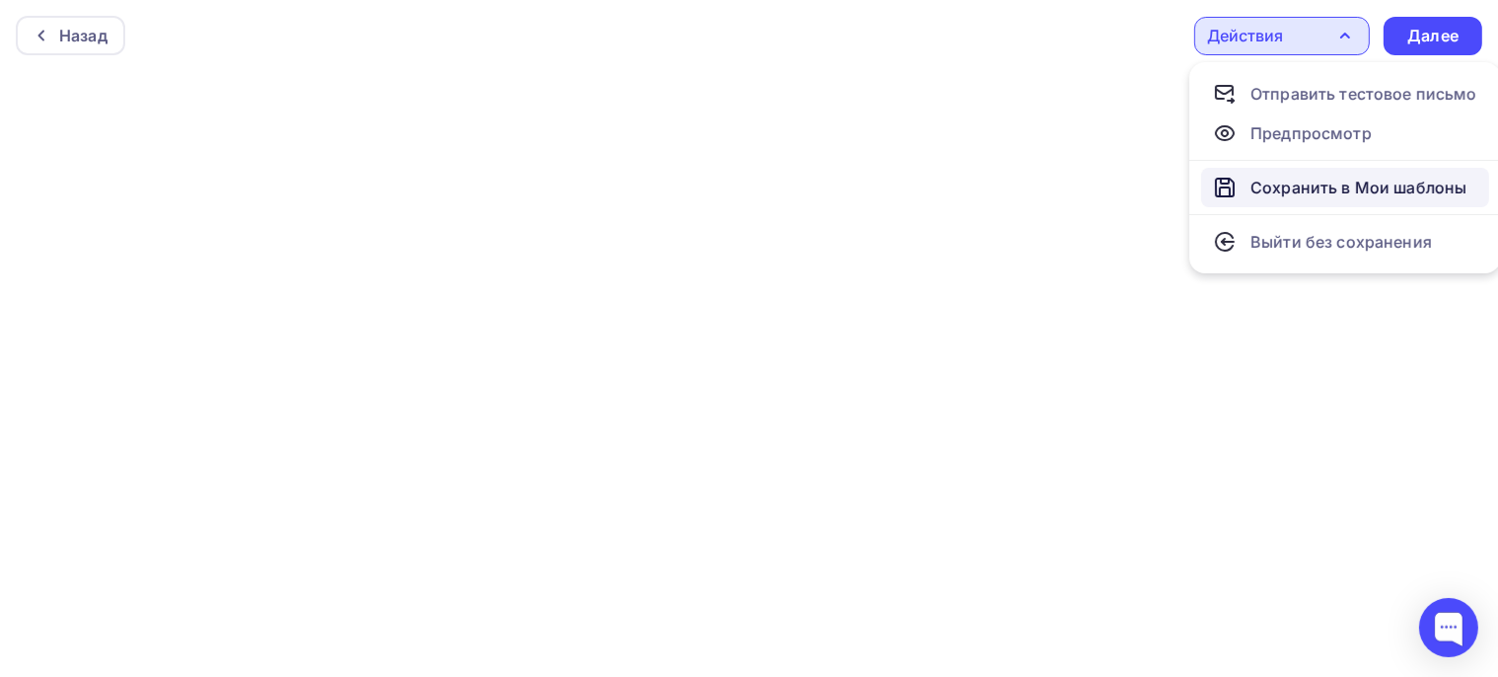
click at [1333, 183] on div "Сохранить в Мои шаблоны" at bounding box center [1359, 188] width 216 height 24
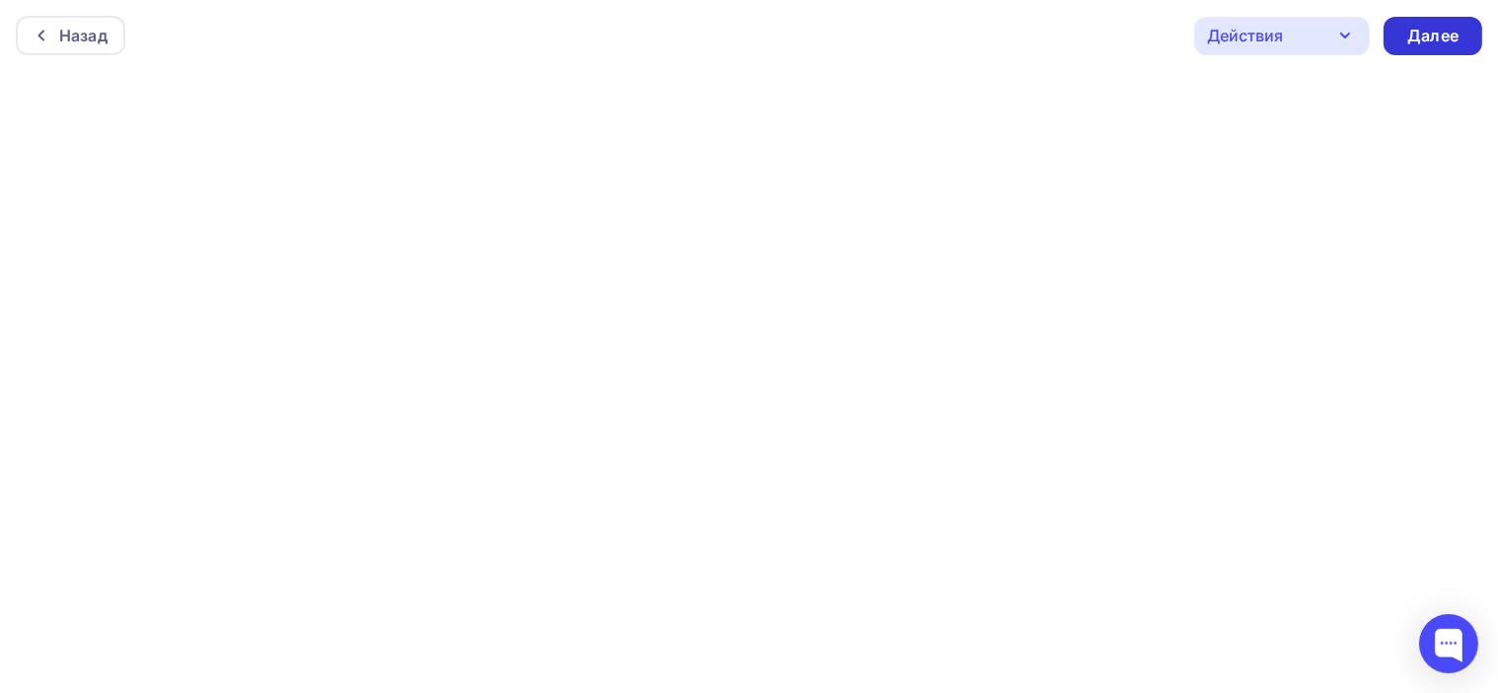
click at [1473, 32] on div "Далее" at bounding box center [1433, 36] width 99 height 38
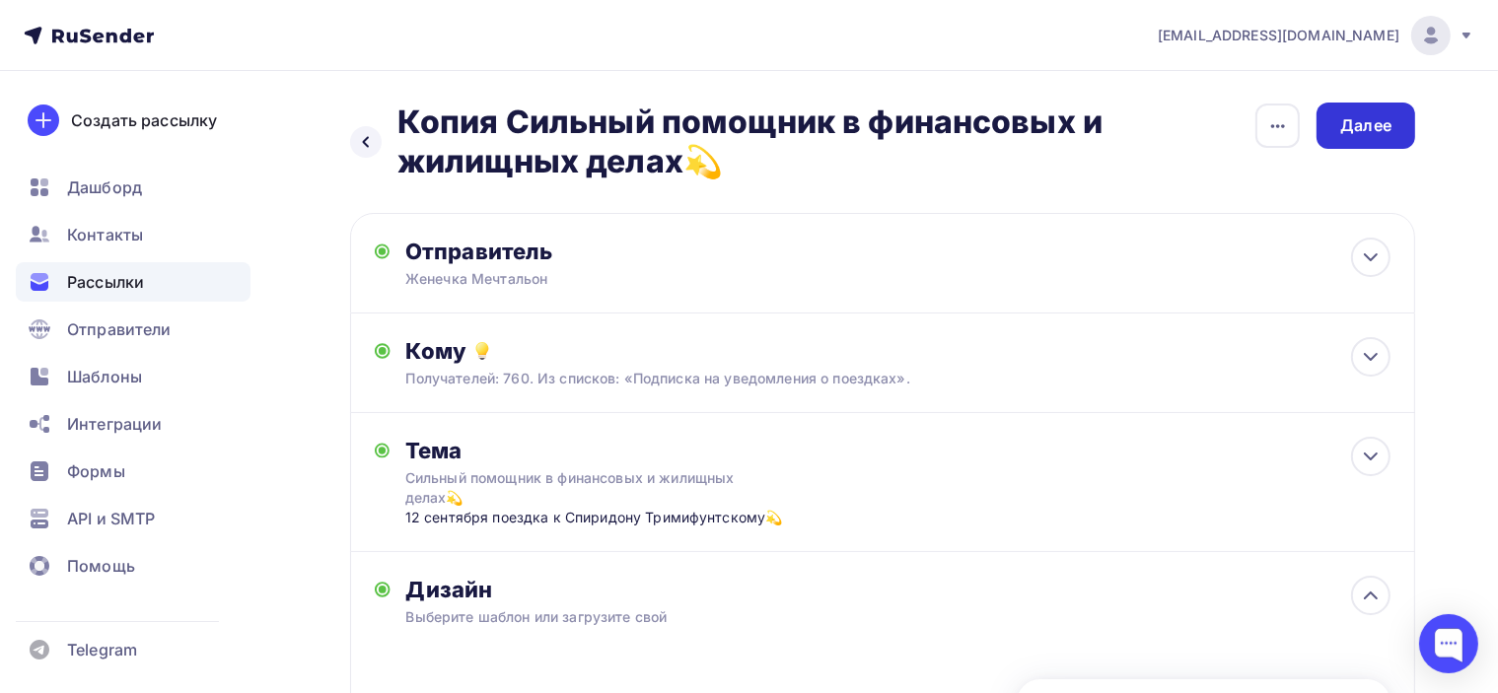
click at [1397, 126] on div "Далее" at bounding box center [1366, 126] width 99 height 46
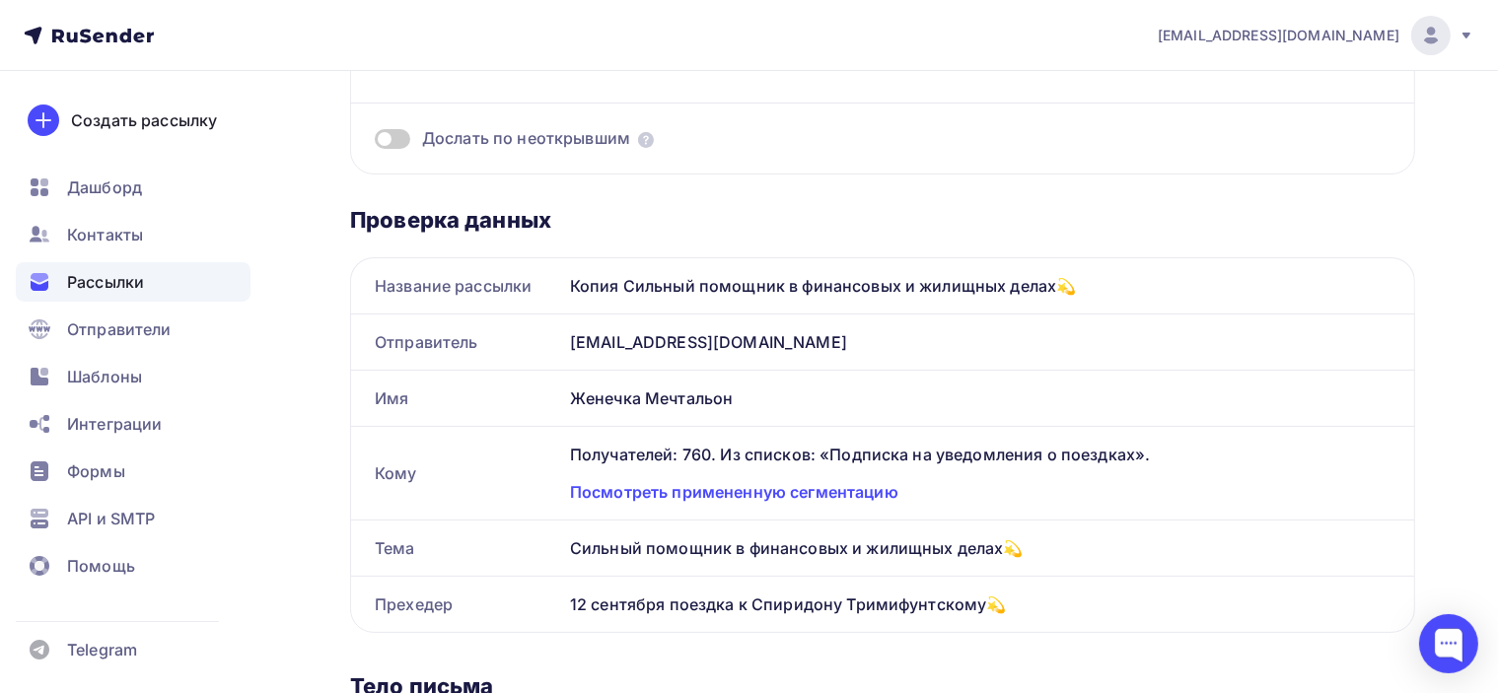
scroll to position [395, 0]
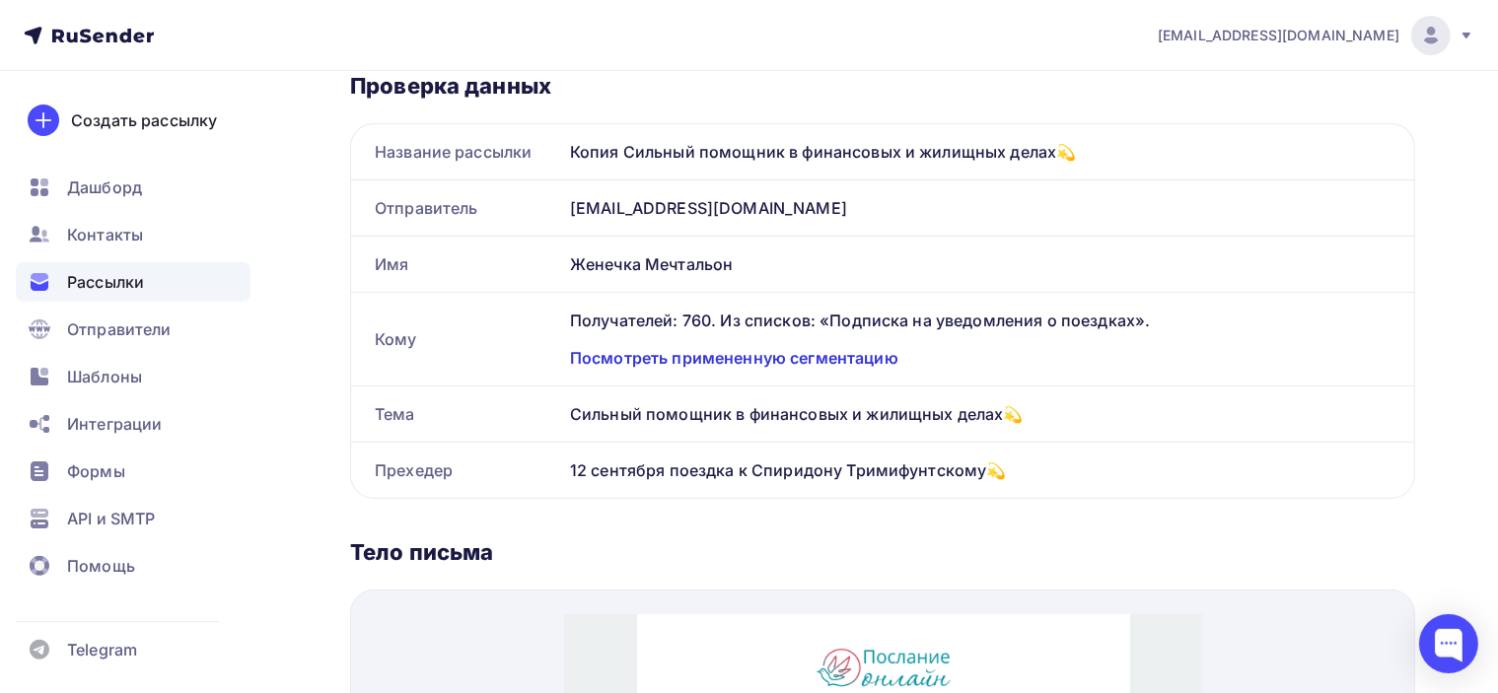
click at [836, 355] on div "Посмотреть примененную сегментацию" at bounding box center [980, 358] width 821 height 24
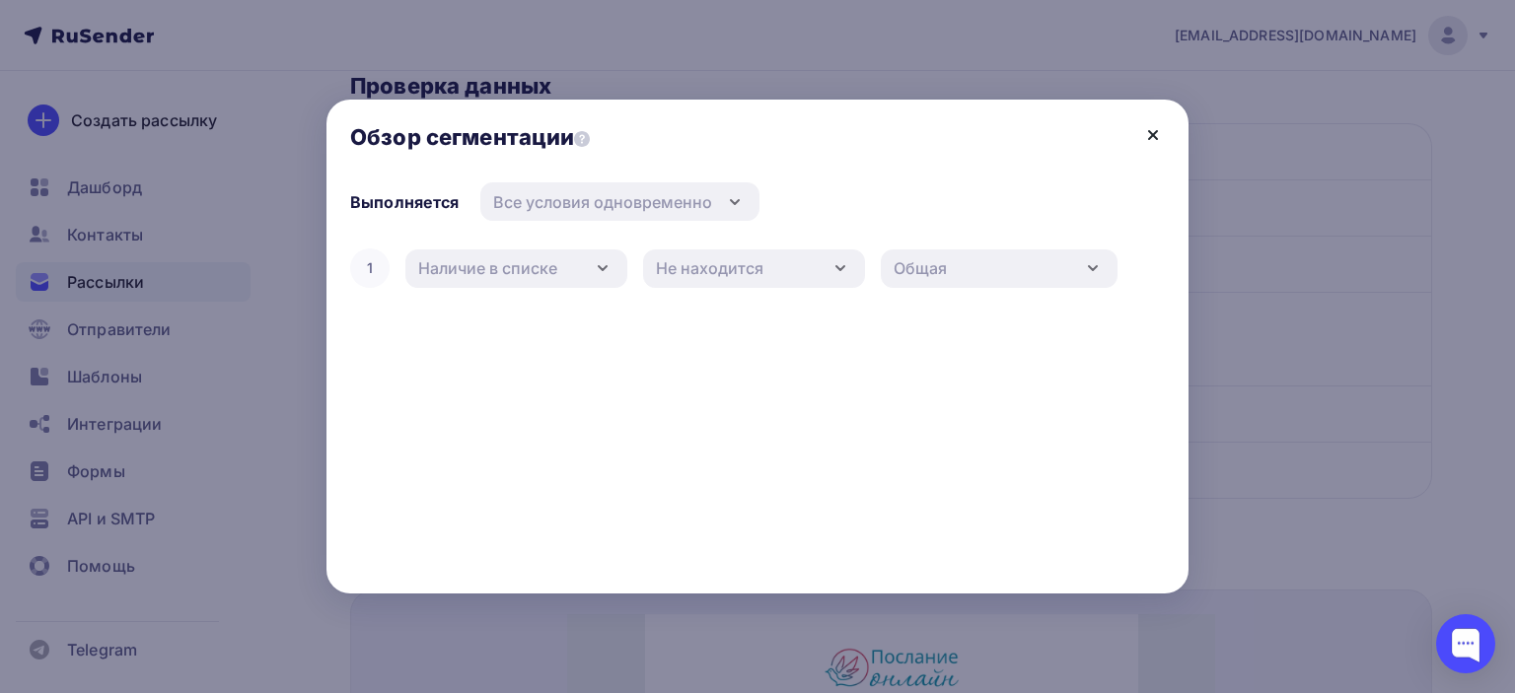
click at [1153, 129] on icon at bounding box center [1153, 135] width 24 height 24
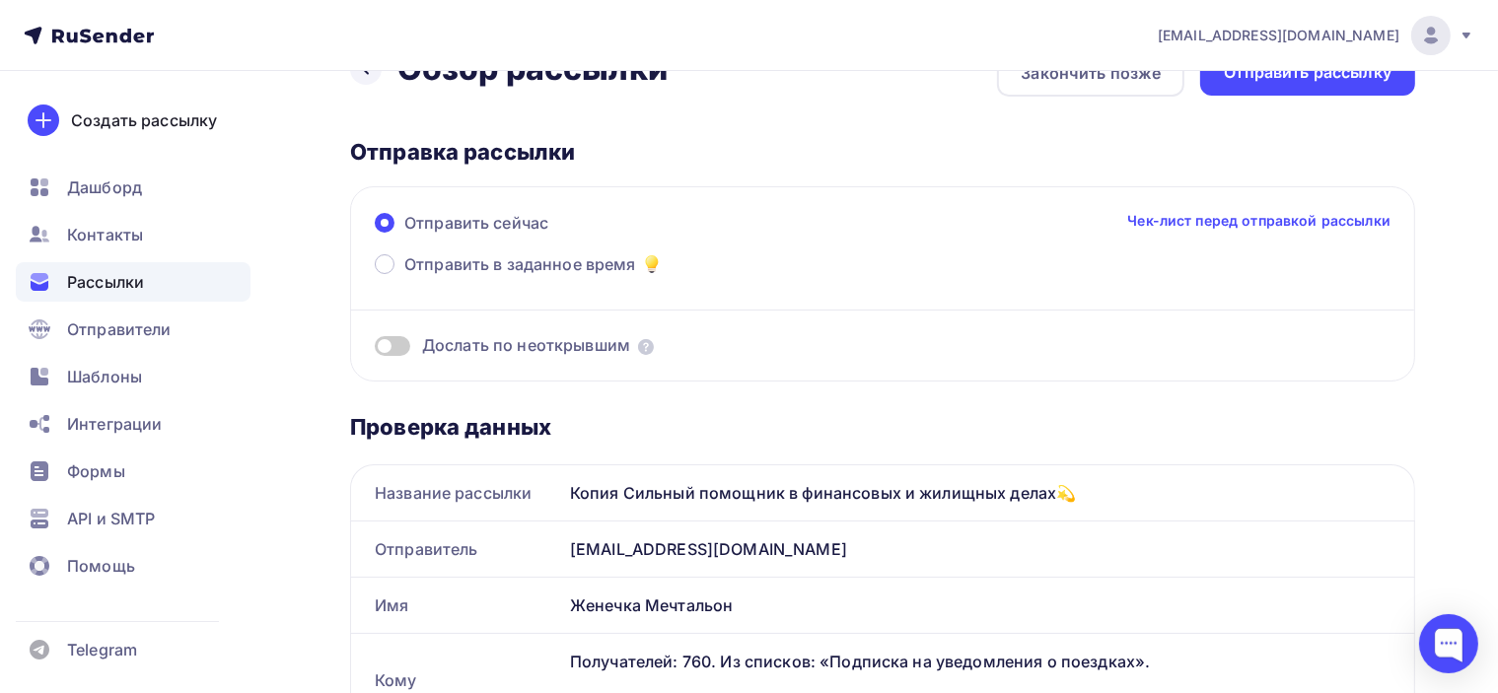
scroll to position [0, 0]
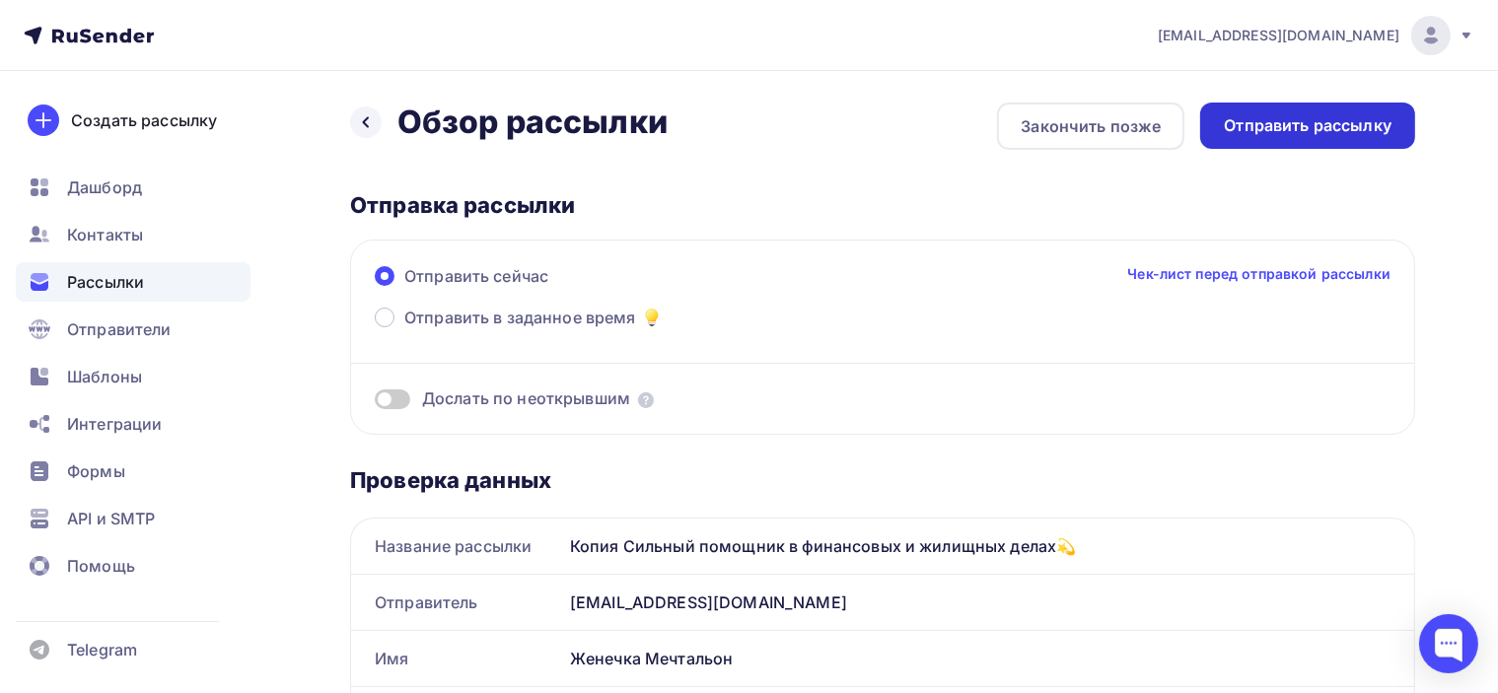
click at [1313, 129] on div "Отправить рассылку" at bounding box center [1308, 125] width 168 height 23
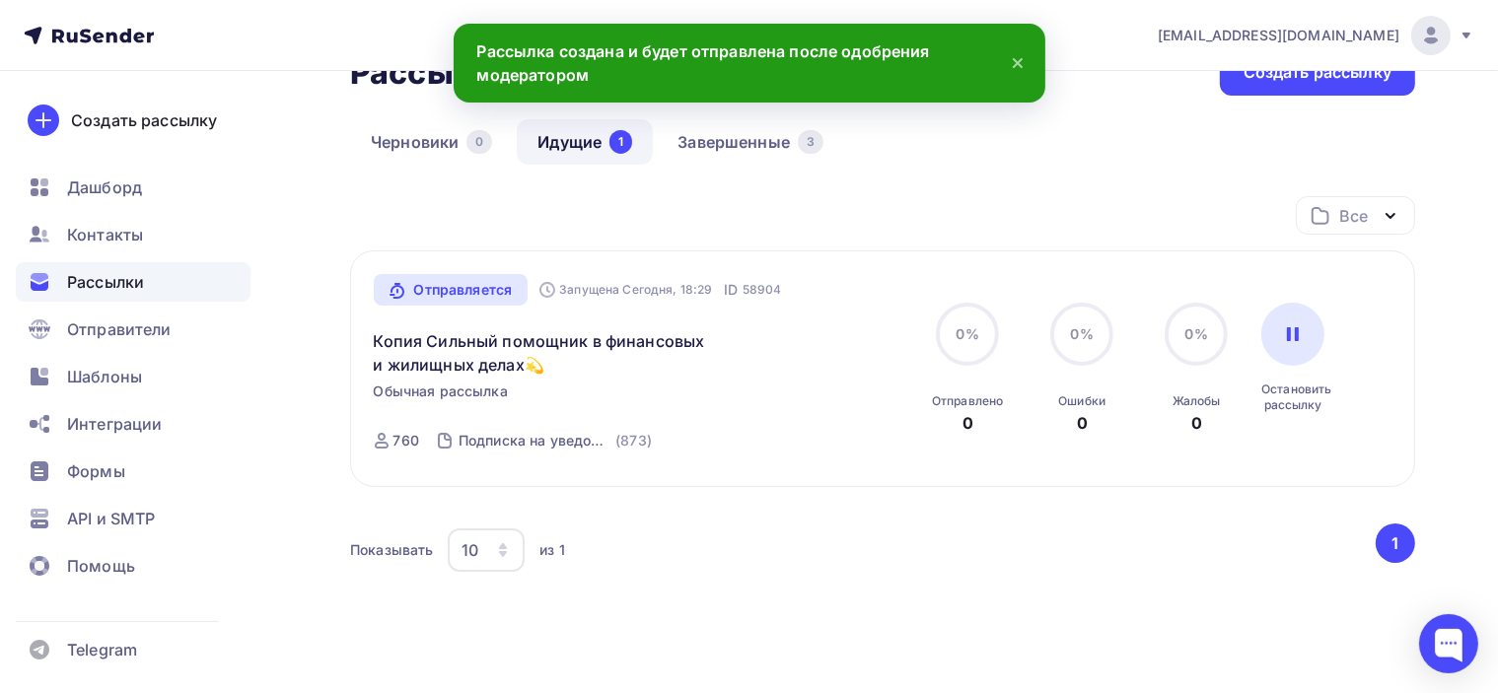
scroll to position [99, 0]
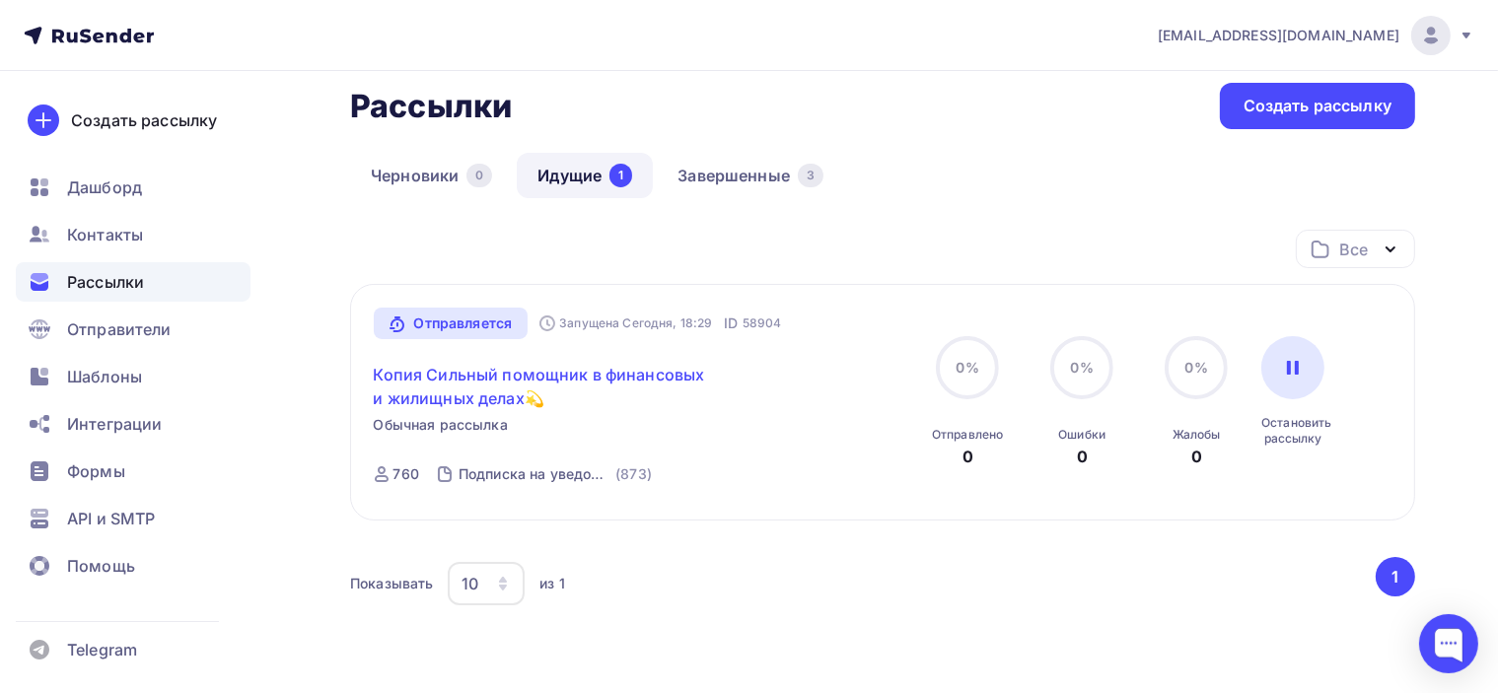
click at [666, 367] on link "Копия Сильный помощник в финансовых и жилищных делах💫" at bounding box center [543, 386] width 338 height 47
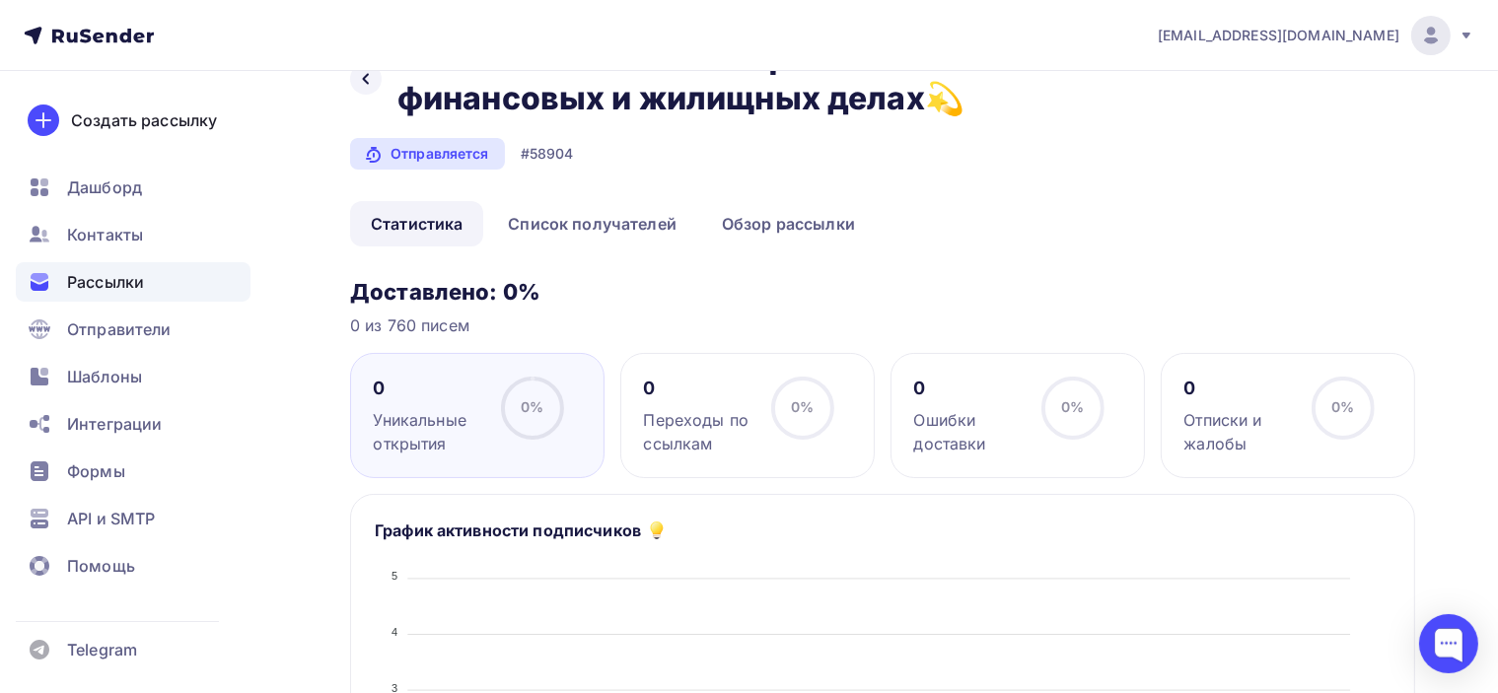
scroll to position [99, 0]
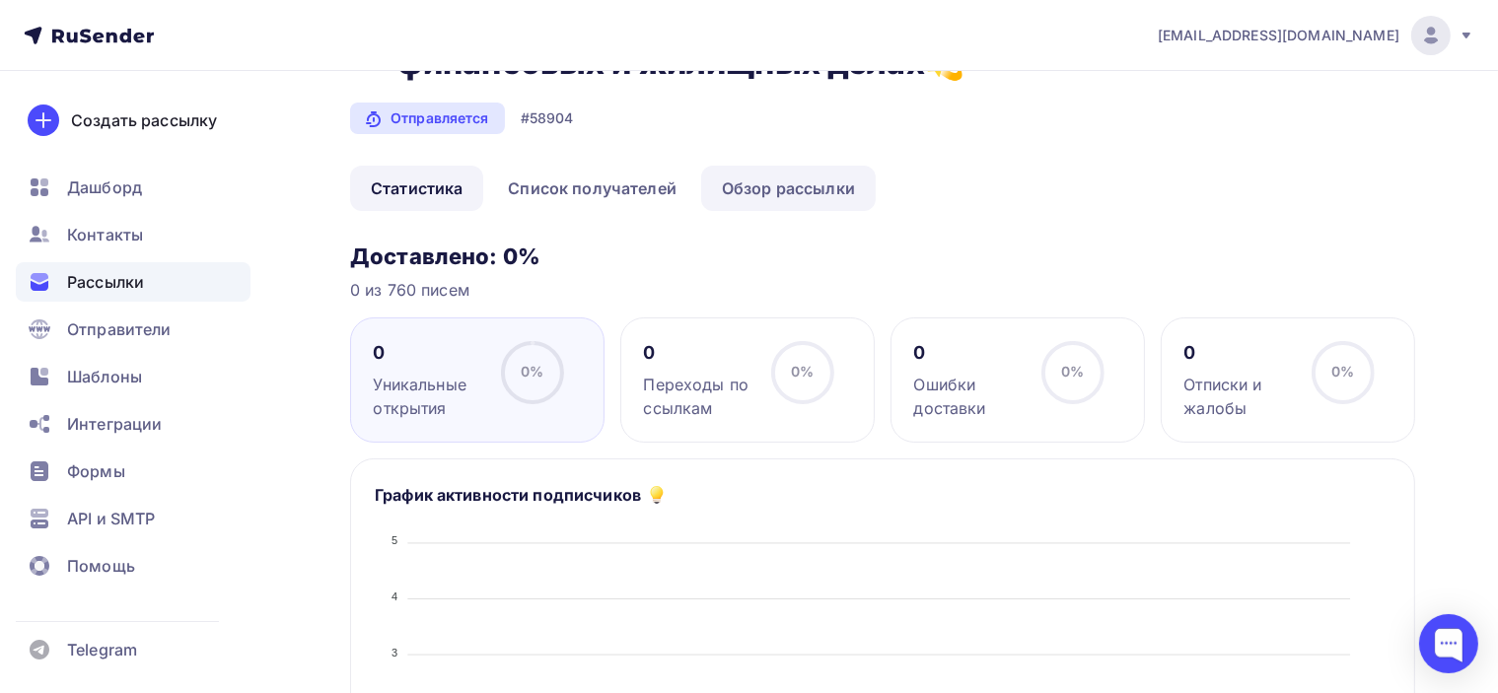
click at [760, 185] on link "Обзор рассылки" at bounding box center [788, 188] width 175 height 45
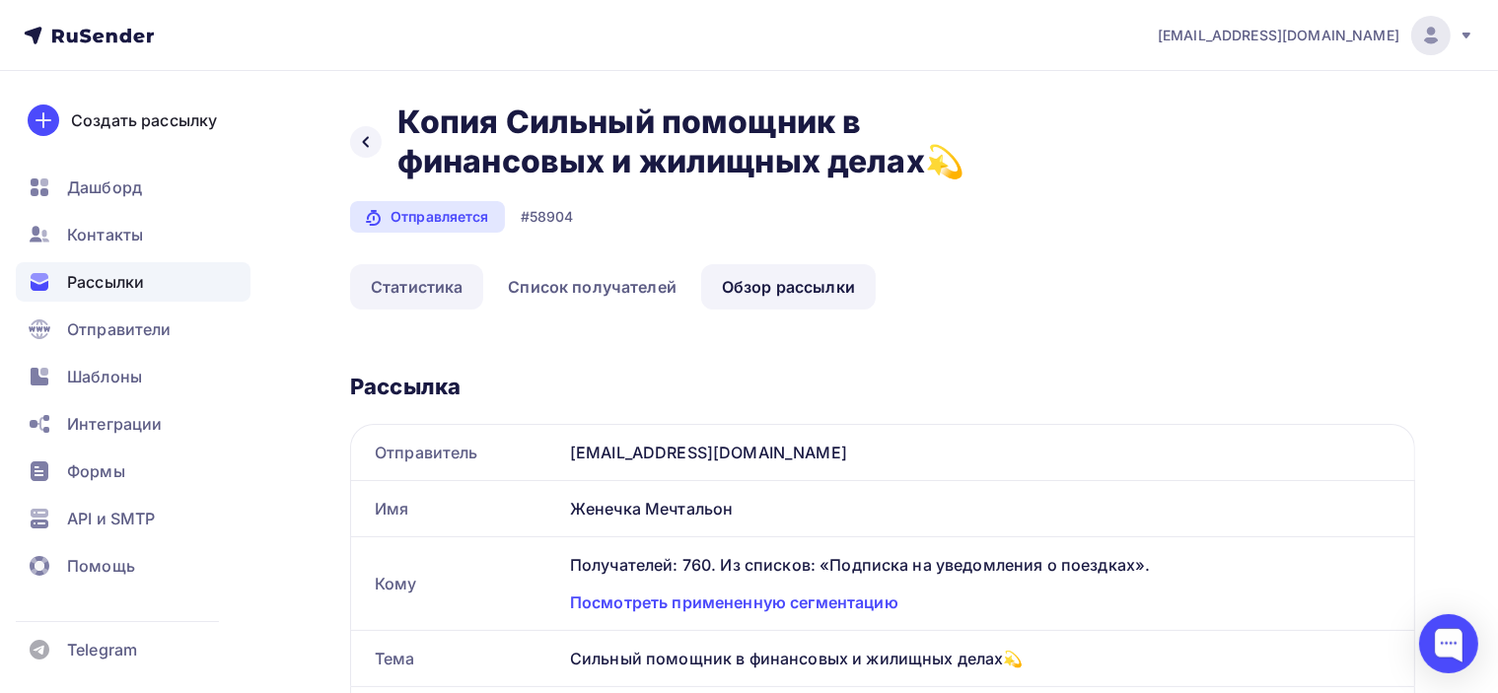
click at [426, 283] on link "Статистика" at bounding box center [416, 286] width 133 height 45
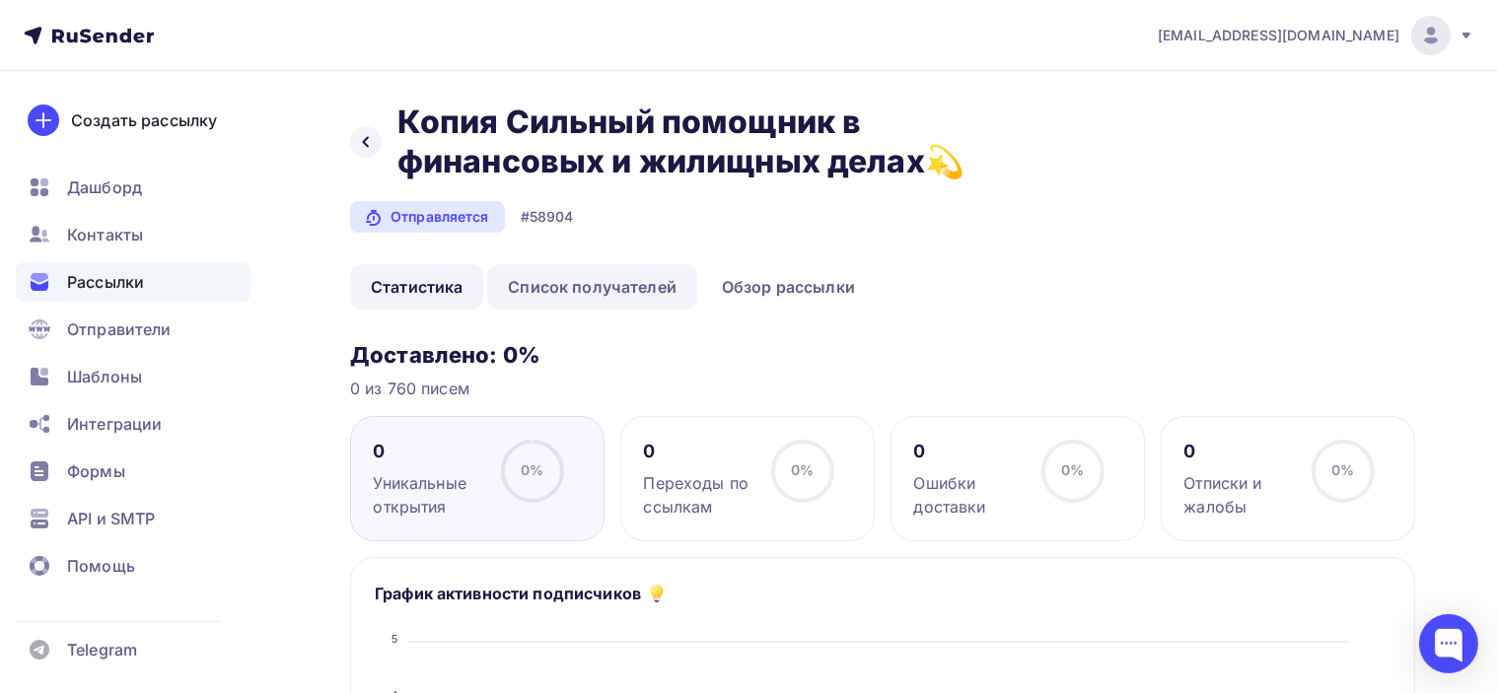
click at [554, 282] on link "Список получателей" at bounding box center [592, 286] width 210 height 45
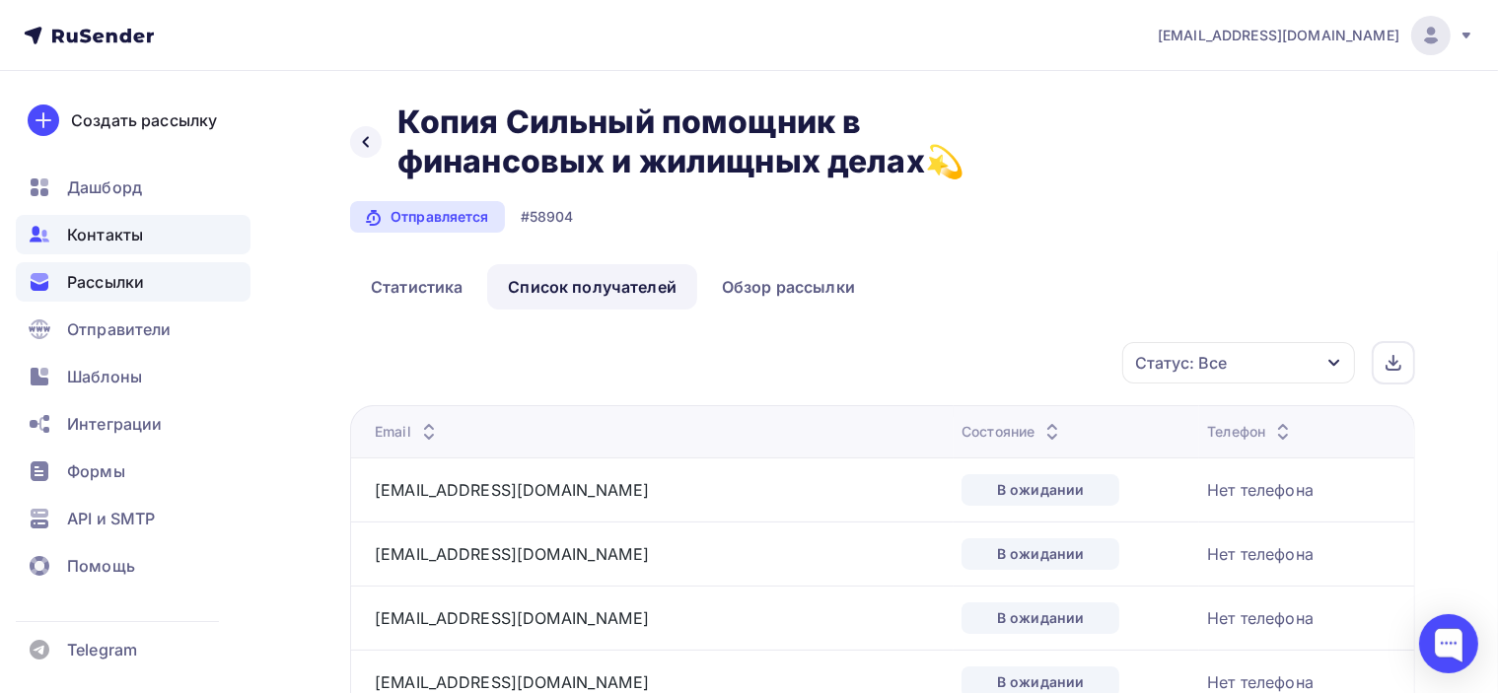
click at [86, 237] on span "Контакты" at bounding box center [105, 235] width 76 height 24
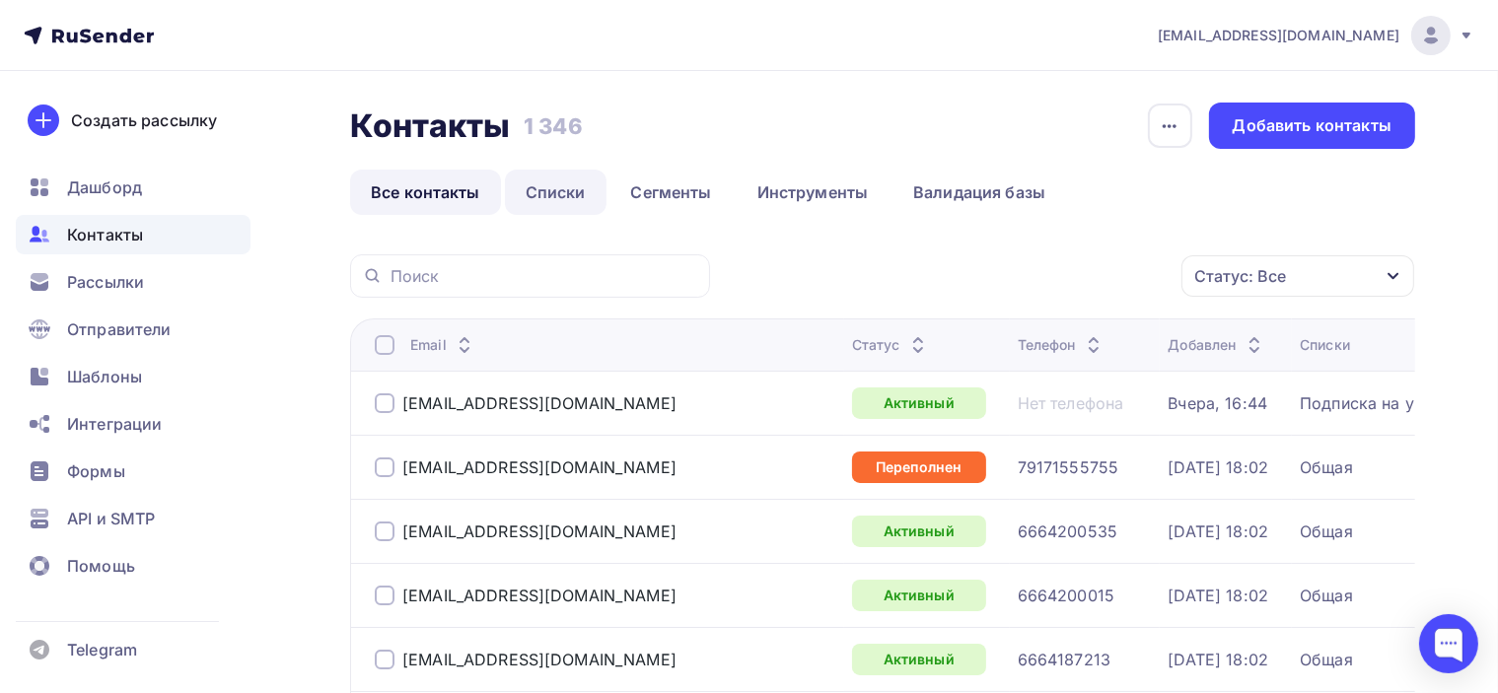
click at [558, 196] on link "Списки" at bounding box center [556, 192] width 102 height 45
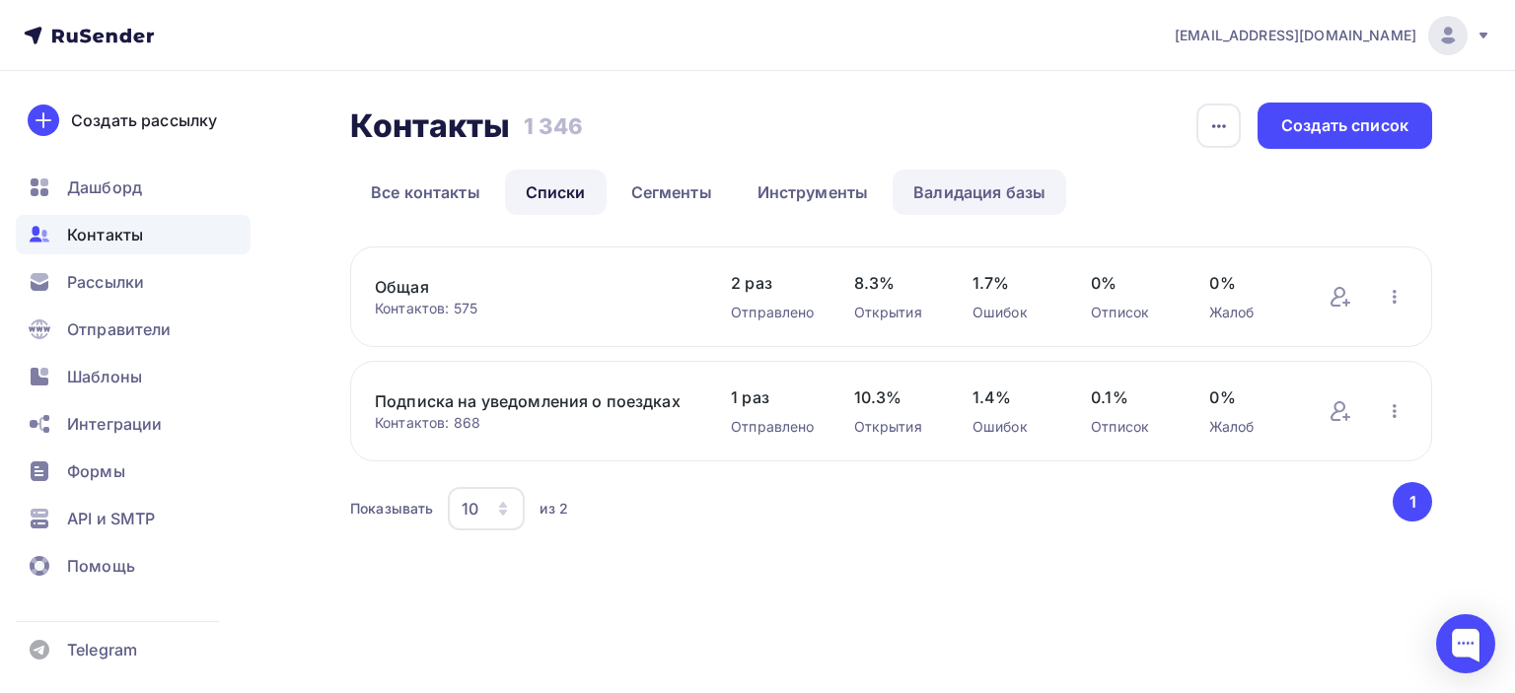
click at [953, 186] on link "Валидация базы" at bounding box center [980, 192] width 174 height 45
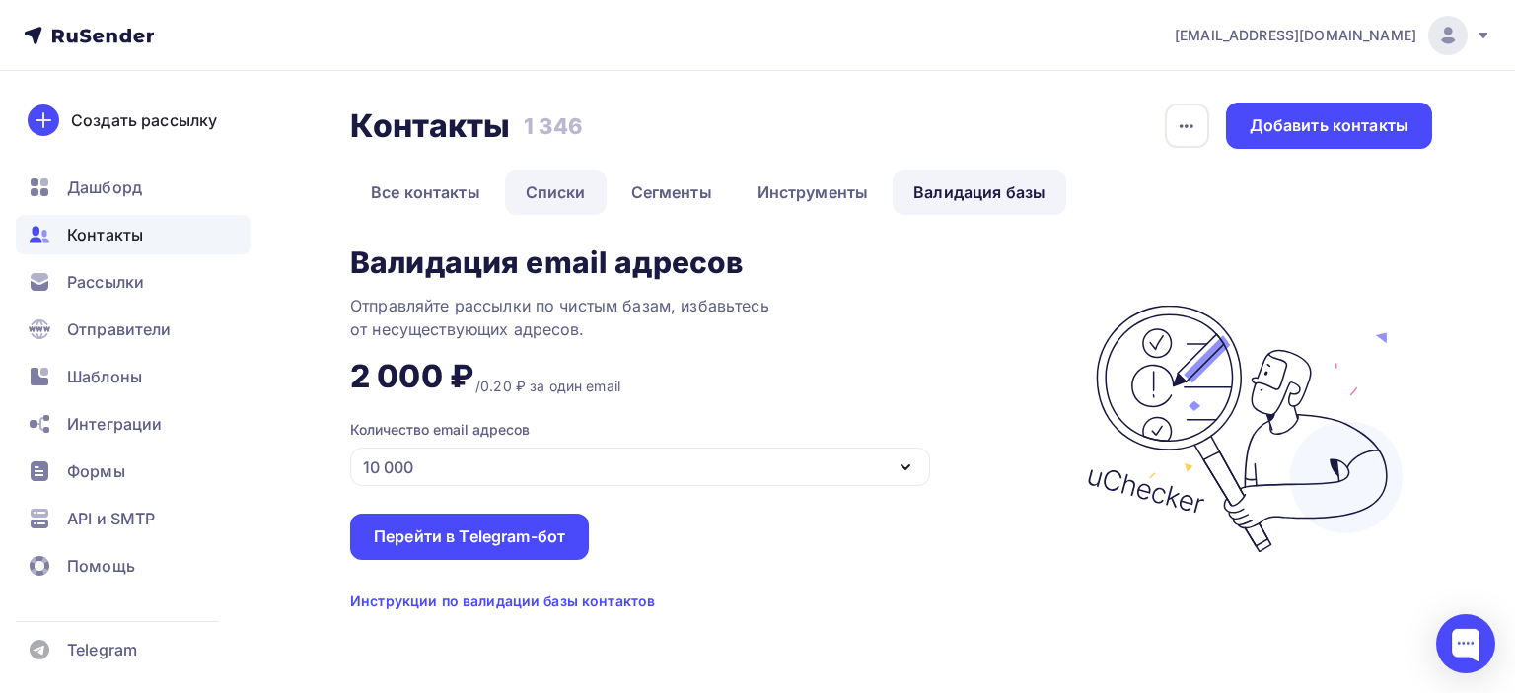
click at [560, 188] on link "Списки" at bounding box center [556, 192] width 102 height 45
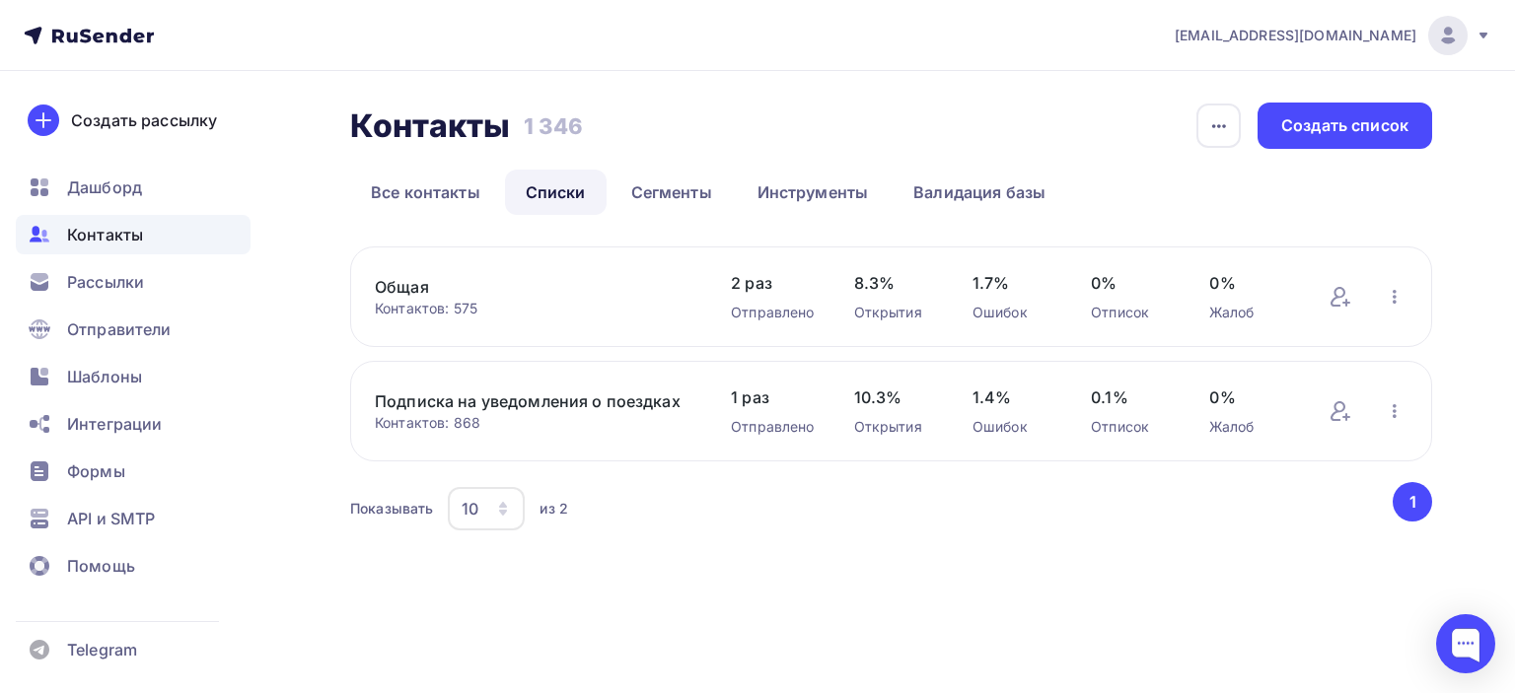
click at [758, 129] on div "Контакты Контакты 1 346 1 346 История импорта Создать список" at bounding box center [891, 126] width 1082 height 46
click at [101, 239] on span "Контакты" at bounding box center [105, 235] width 76 height 24
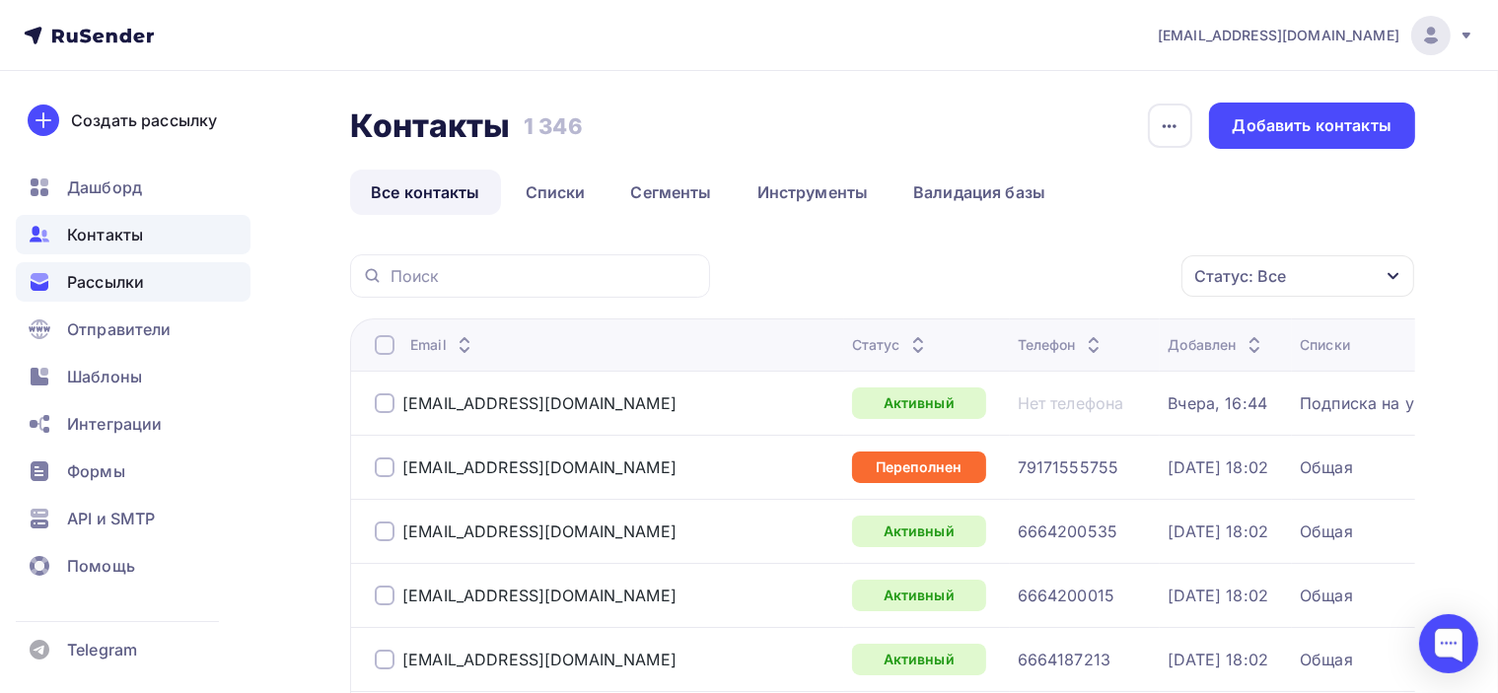
click at [112, 289] on span "Рассылки" at bounding box center [105, 282] width 77 height 24
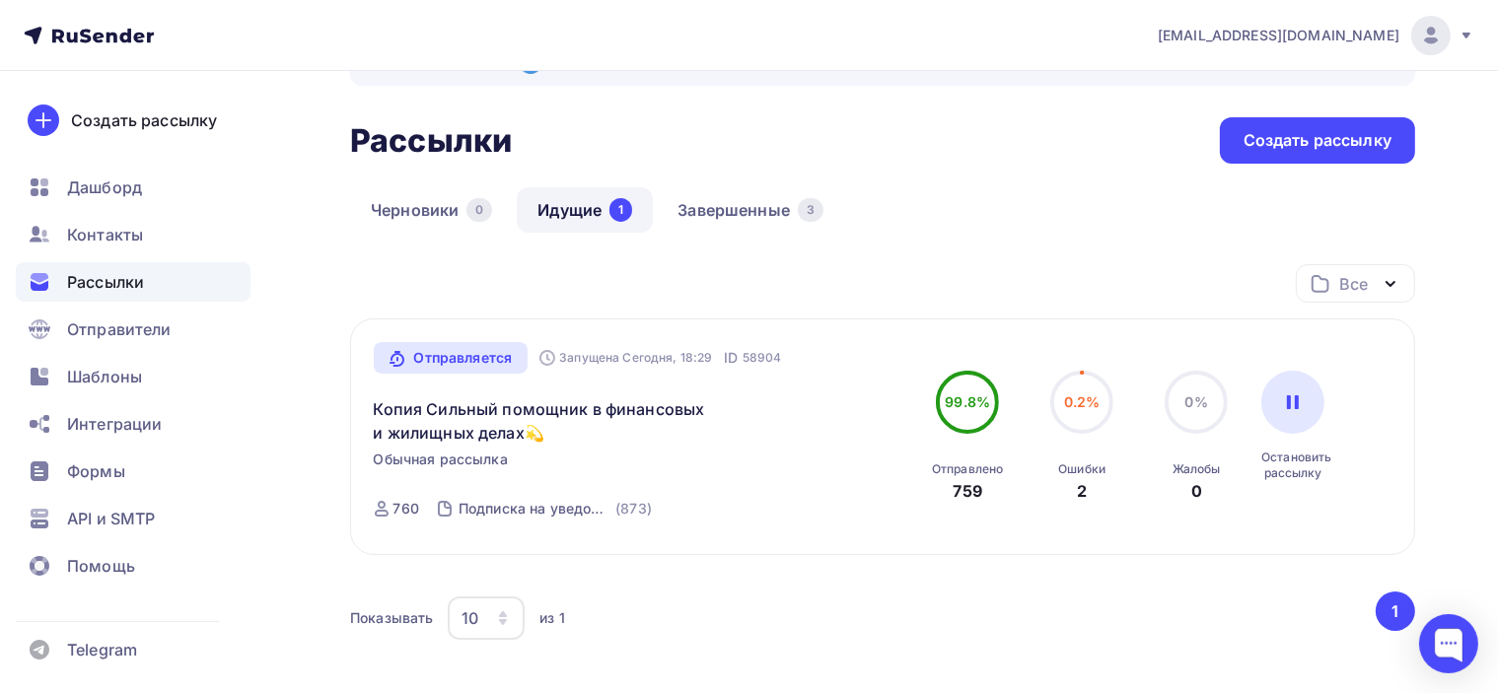
scroll to position [99, 0]
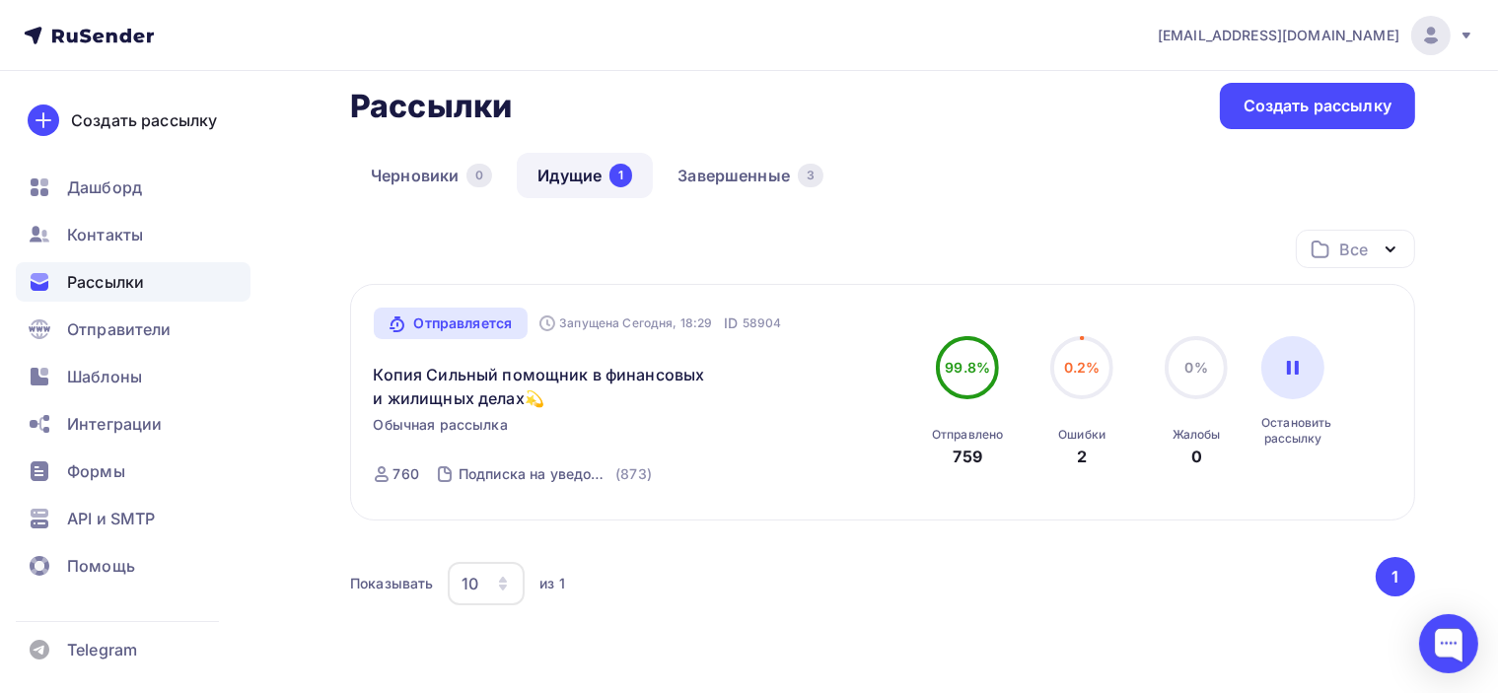
click at [941, 209] on div "Черновики 0 Идущие 1 Завершенные 3" at bounding box center [882, 191] width 1065 height 77
click at [128, 237] on span "Контакты" at bounding box center [105, 235] width 76 height 24
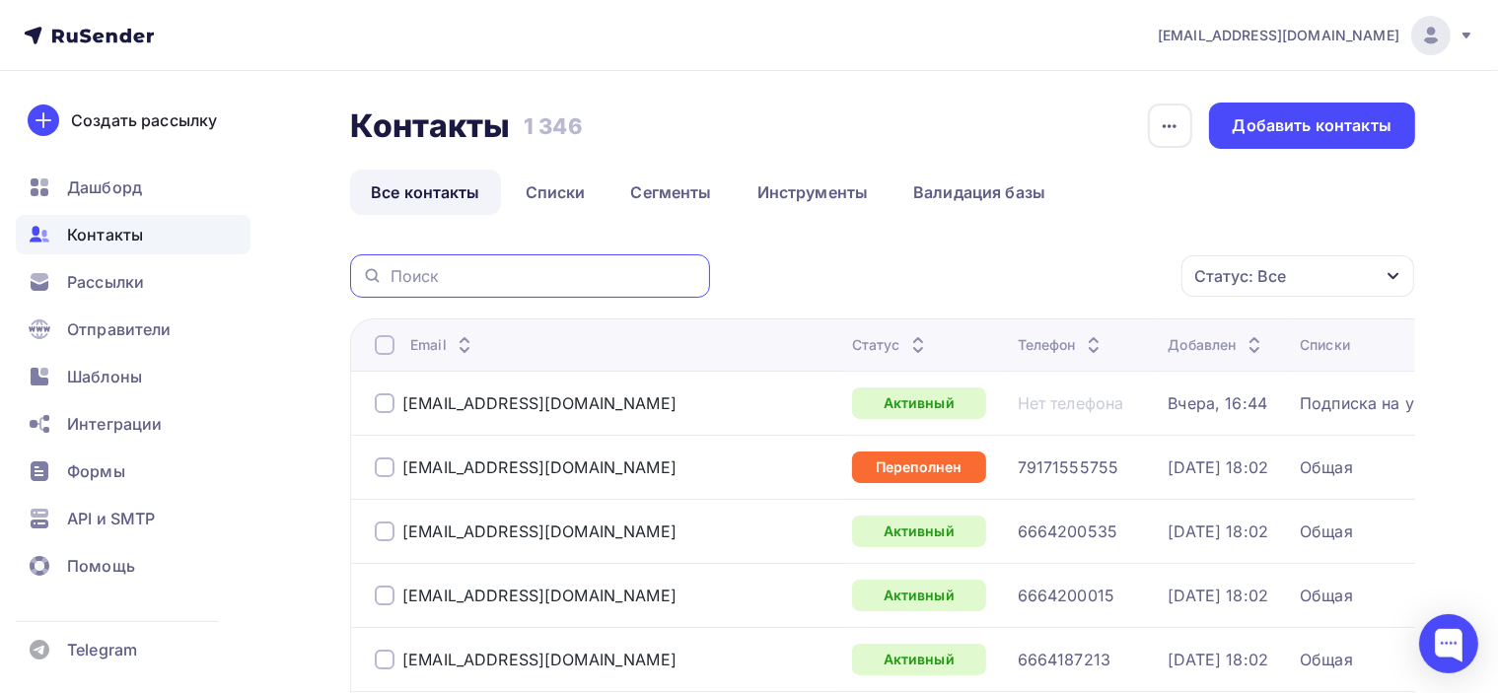
click at [459, 272] on input "text" at bounding box center [545, 276] width 308 height 22
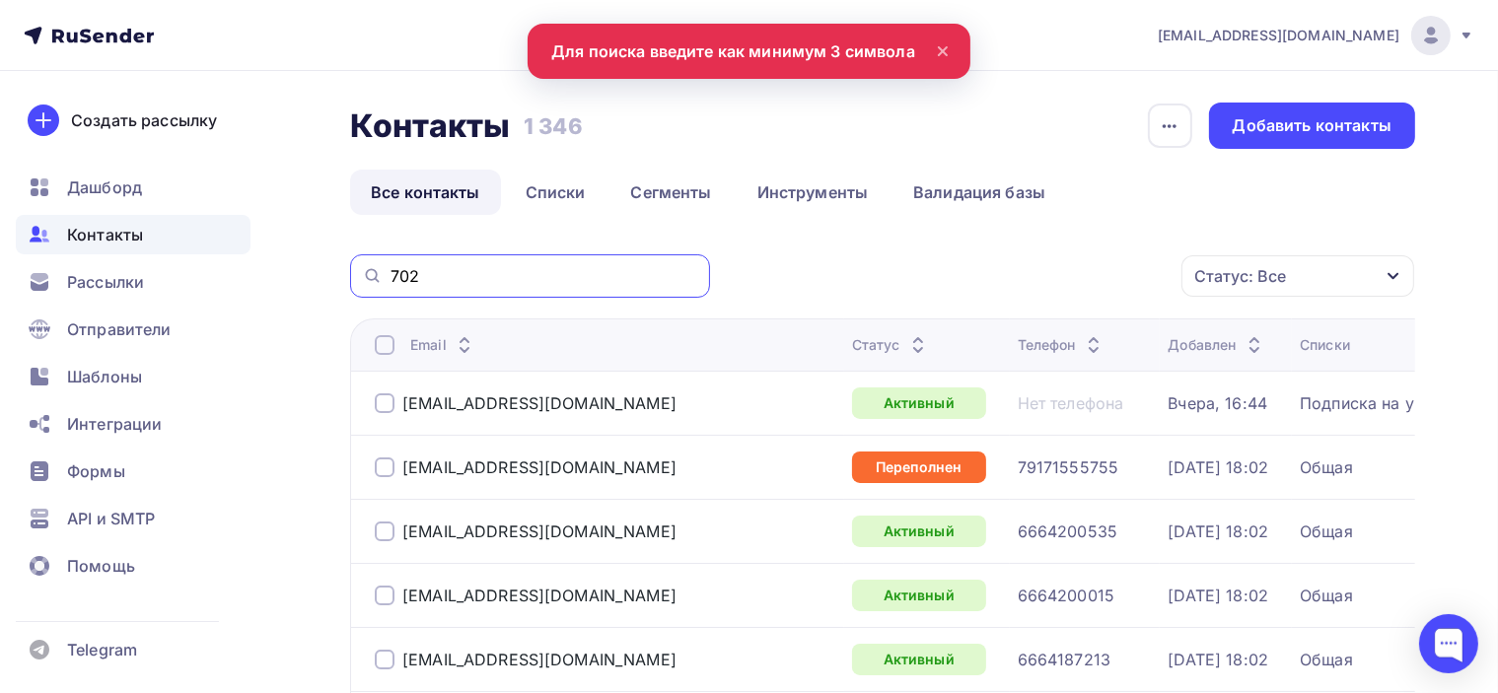
type input "702"
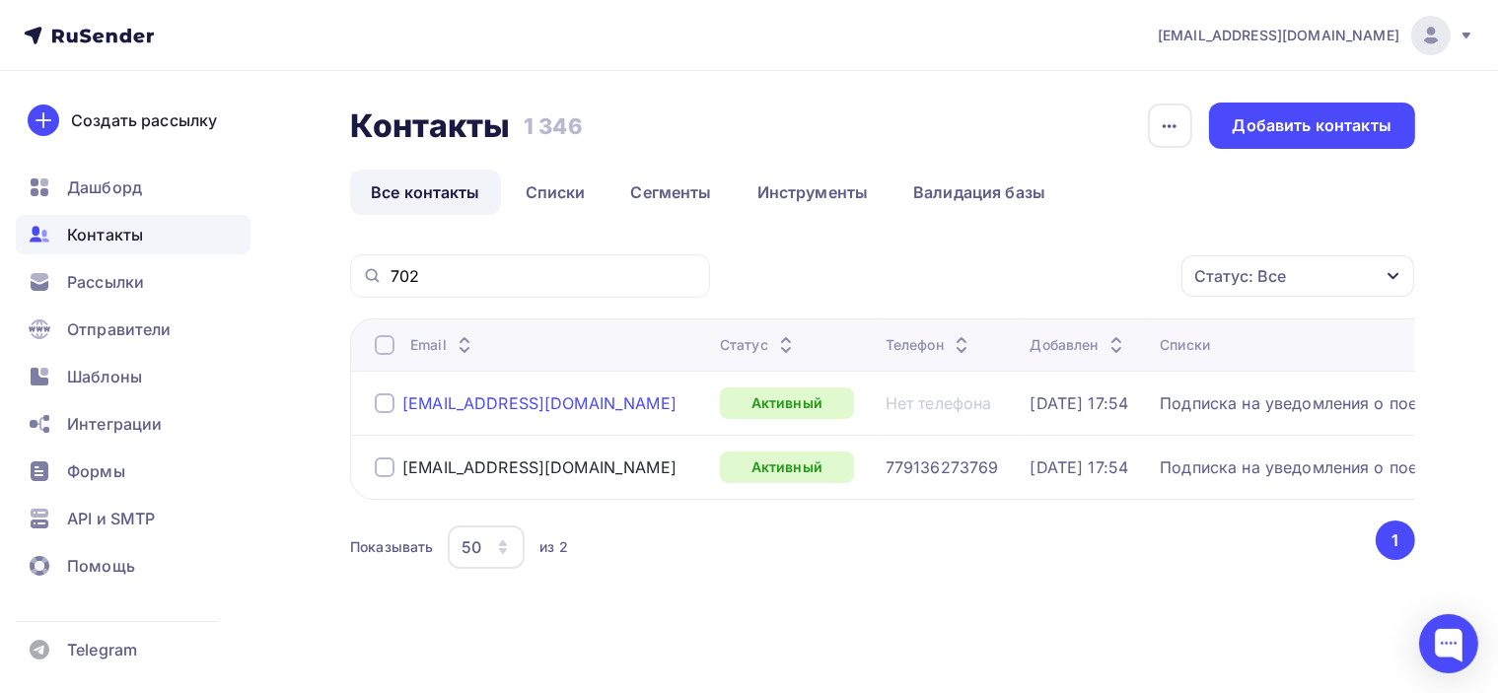
click at [502, 407] on div "7024489@mail.ru" at bounding box center [539, 404] width 274 height 20
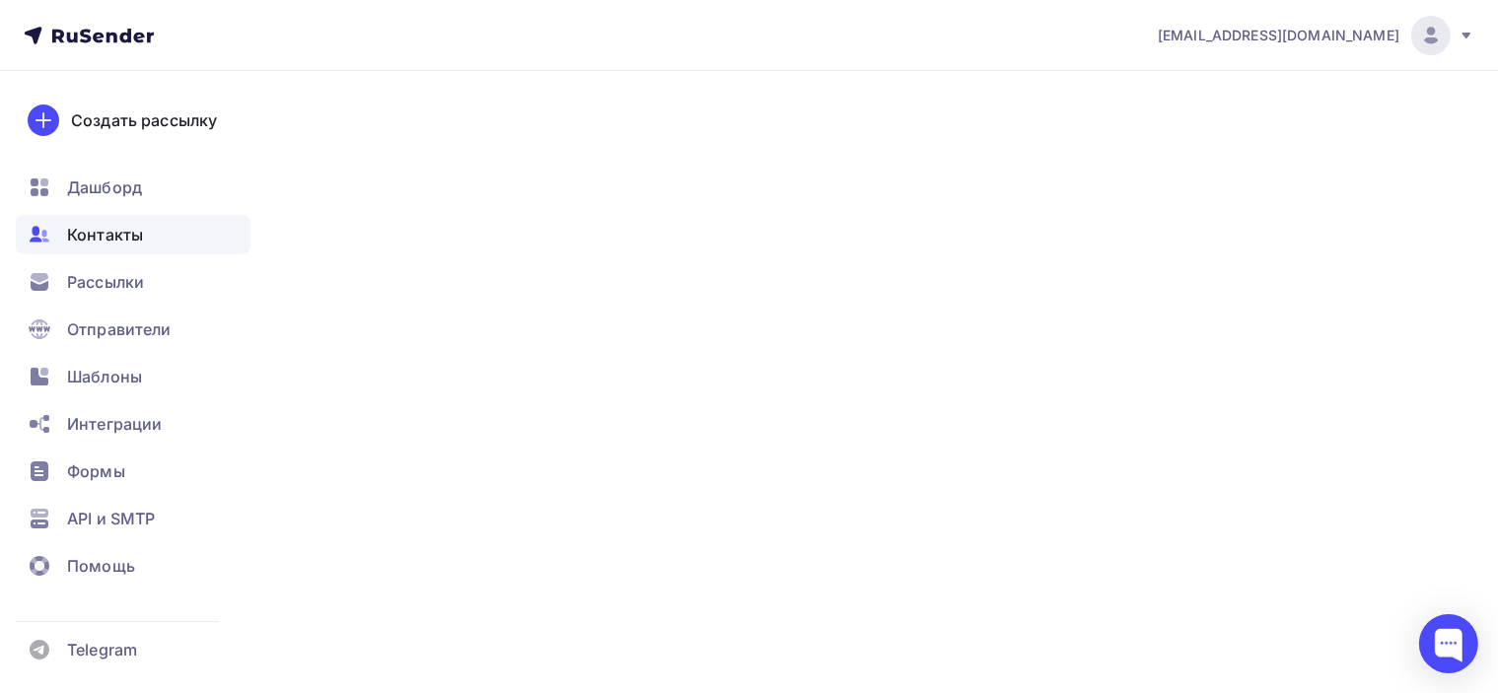
type input "Евгения"
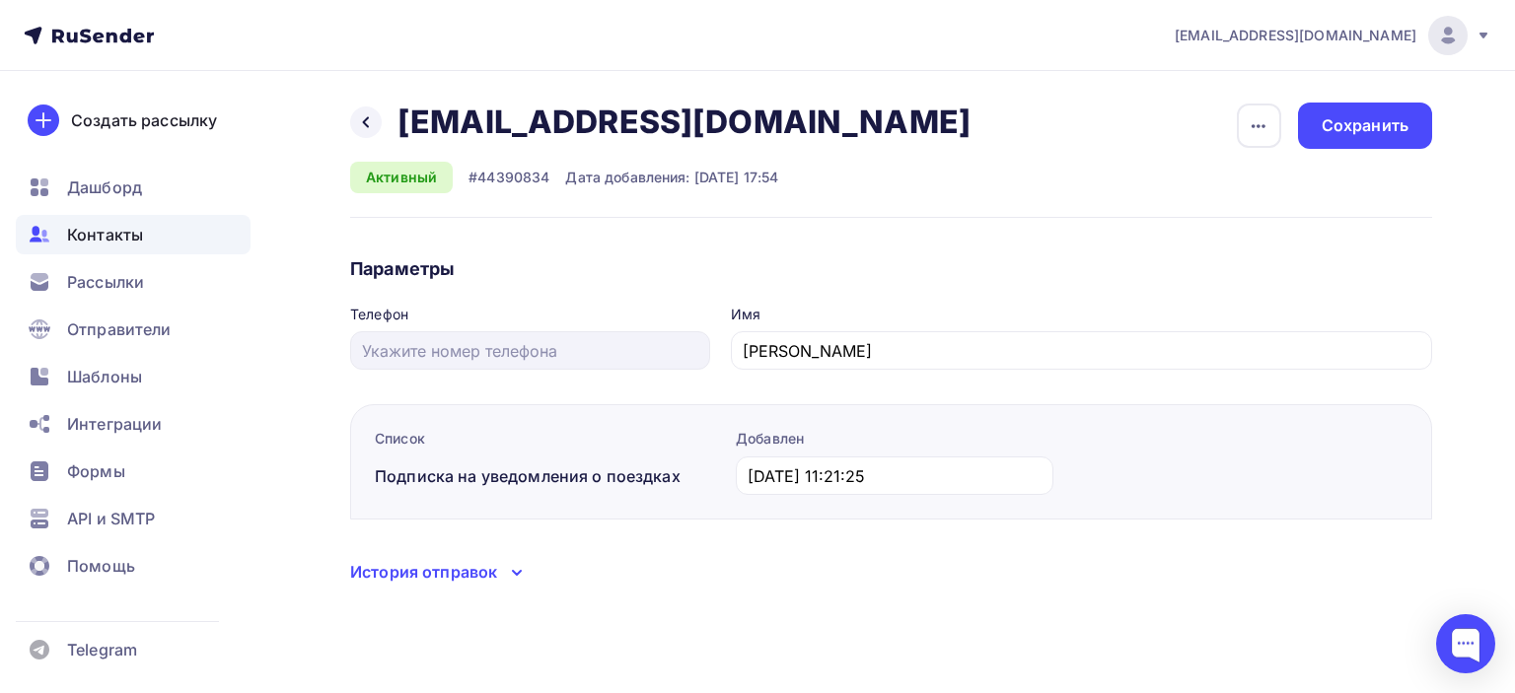
click at [485, 573] on div "История отправок" at bounding box center [423, 572] width 147 height 24
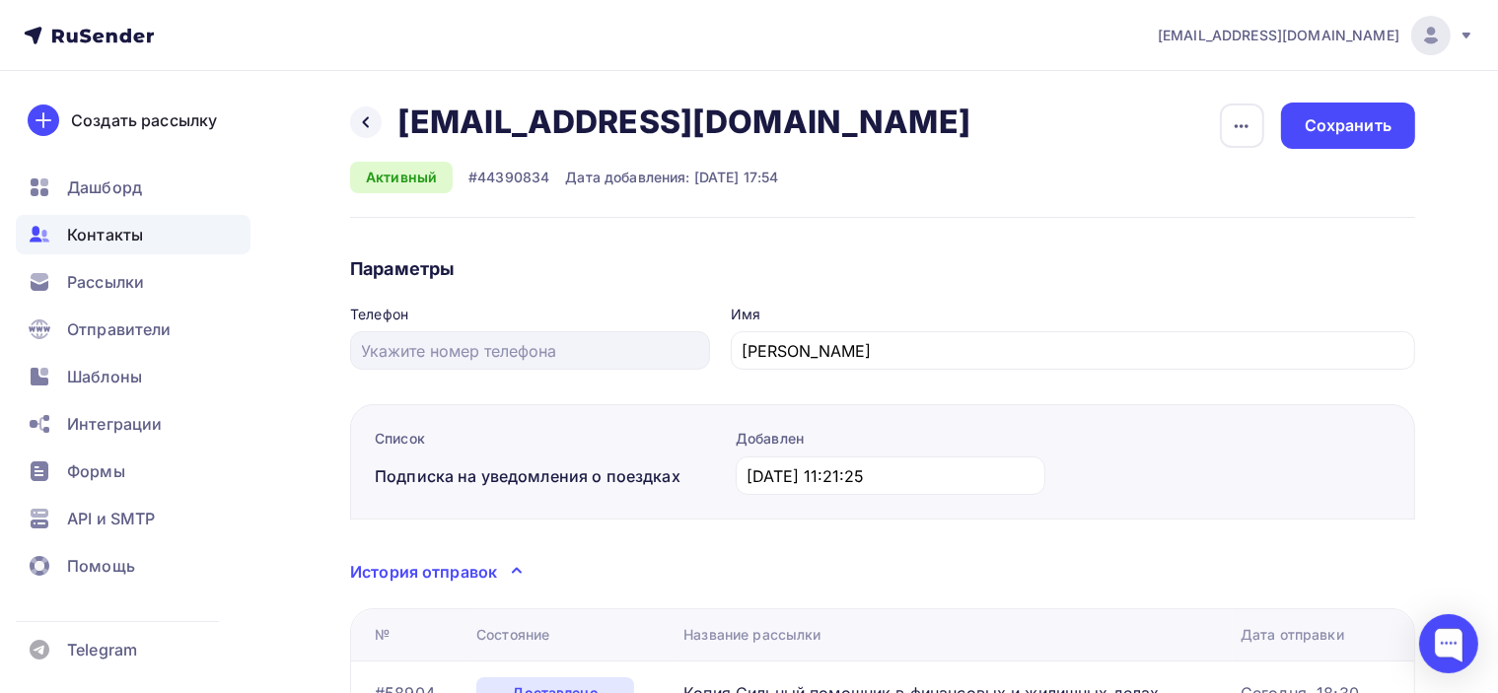
click at [80, 232] on span "Контакты" at bounding box center [105, 235] width 76 height 24
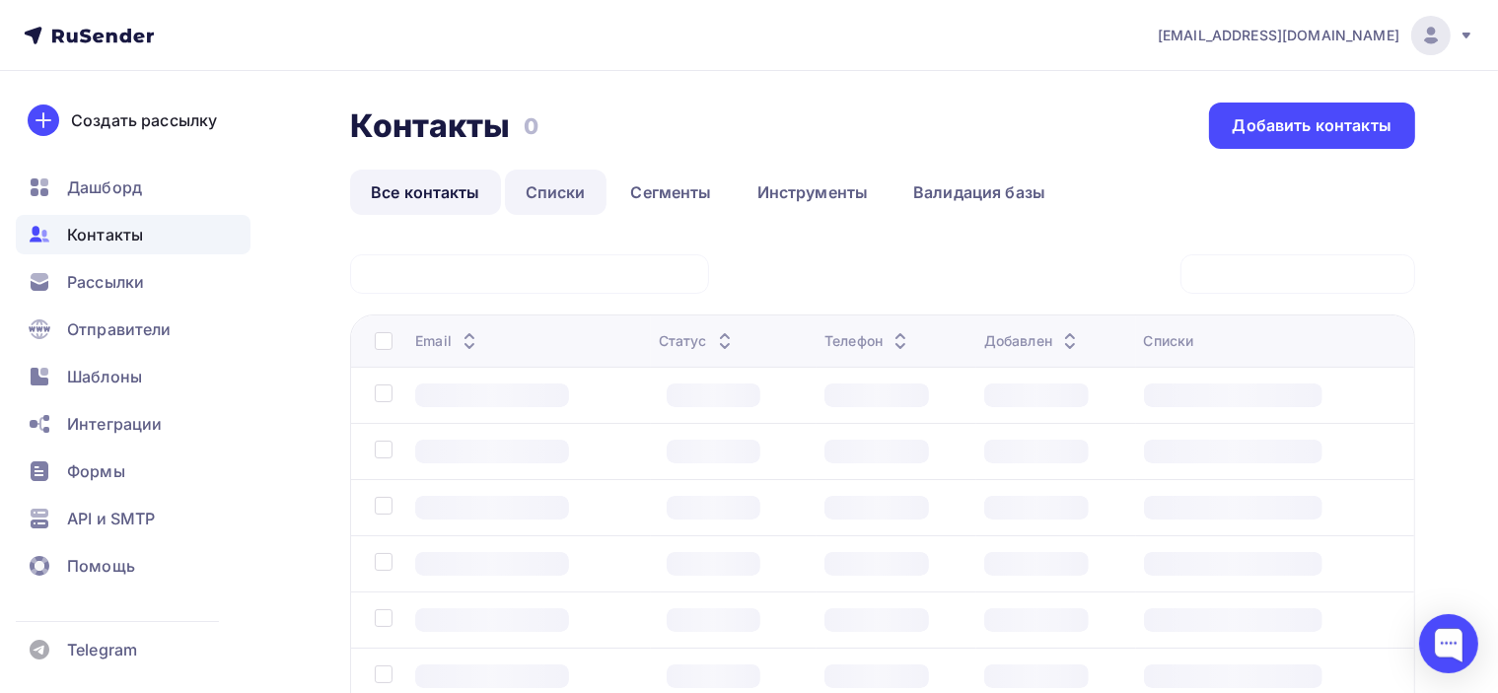
click at [106, 280] on span "Рассылки" at bounding box center [105, 282] width 77 height 24
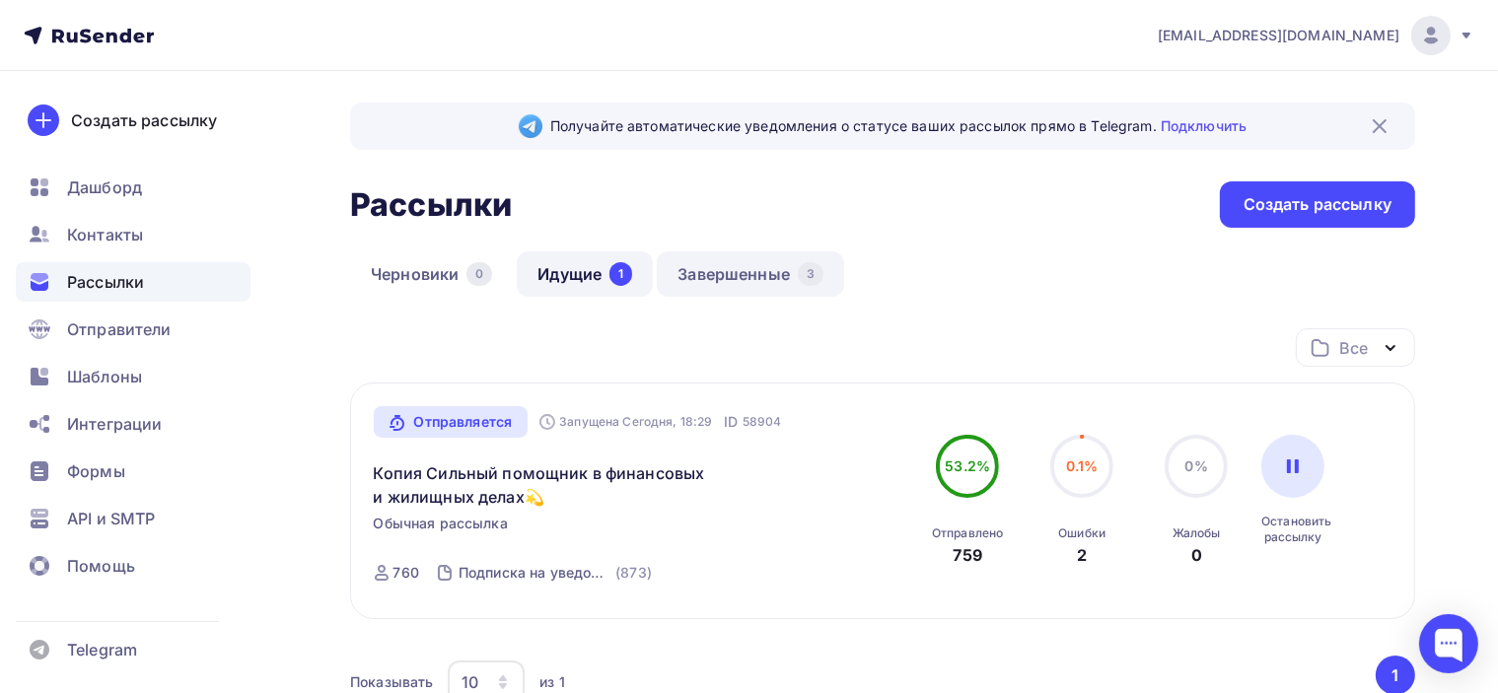
scroll to position [99, 0]
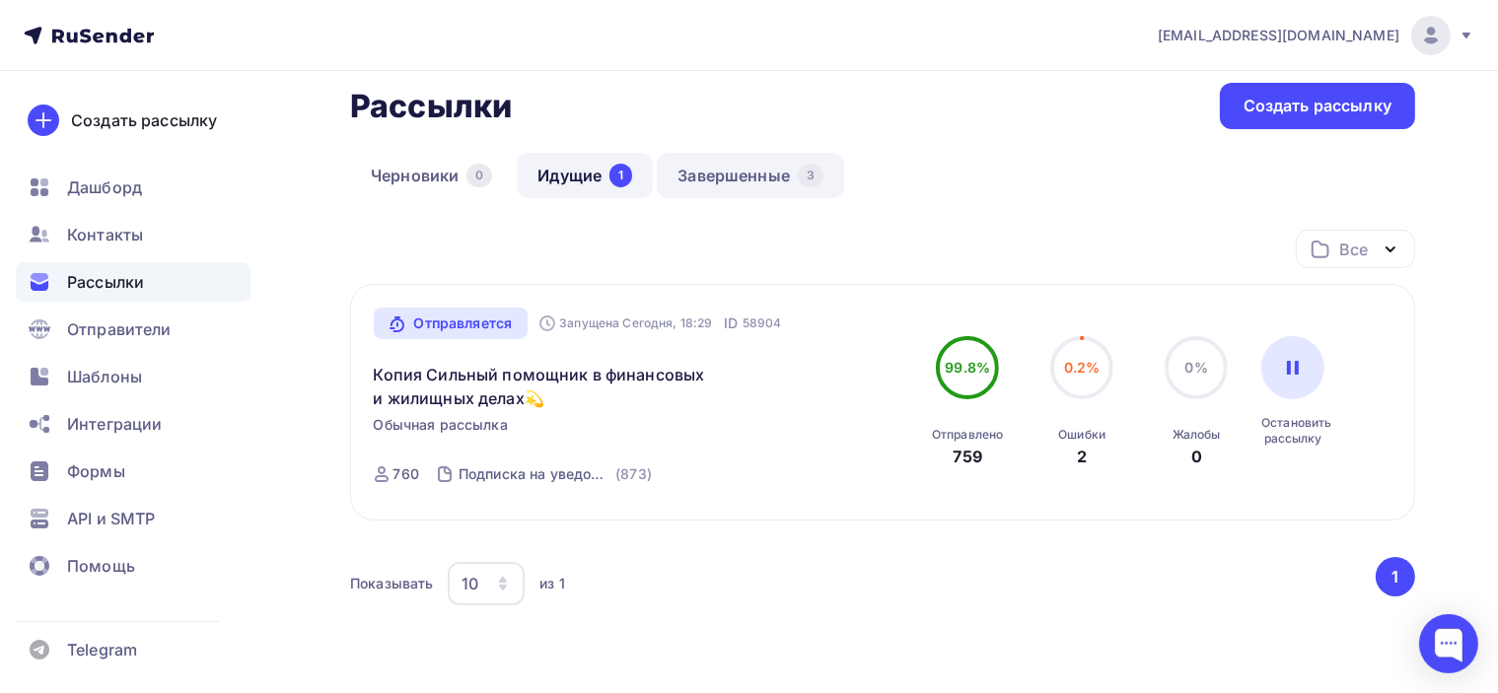
click at [746, 179] on link "Завершенные 3" at bounding box center [750, 175] width 187 height 45
